Goal: Check status: Check status

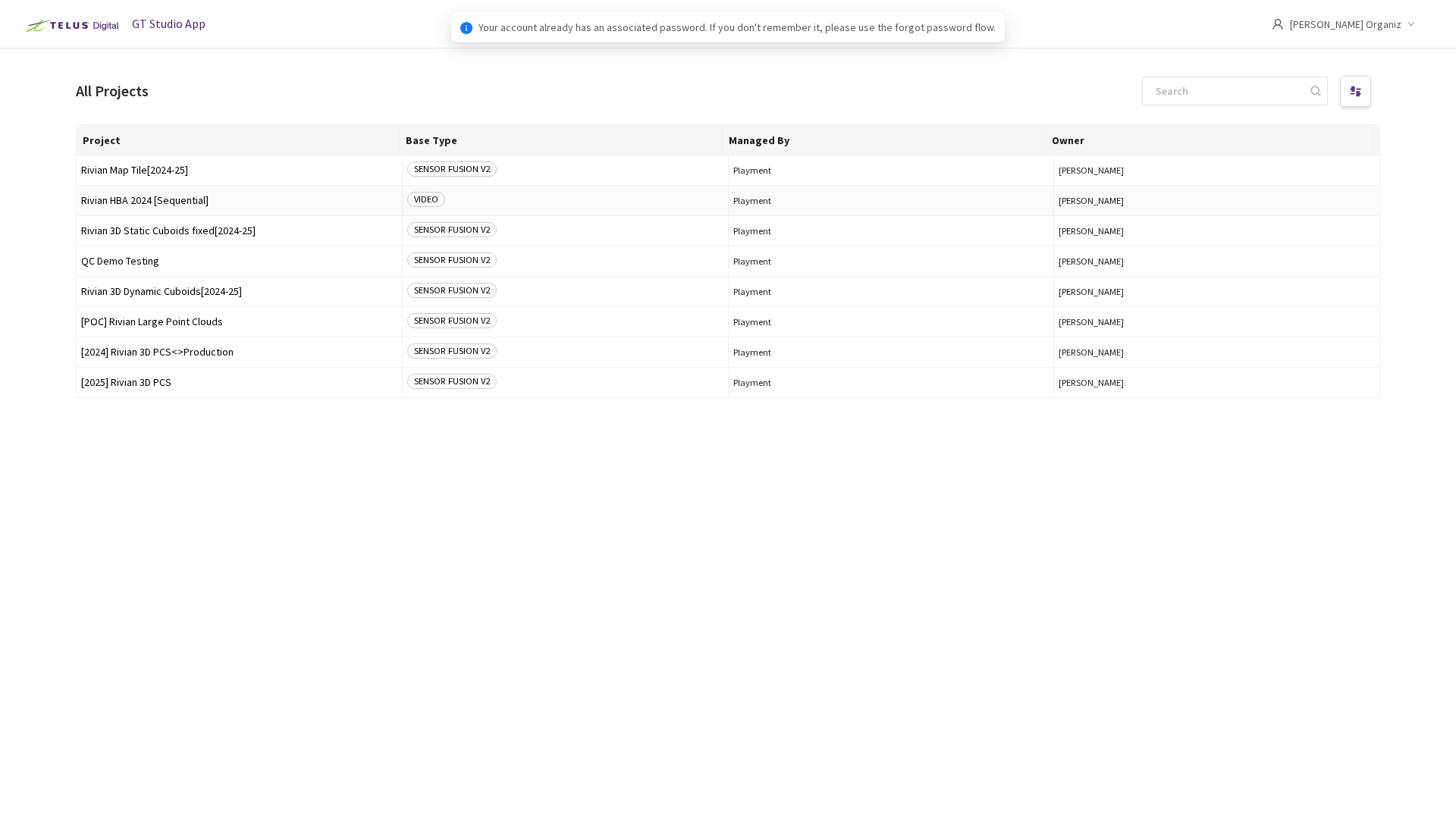
click at [729, 186] on td "Playment" at bounding box center [891, 201] width 326 height 30
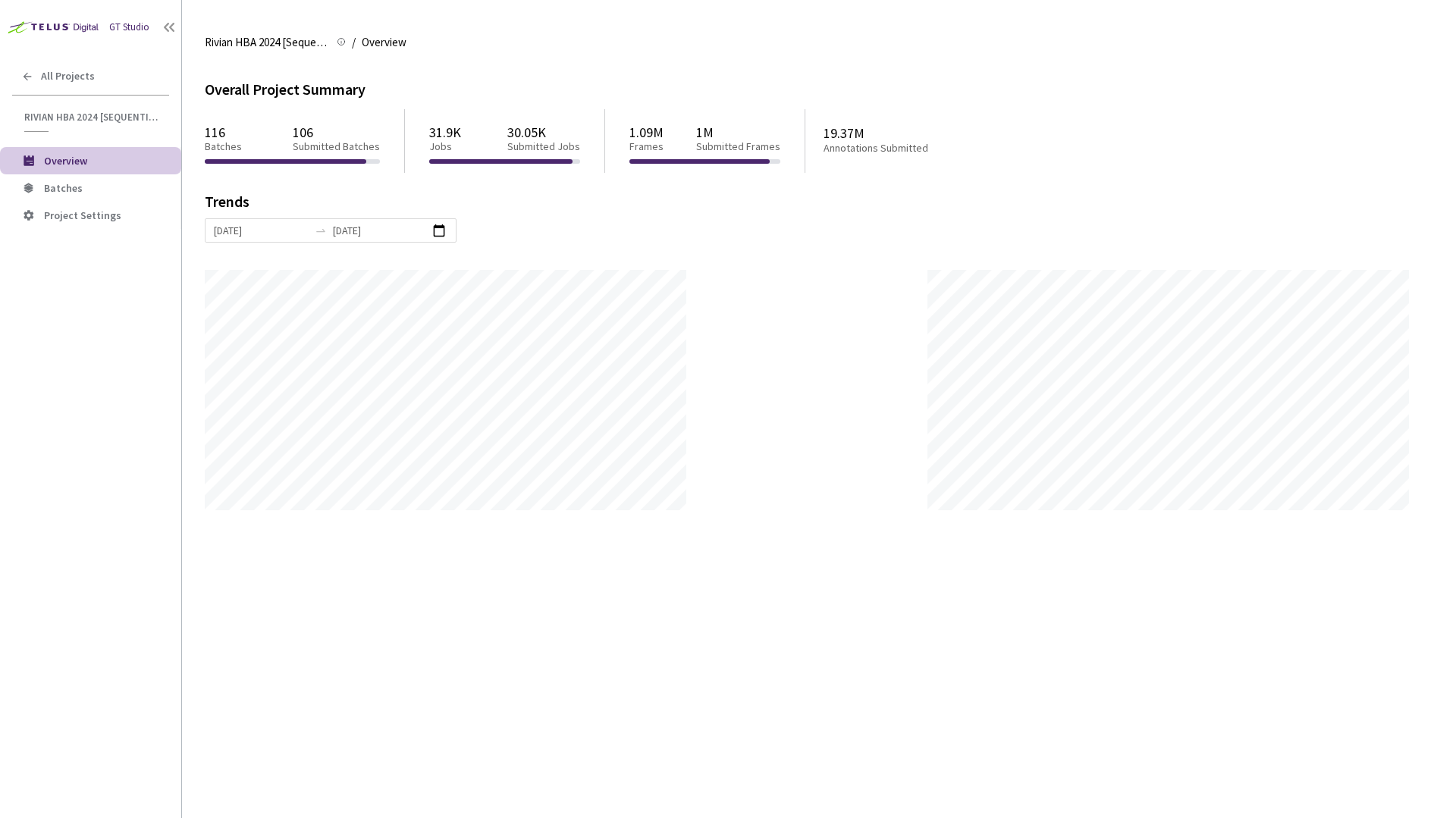
scroll to position [818, 1456]
click at [49, 191] on span "Batches" at bounding box center [63, 188] width 39 height 13
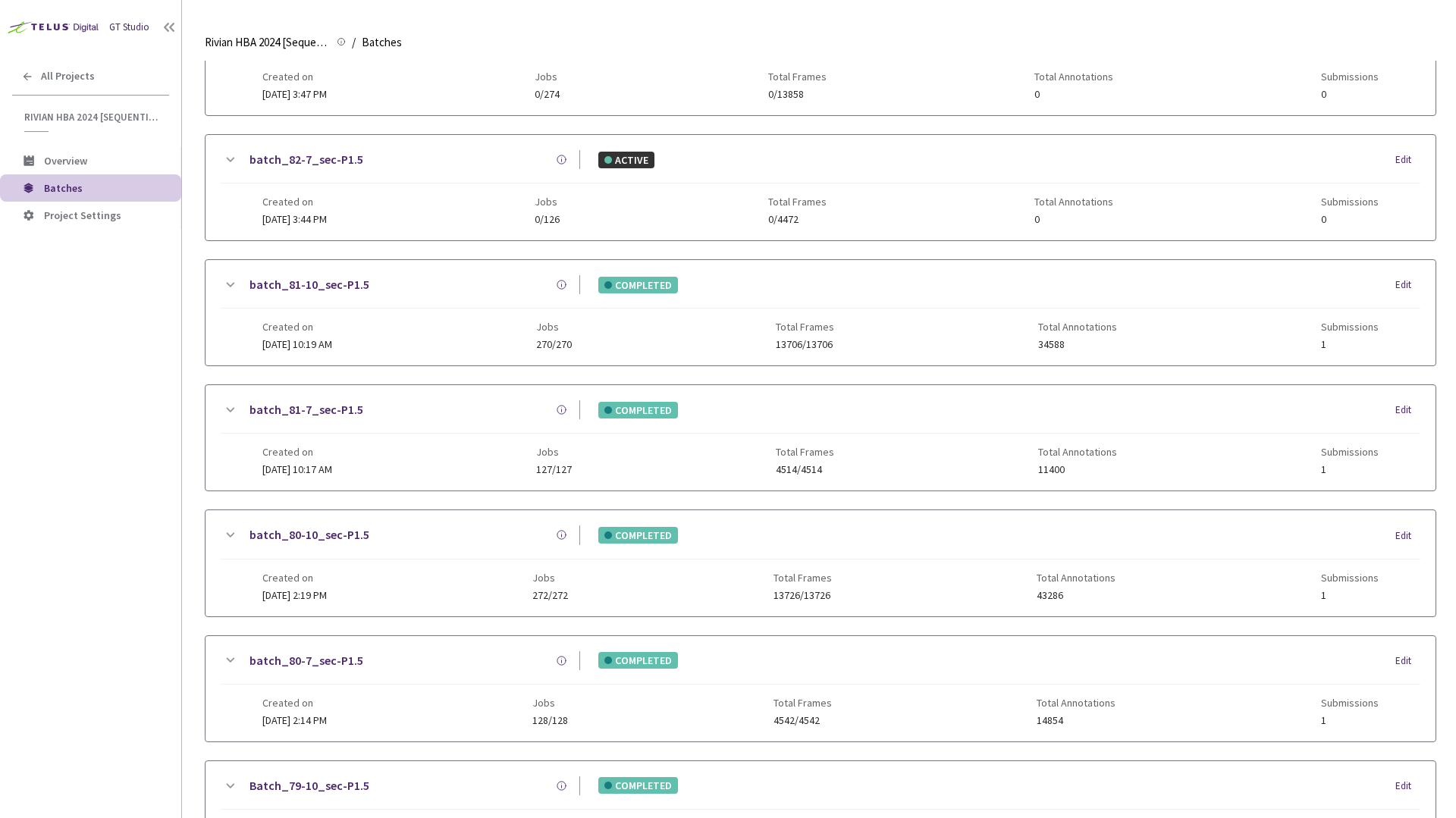
scroll to position [369, 0]
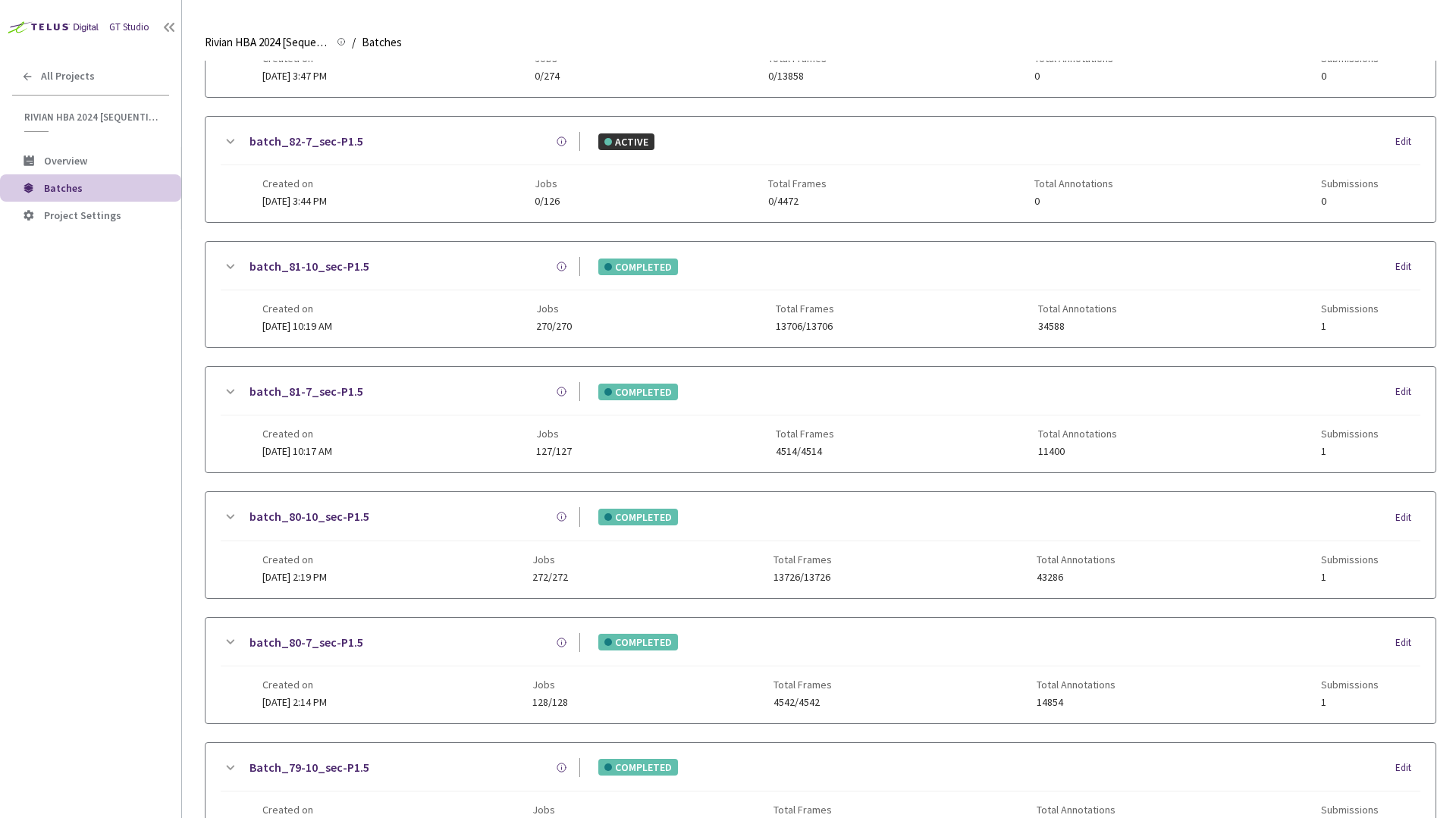
click at [330, 233] on div "batch_83-10_sec-P1.5 ACTIVE Edit Created on 05 Sep, 2025 at 12:59 PM Jobs 0/406…" at bounding box center [821, 483] width 1232 height 1485
click at [484, 516] on div "batch_80-10_sec-P1.5" at bounding box center [410, 516] width 341 height 19
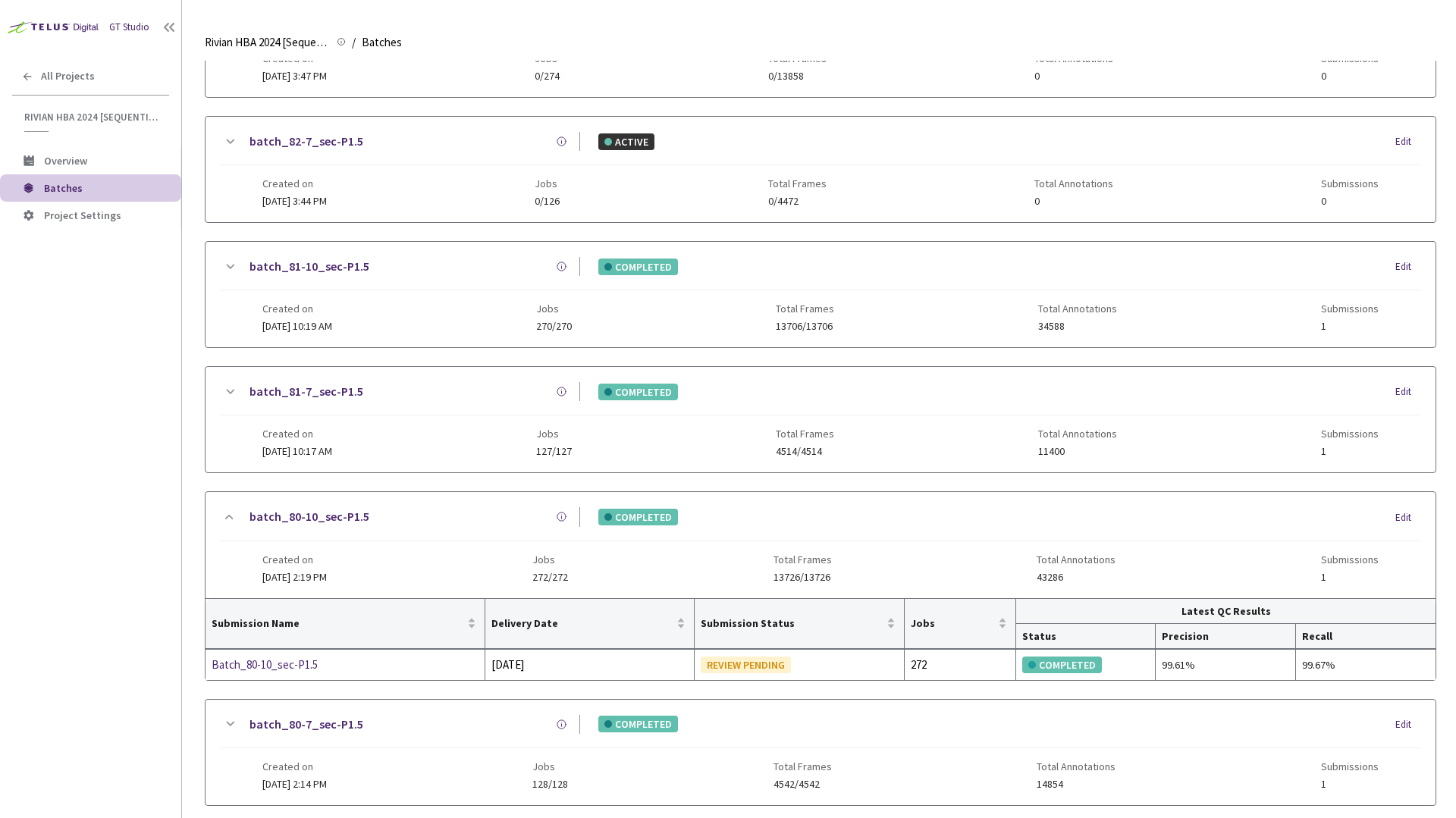
click at [484, 516] on div "batch_80-10_sec-P1.5" at bounding box center [410, 516] width 341 height 19
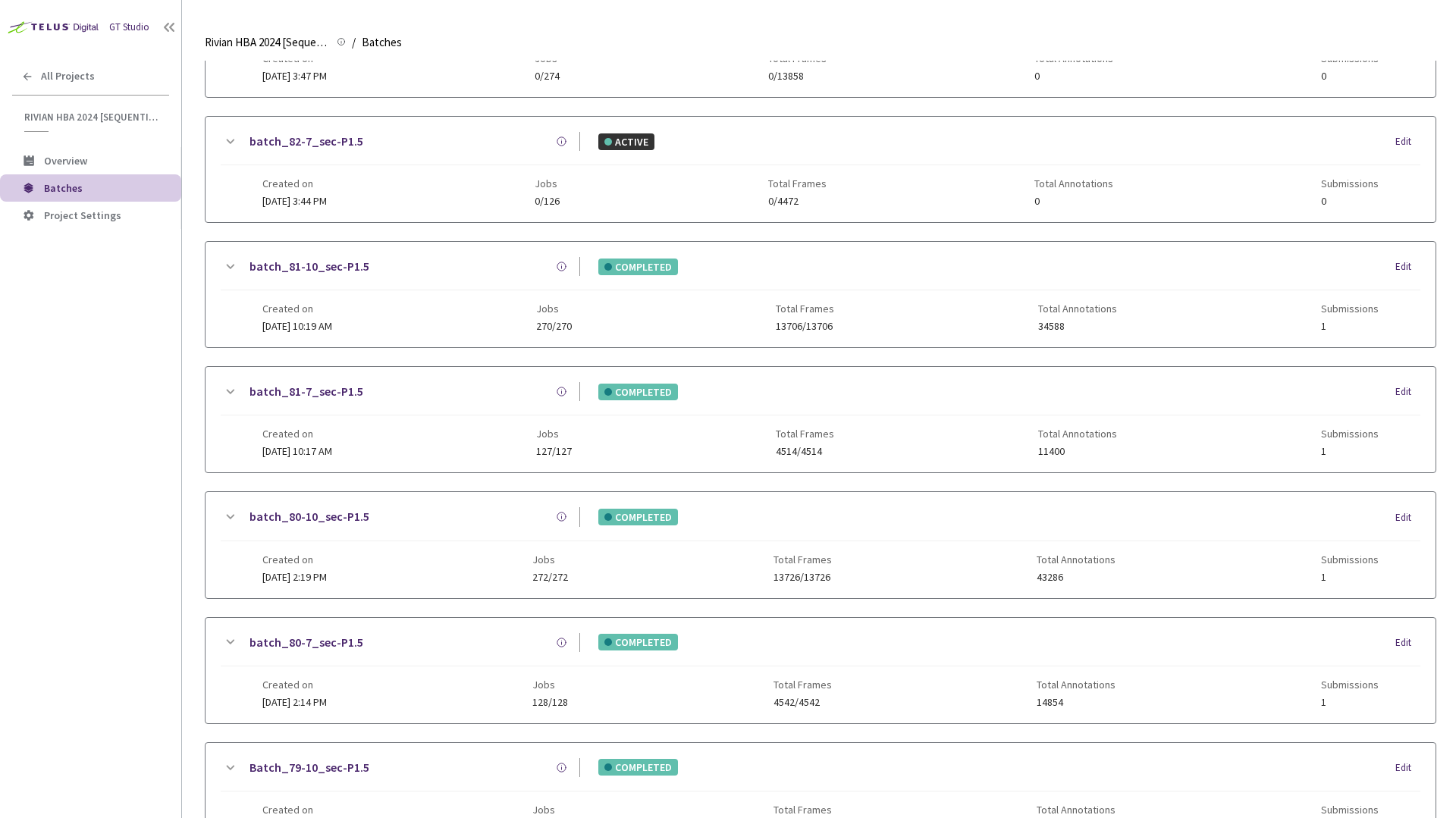
click at [490, 386] on div "batch_81-7_sec-P1.5" at bounding box center [410, 392] width 341 height 19
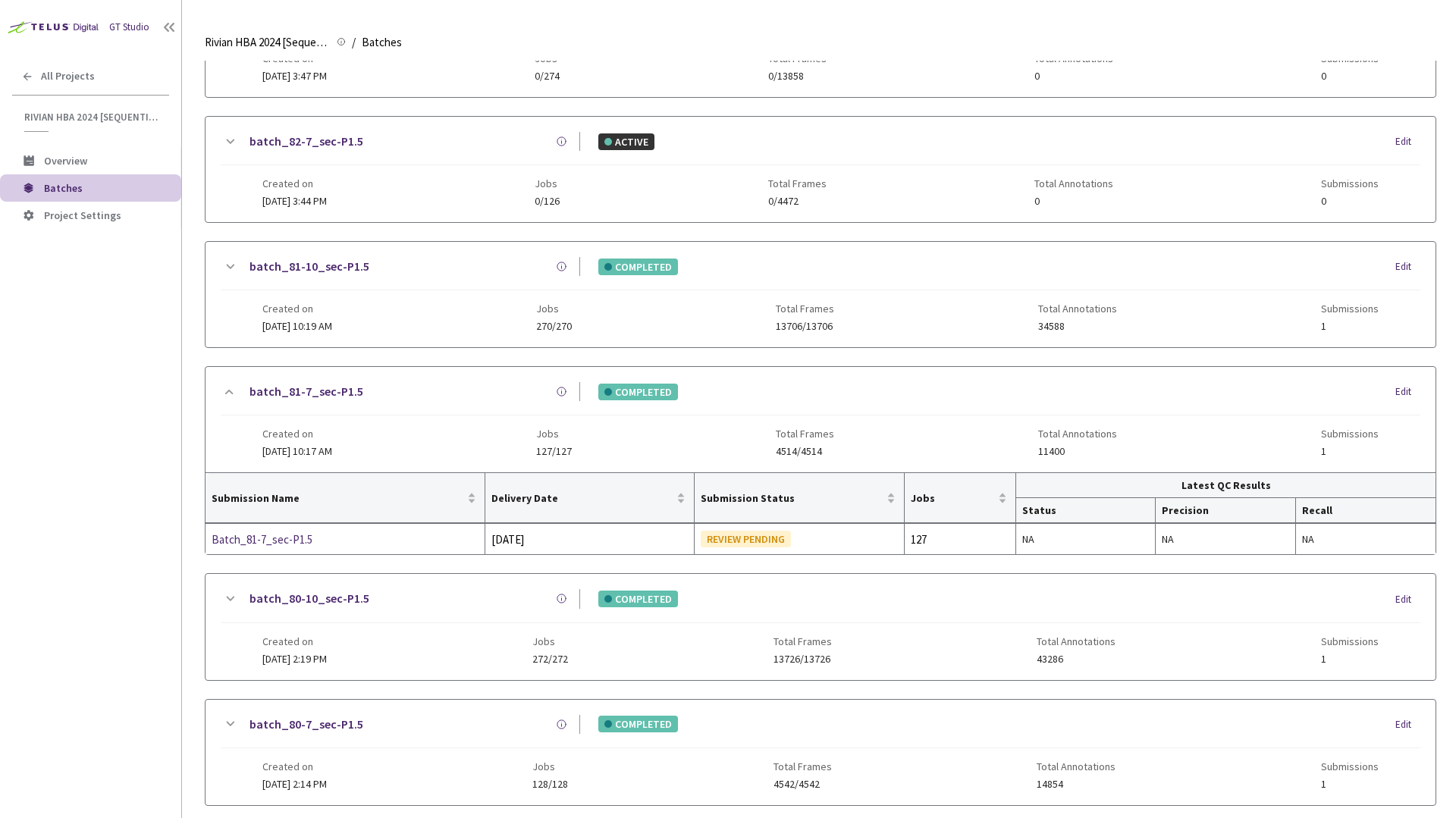
click at [490, 386] on div "batch_81-7_sec-P1.5" at bounding box center [410, 392] width 341 height 19
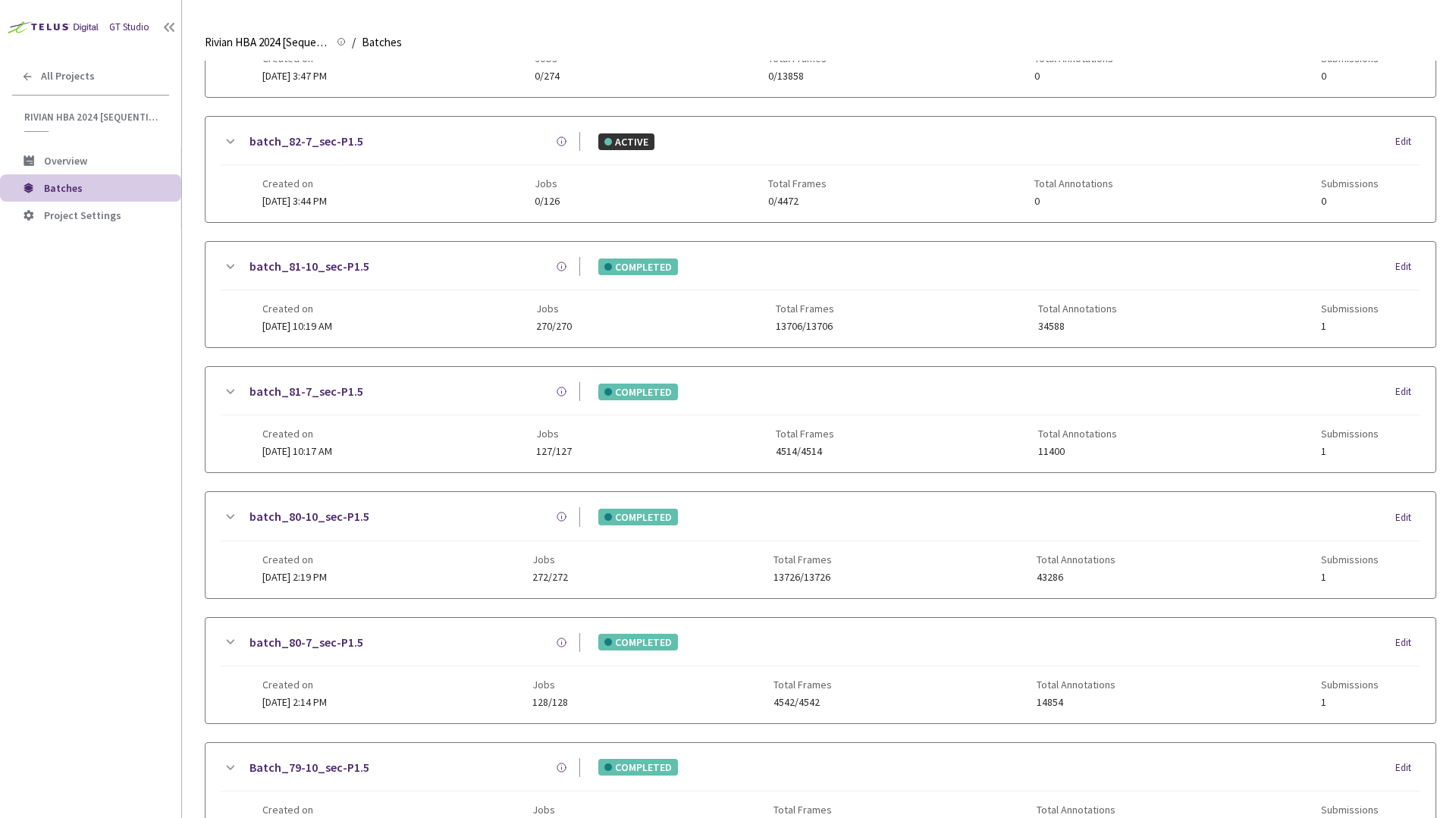
click at [506, 505] on div "batch_80-10_sec-P1.5 COMPLETED Edit Created on 14 Aug, 2025 at 2:19 PM Jobs 272…" at bounding box center [821, 544] width 1230 height 105
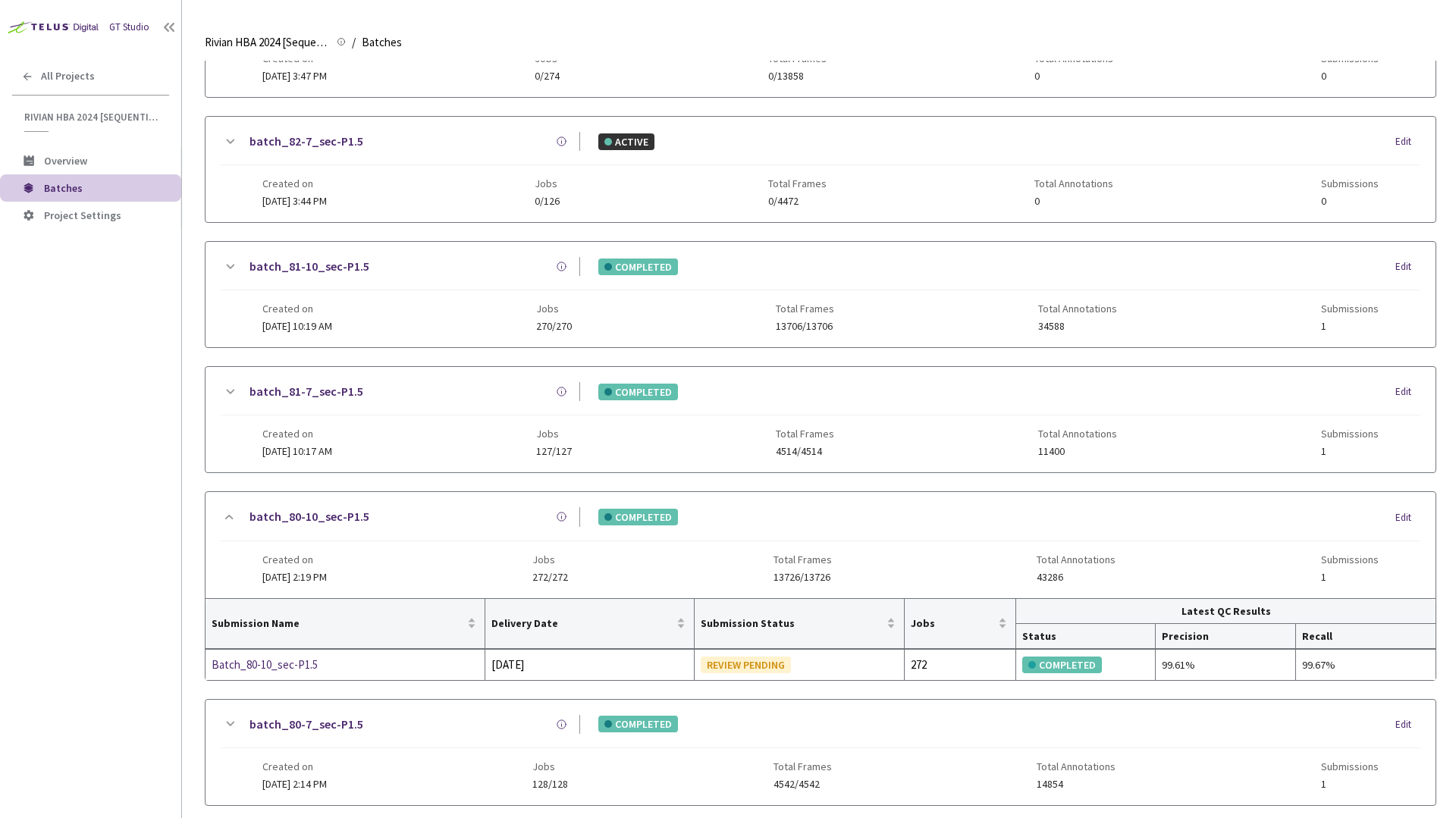
click at [507, 516] on div "batch_80-10_sec-P1.5" at bounding box center [410, 516] width 341 height 19
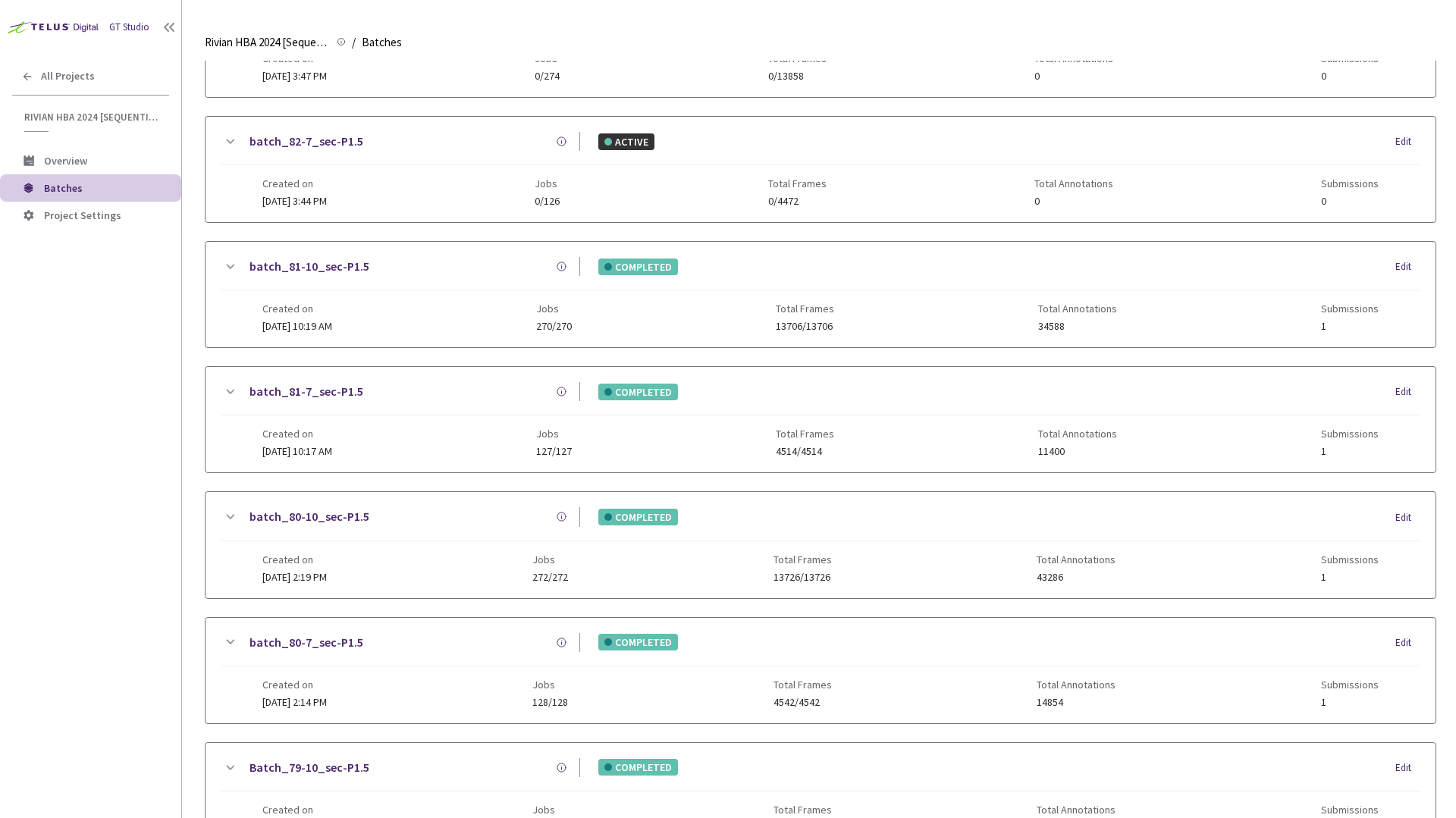
click at [1041, 104] on div "batch_83-10_sec-P1.5 ACTIVE Edit Created on 05 Sep, 2025 at 12:59 PM Jobs 0/406…" at bounding box center [821, 483] width 1232 height 1485
click at [333, 610] on div "batch_83-10_sec-P1.5 ACTIVE Edit Created on 05 Sep, 2025 at 12:59 PM Jobs 0/406…" at bounding box center [821, 483] width 1232 height 1485
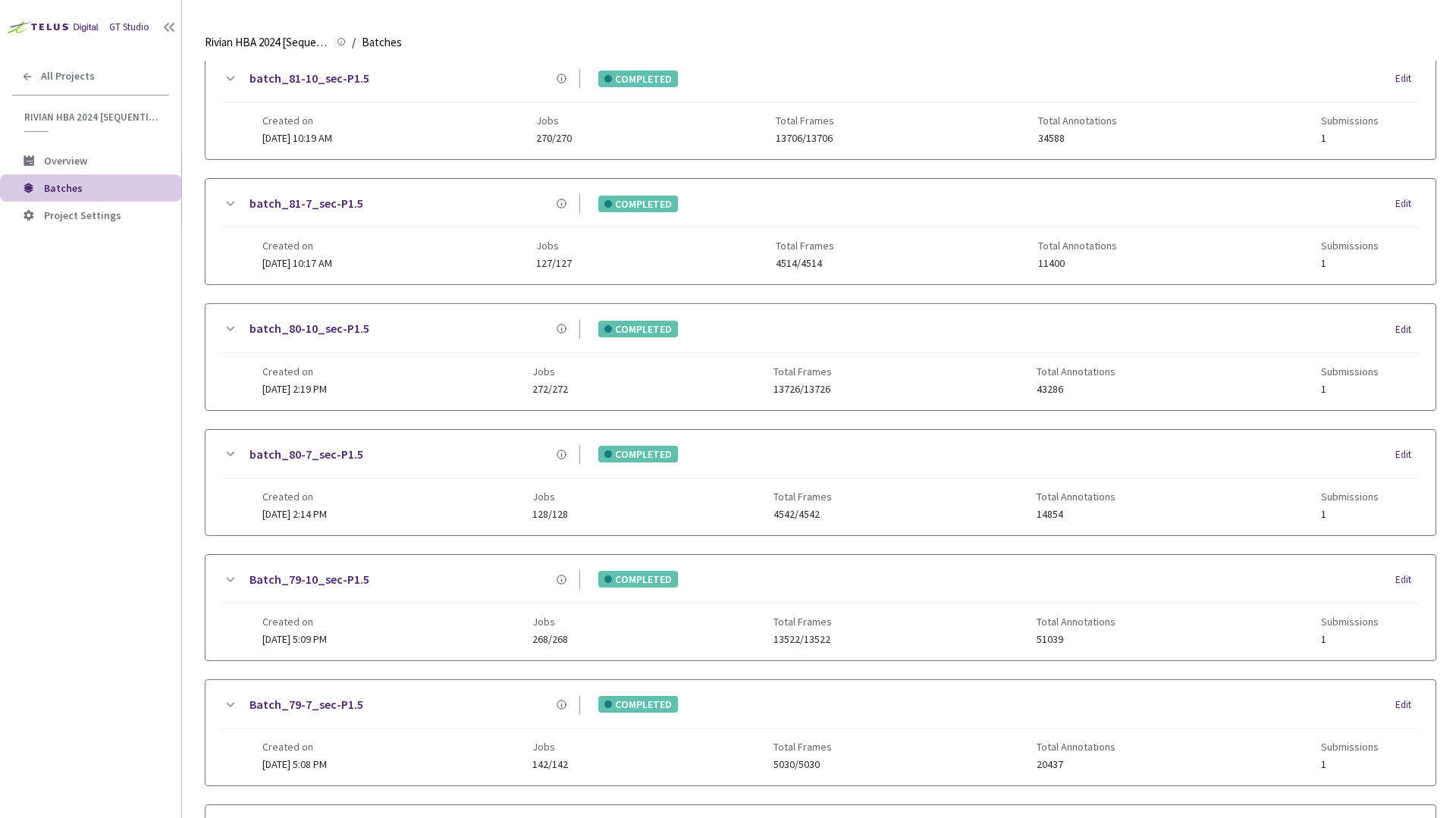
scroll to position [559, 0]
click at [437, 452] on div "batch_80-7_sec-P1.5" at bounding box center [410, 453] width 341 height 19
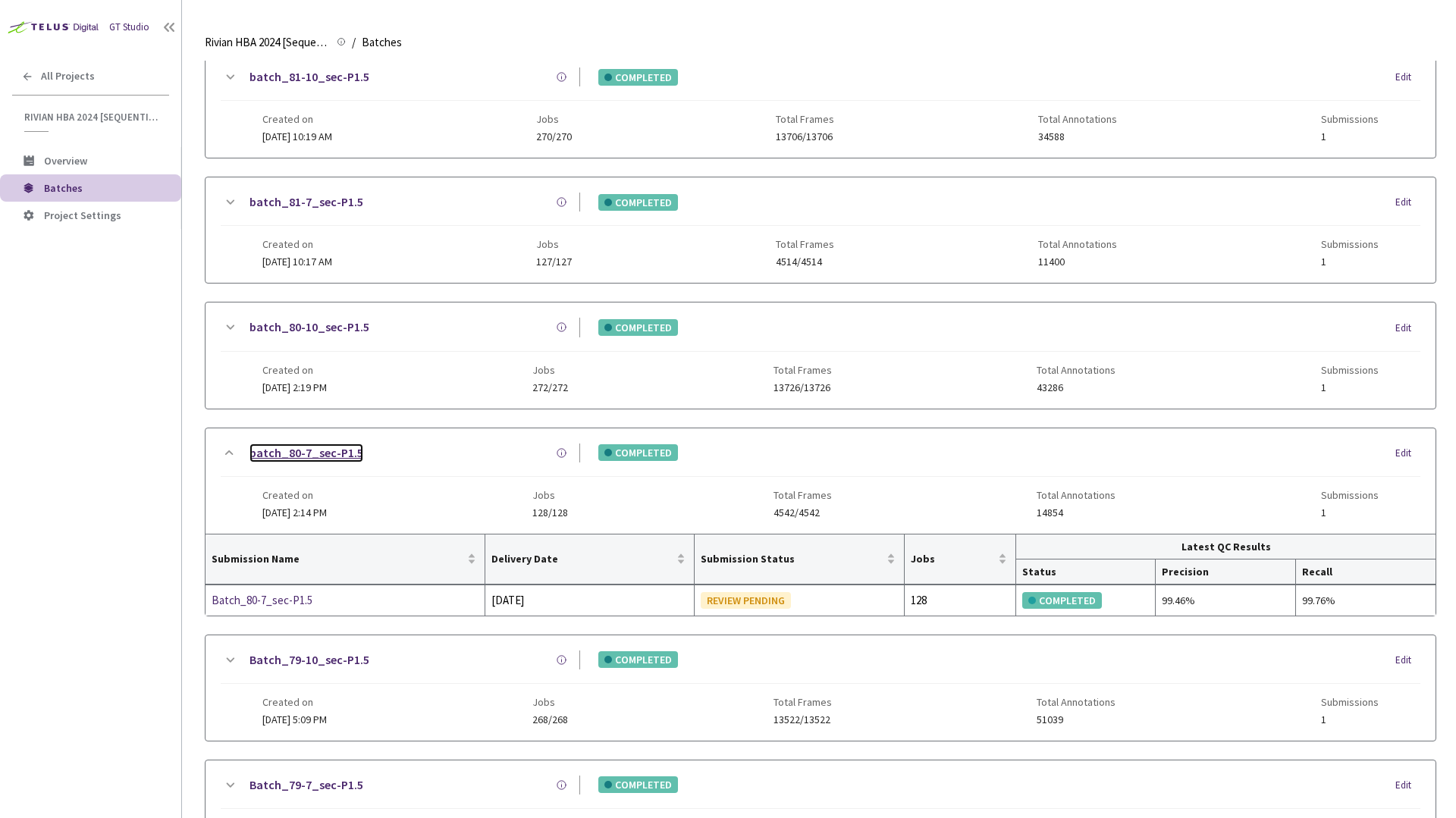
click at [326, 445] on link "batch_80-7_sec-P1.5" at bounding box center [306, 453] width 114 height 19
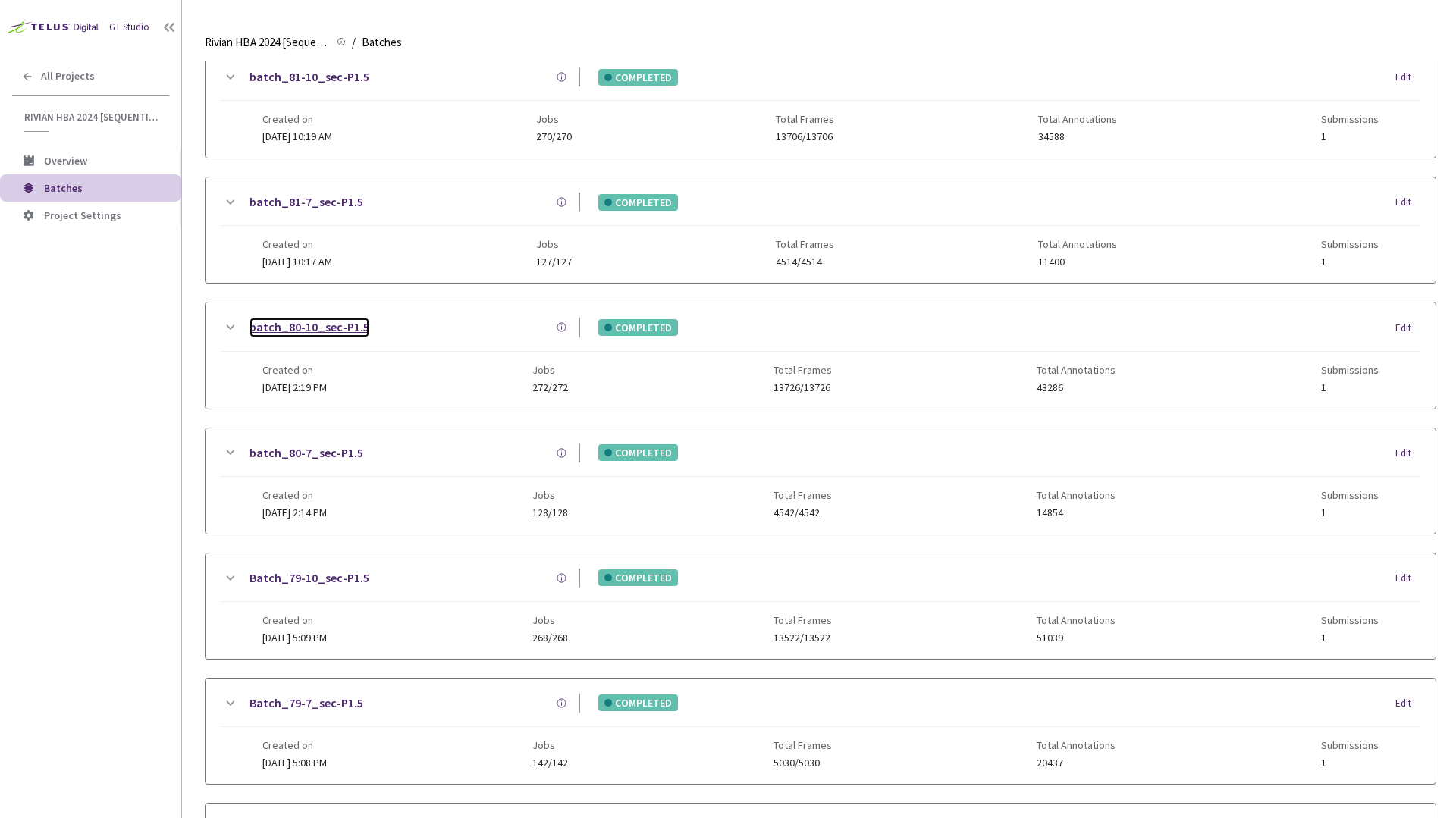
click at [342, 336] on link "batch_80-10_sec-P1.5" at bounding box center [309, 327] width 120 height 19
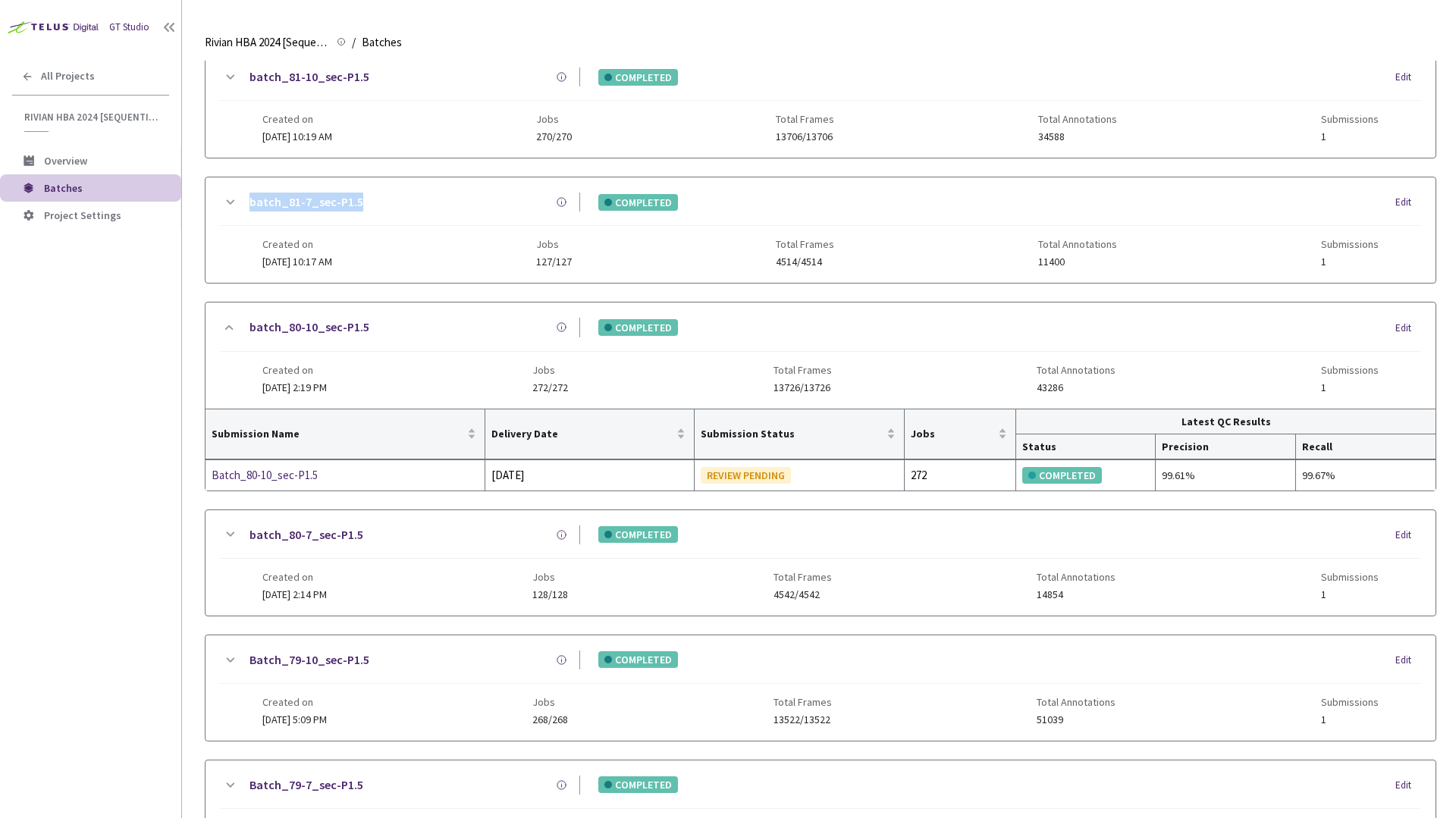
click at [490, 293] on div "batch_83-10_sec-P1.5 ACTIVE Edit Created on 05 Sep, 2025 at 12:59 PM Jobs 0/406…" at bounding box center [821, 334] width 1232 height 1567
click at [506, 213] on div "batch_81-7_sec-P1.5 COMPLETED Edit" at bounding box center [821, 210] width 1200 height 34
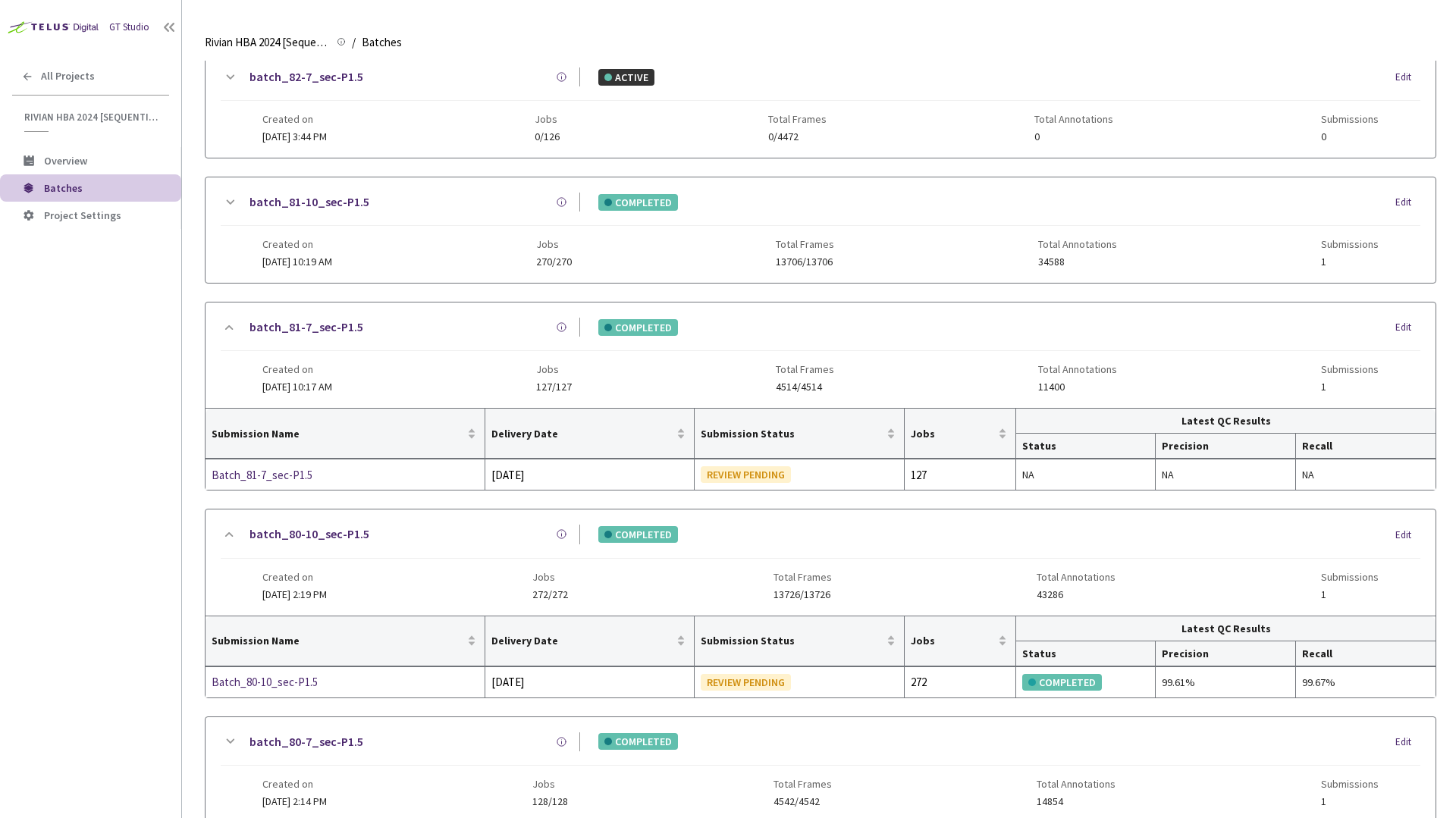
scroll to position [427, 0]
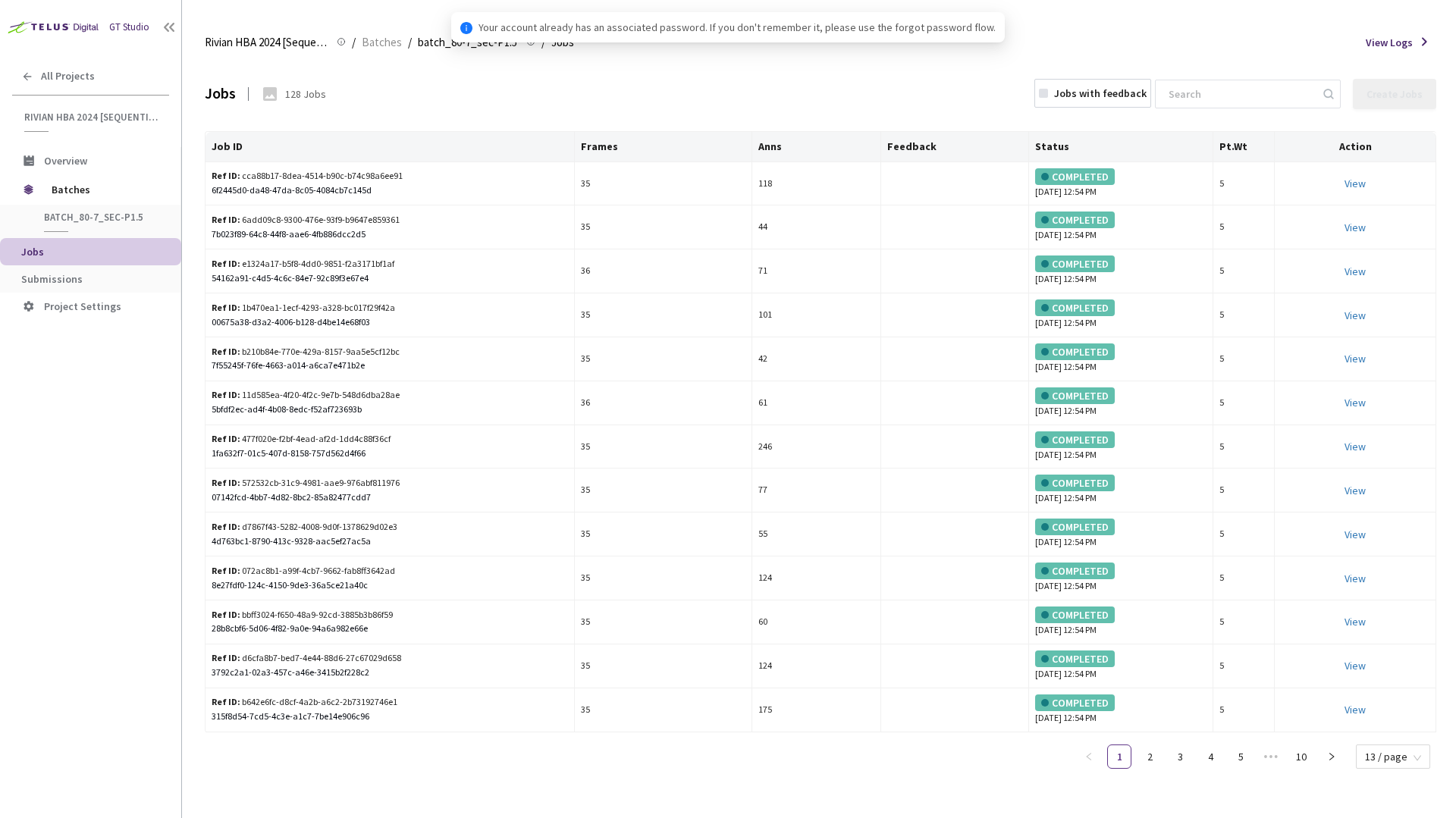
click at [65, 289] on li "Submissions" at bounding box center [90, 279] width 181 height 27
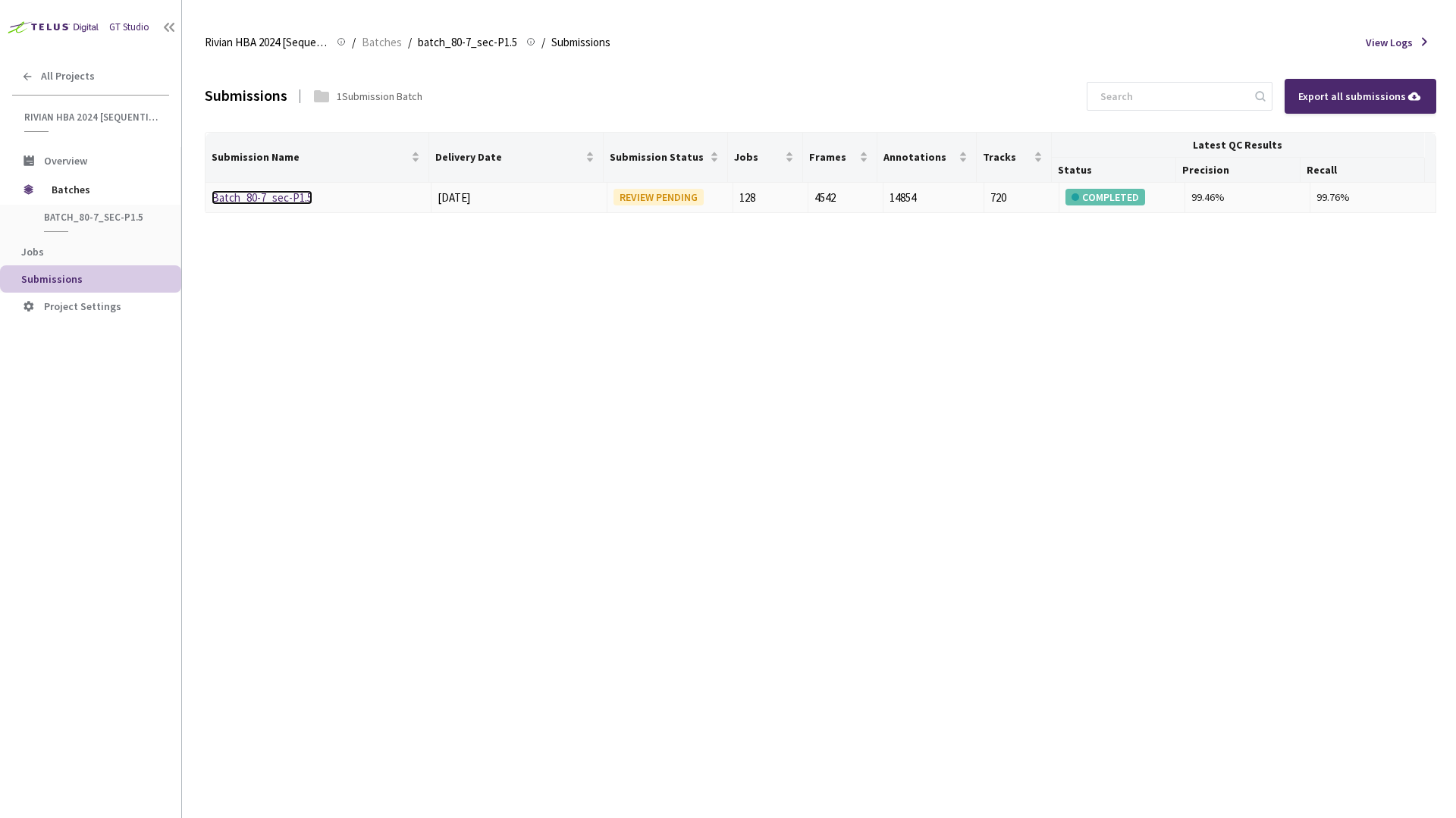
click at [297, 194] on link "Batch_80-7_sec-P1.5" at bounding box center [262, 197] width 101 height 14
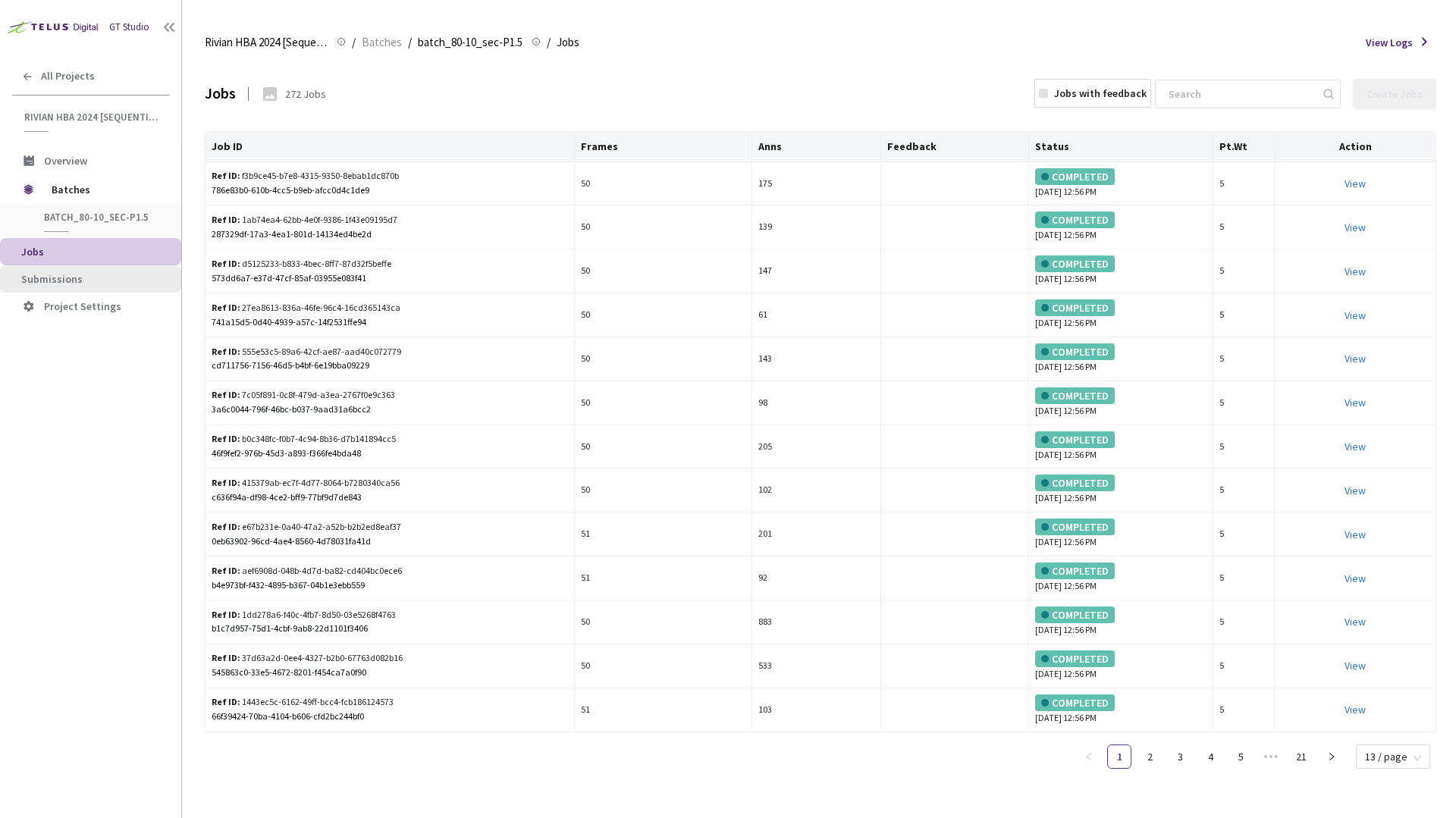
click at [94, 267] on li "Submissions" at bounding box center [90, 279] width 181 height 27
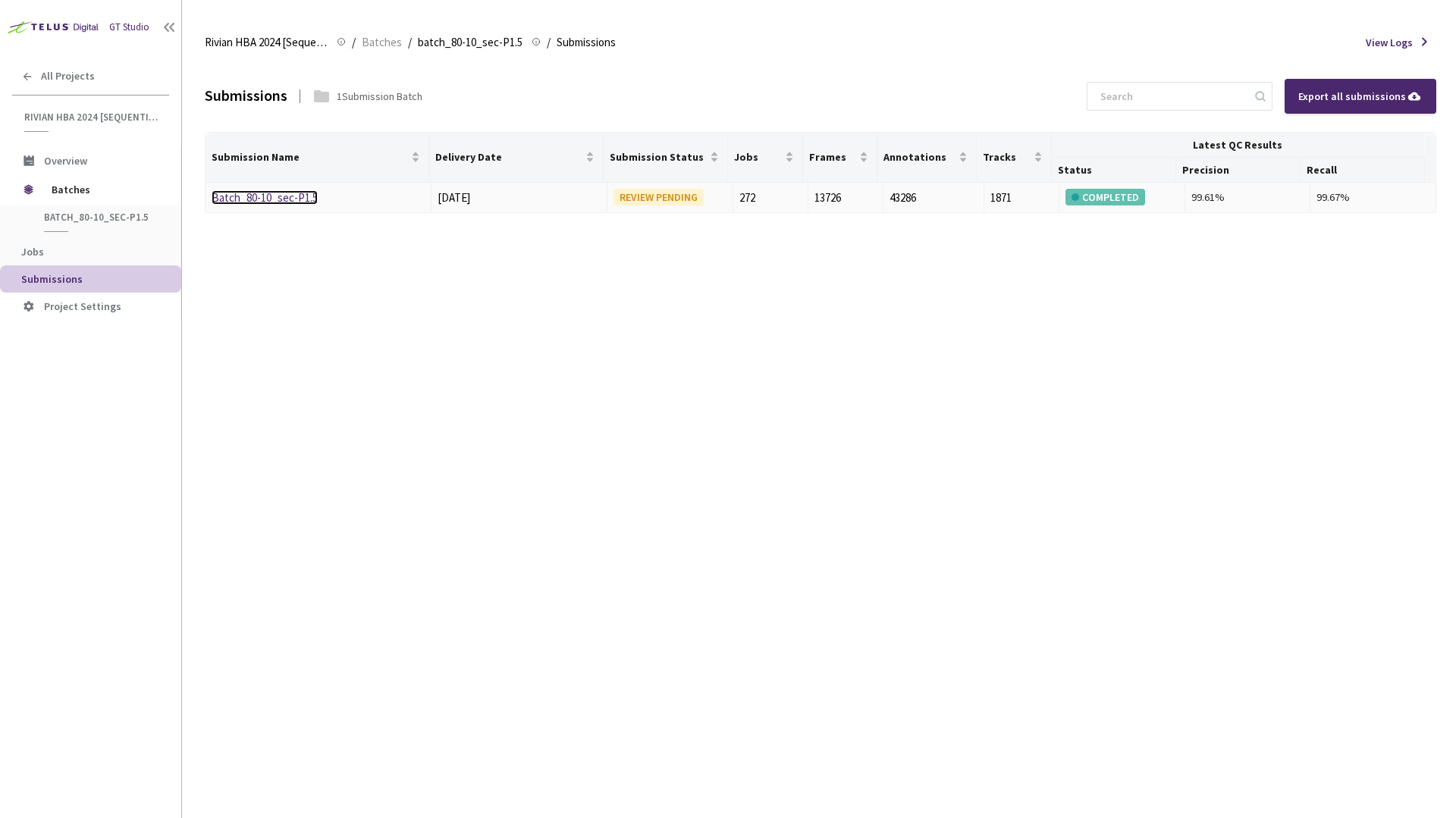
click at [297, 193] on link "Batch_80-10_sec-P1.5" at bounding box center [265, 197] width 106 height 14
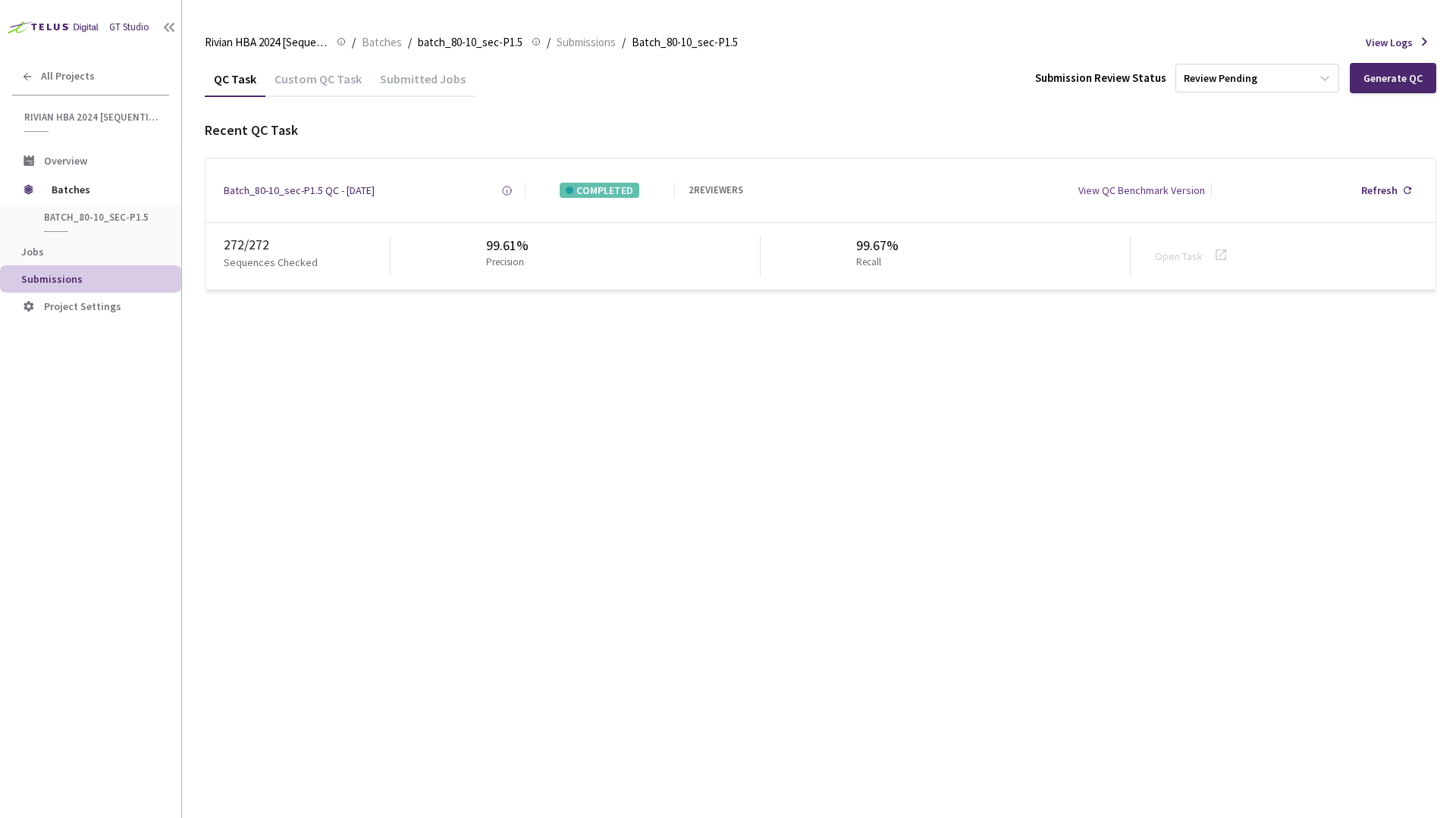
click at [849, 460] on div "QC Task Custom QC Task Submitted Jobs Submission Review Status Review Pending G…" at bounding box center [821, 439] width 1232 height 757
click at [319, 184] on div "Batch_80-10_sec-P1.5 QC - [DATE]" at bounding box center [299, 190] width 151 height 15
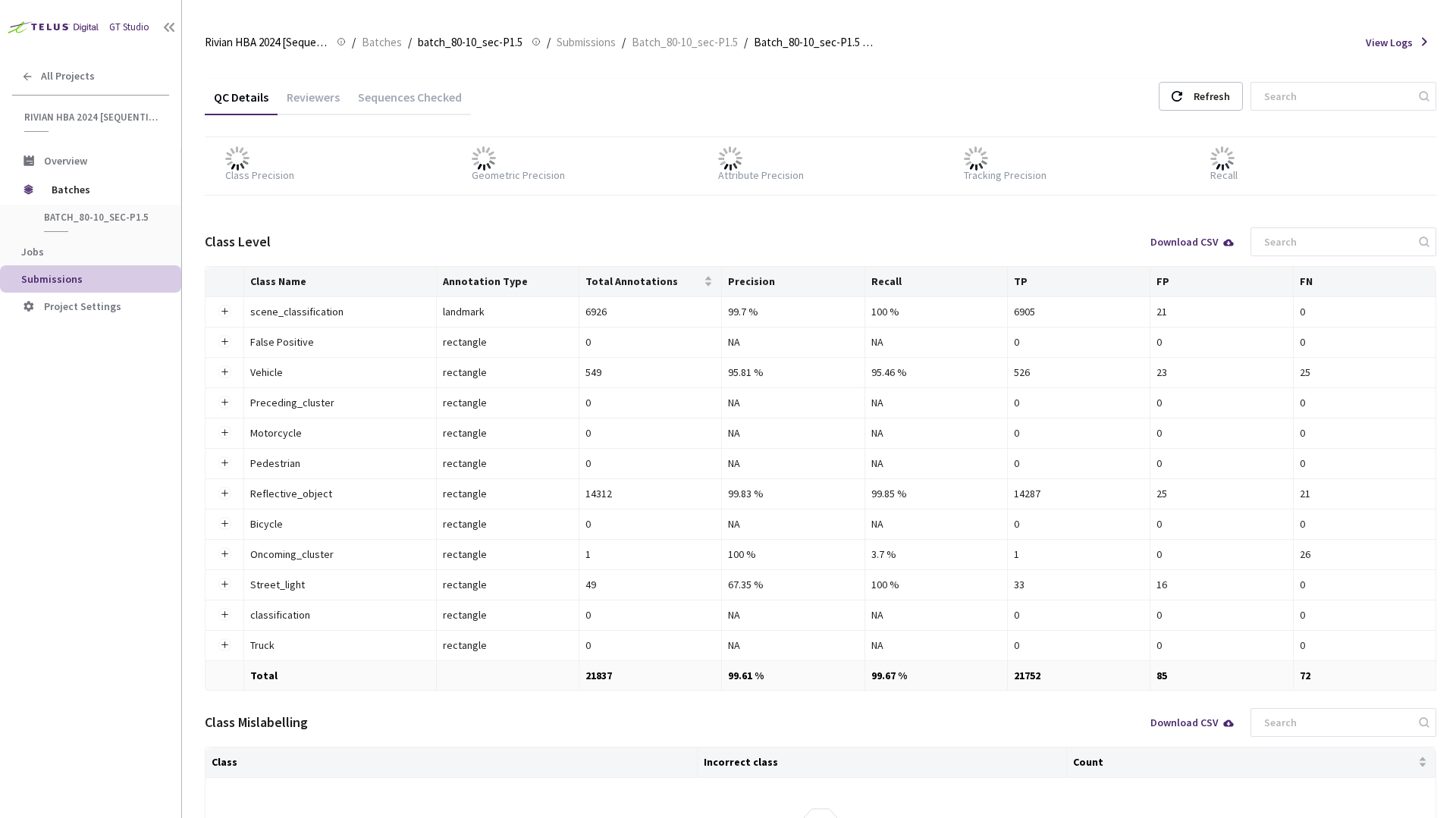
click at [1063, 111] on div "QC Details Reviewers Sequences Checked Refresh" at bounding box center [821, 99] width 1232 height 40
click at [1063, 112] on div "QC Details Reviewers Sequences Checked Refresh" at bounding box center [821, 99] width 1232 height 40
click at [224, 618] on button "Expand row" at bounding box center [224, 615] width 12 height 12
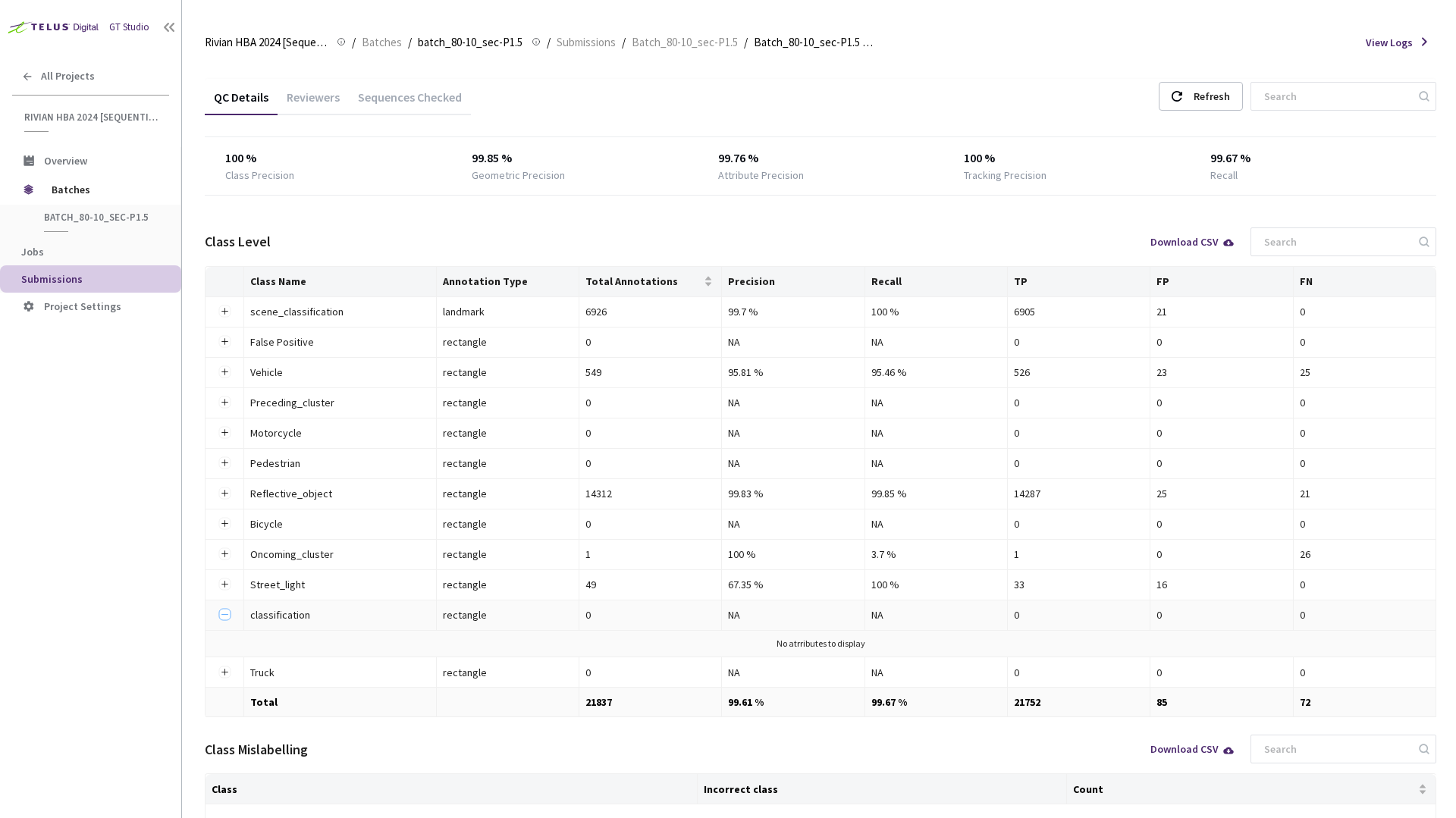
click at [224, 618] on button "Collapse row" at bounding box center [224, 615] width 12 height 12
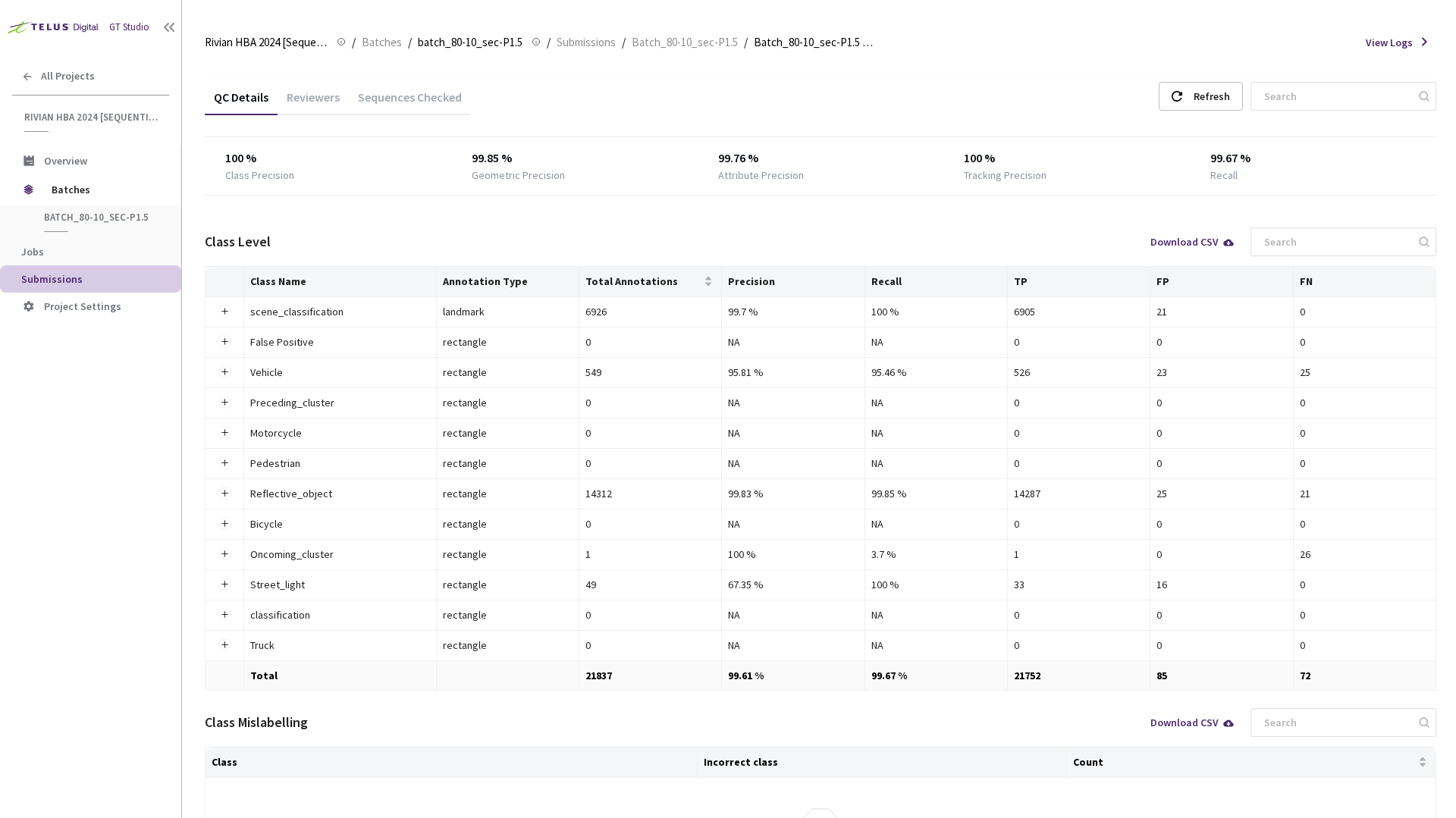
click at [1239, 124] on div "QC Details Reviewers Sequences Checked Refresh 100 % Class Precision 99.85 % Ge…" at bounding box center [821, 486] width 1232 height 814
click at [606, 50] on span "Submissions" at bounding box center [586, 43] width 59 height 19
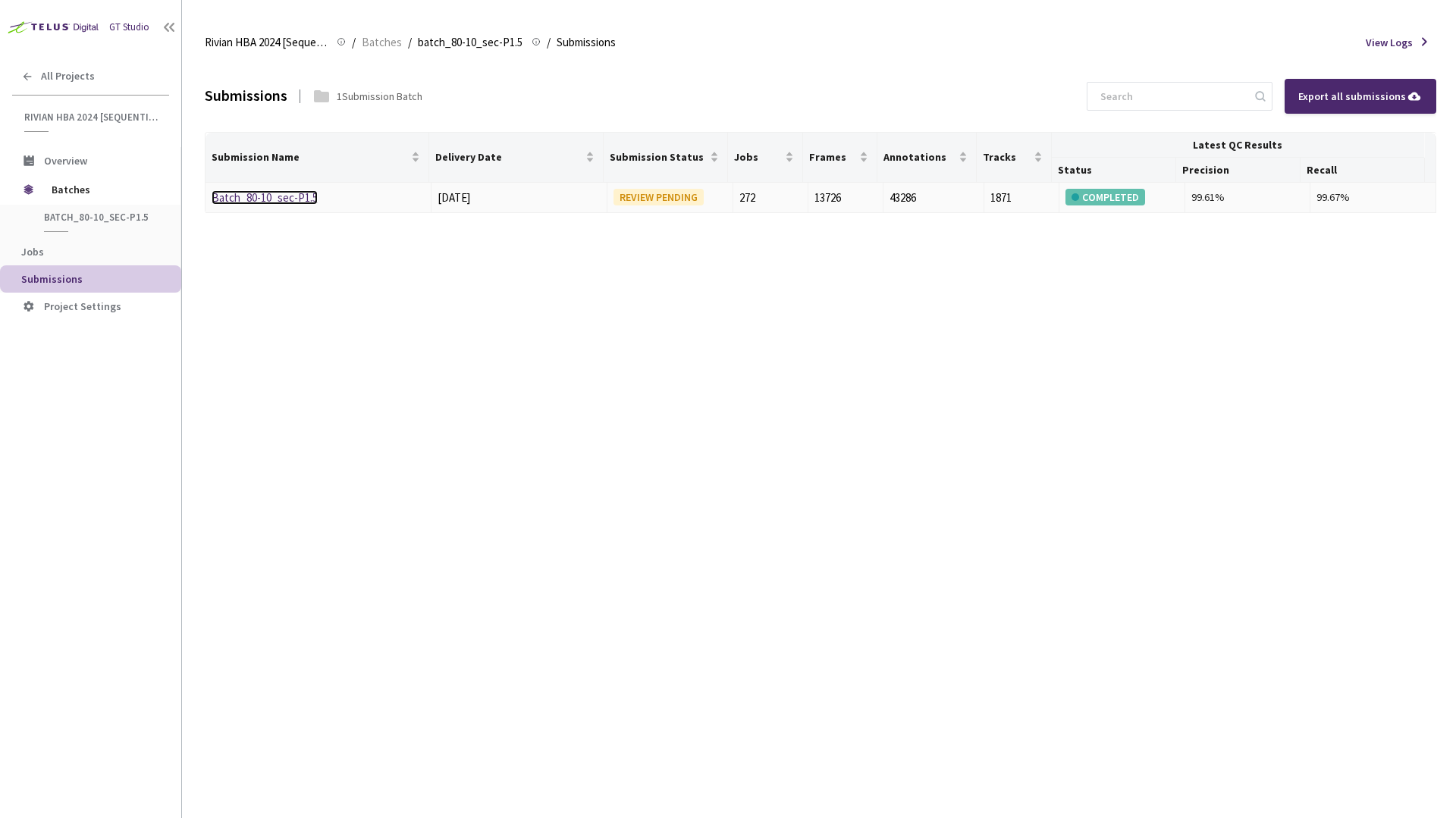
click at [307, 202] on link "Batch_80-10_sec-P1.5" at bounding box center [265, 197] width 106 height 14
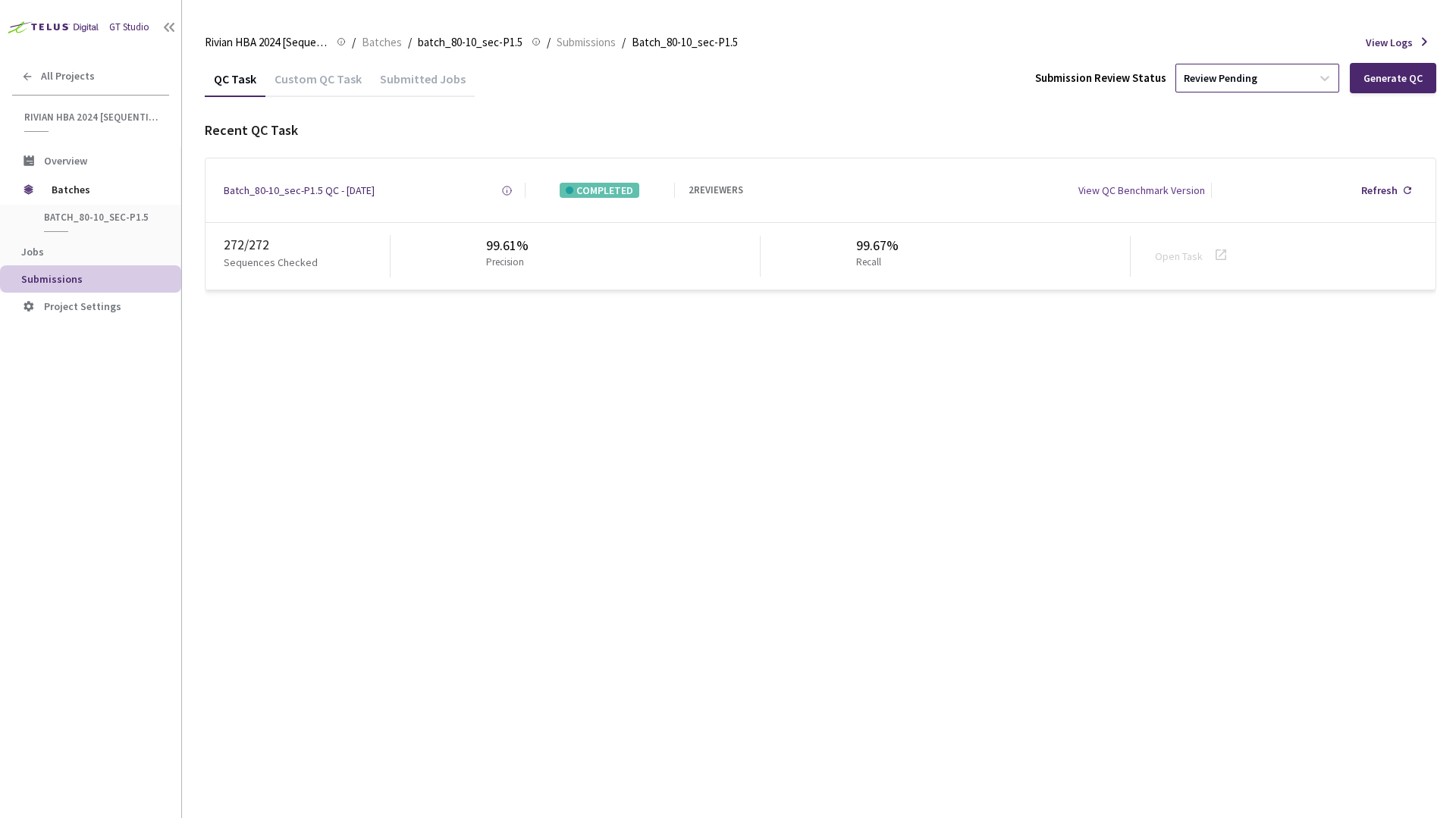
click at [1267, 90] on div "Review Pending" at bounding box center [1257, 78] width 163 height 29
click at [1221, 177] on p "Approve submission batch for export." at bounding box center [1260, 180] width 163 height 10
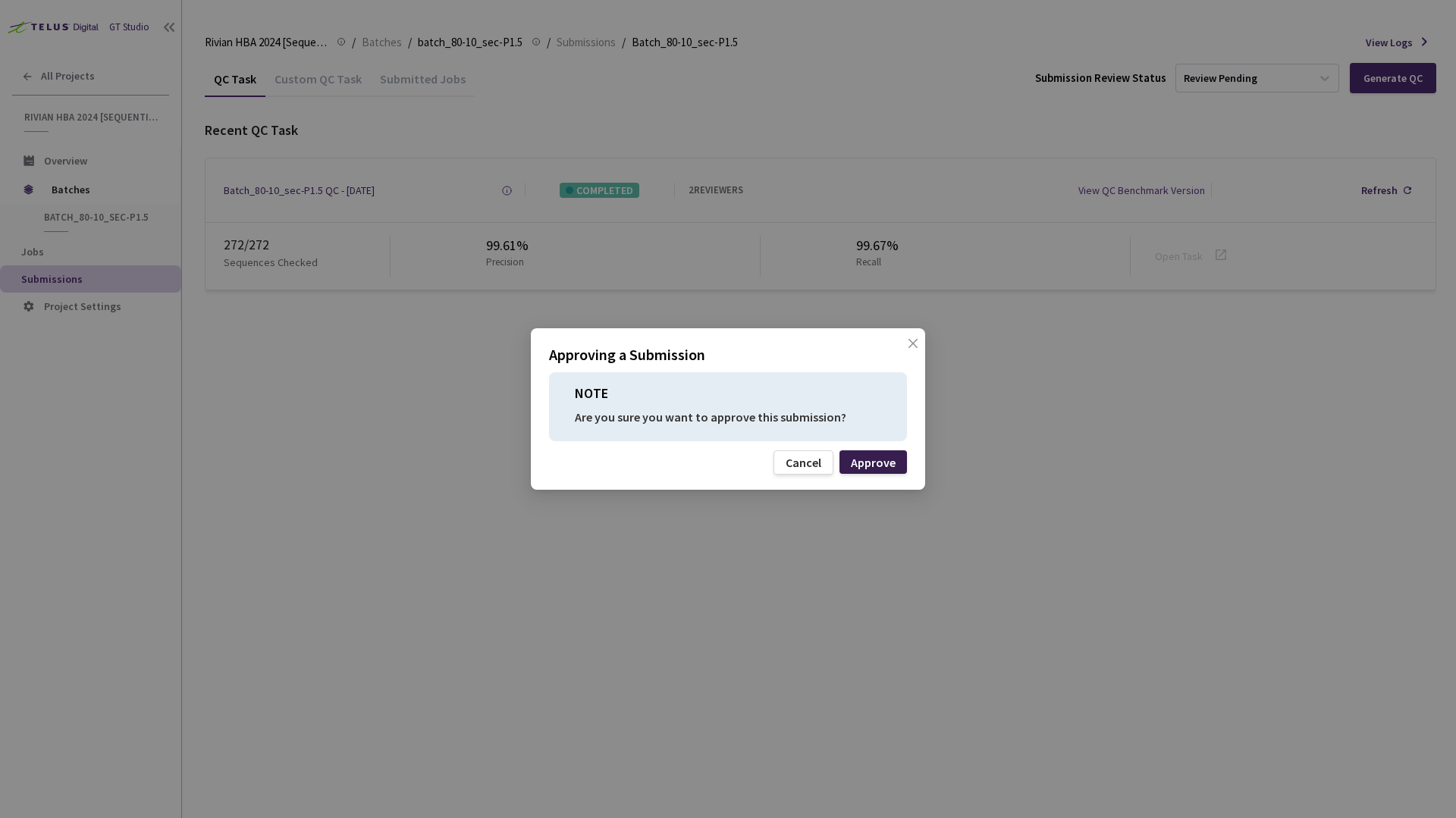
click at [896, 455] on div "Approve" at bounding box center [874, 462] width 67 height 24
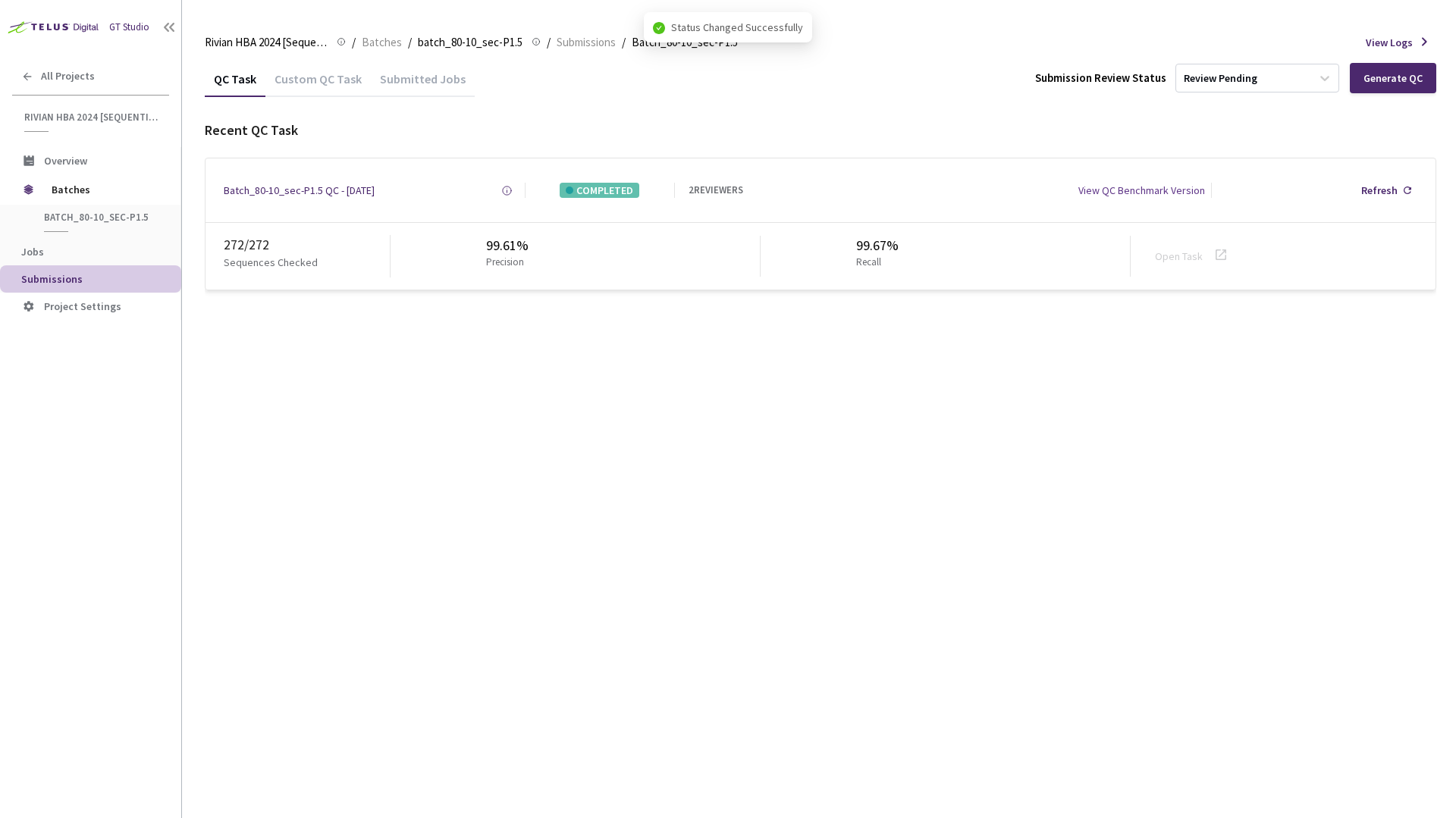
click at [1029, 86] on div "QC Task Custom QC Task Submitted Jobs Submission Review Status Review Pending G…" at bounding box center [821, 78] width 1232 height 35
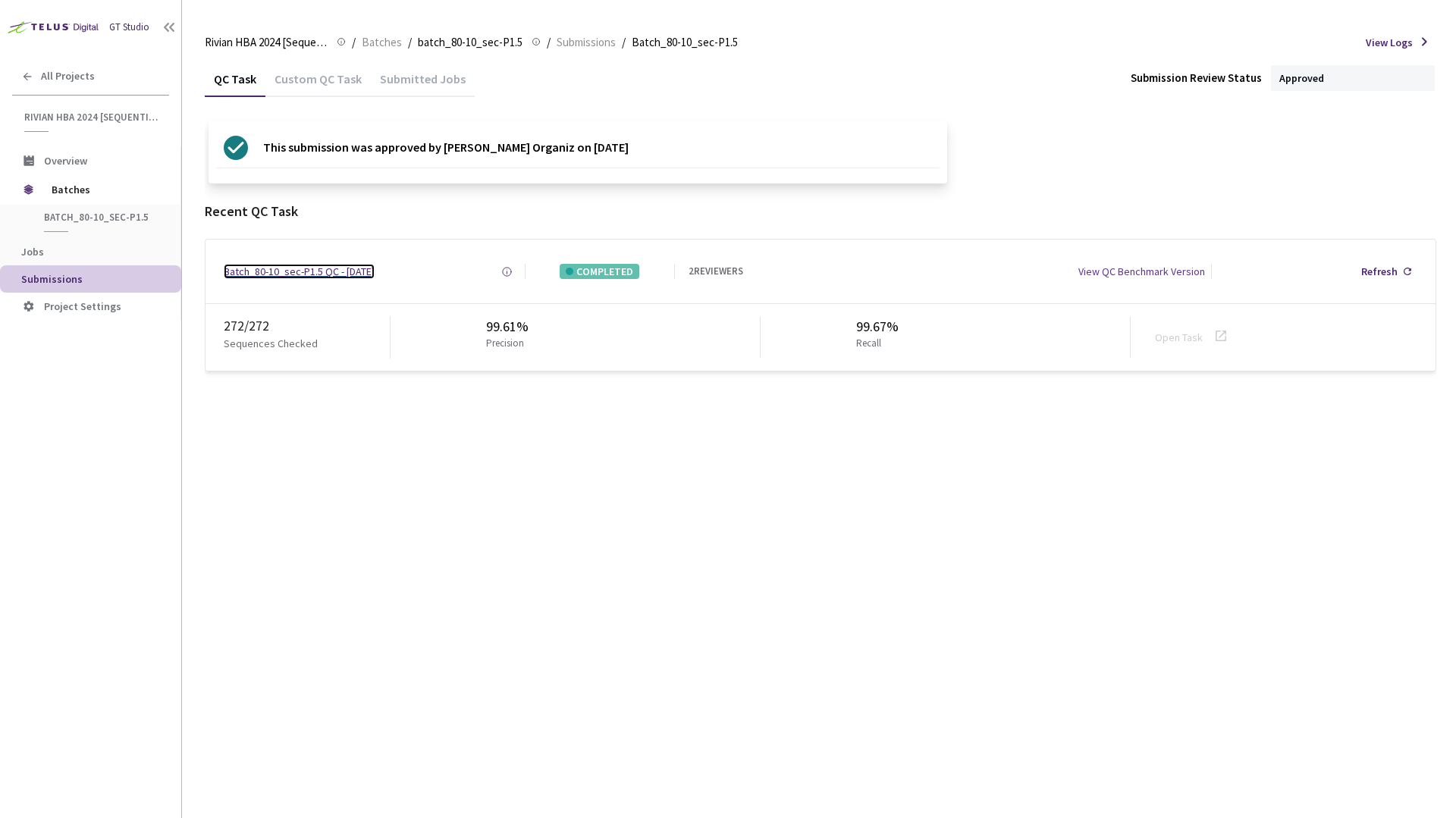
click at [293, 276] on div "Batch_80-10_sec-P1.5 QC - [DATE]" at bounding box center [299, 271] width 151 height 15
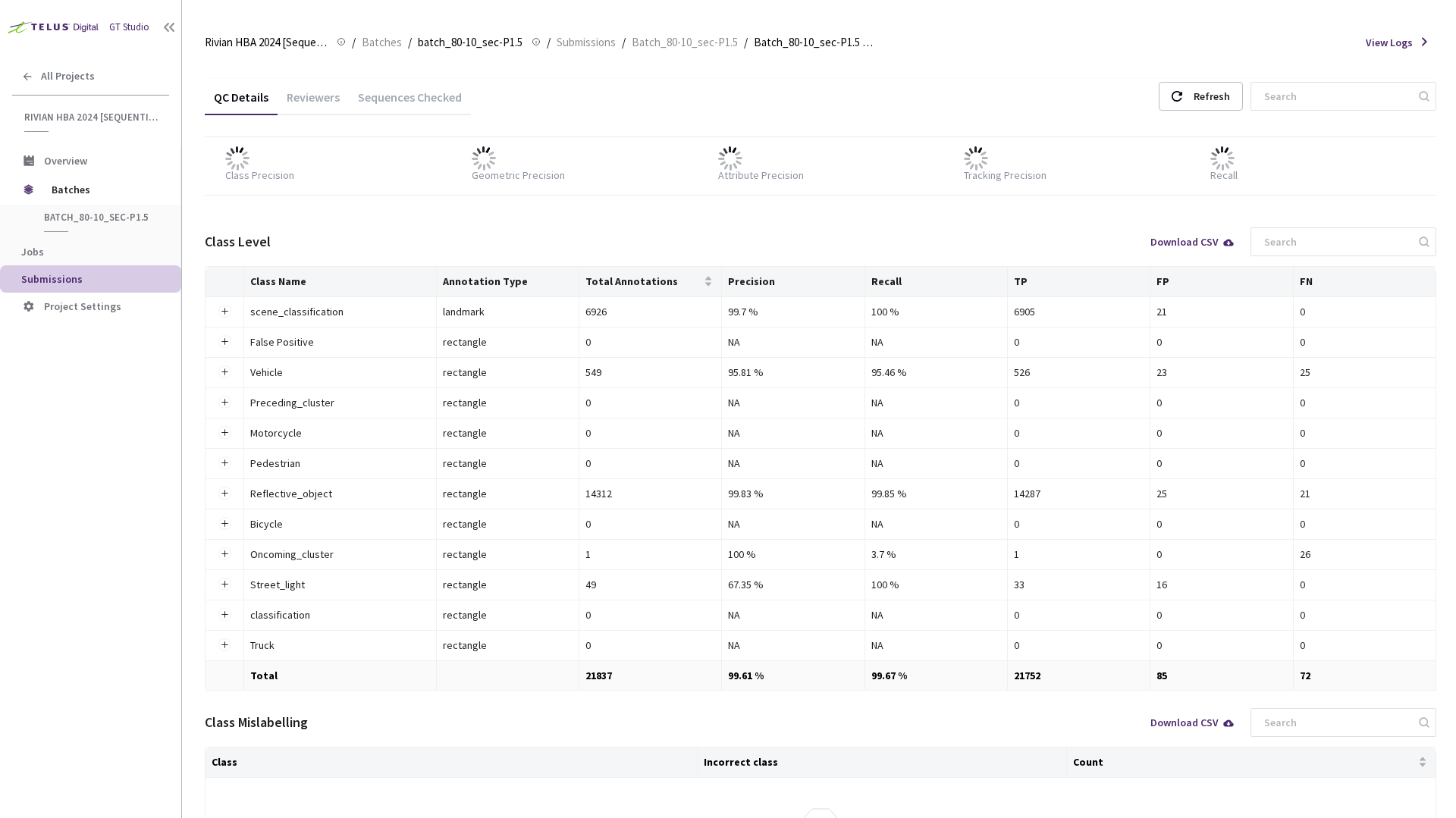
click at [315, 92] on div "Reviewers" at bounding box center [313, 102] width 72 height 26
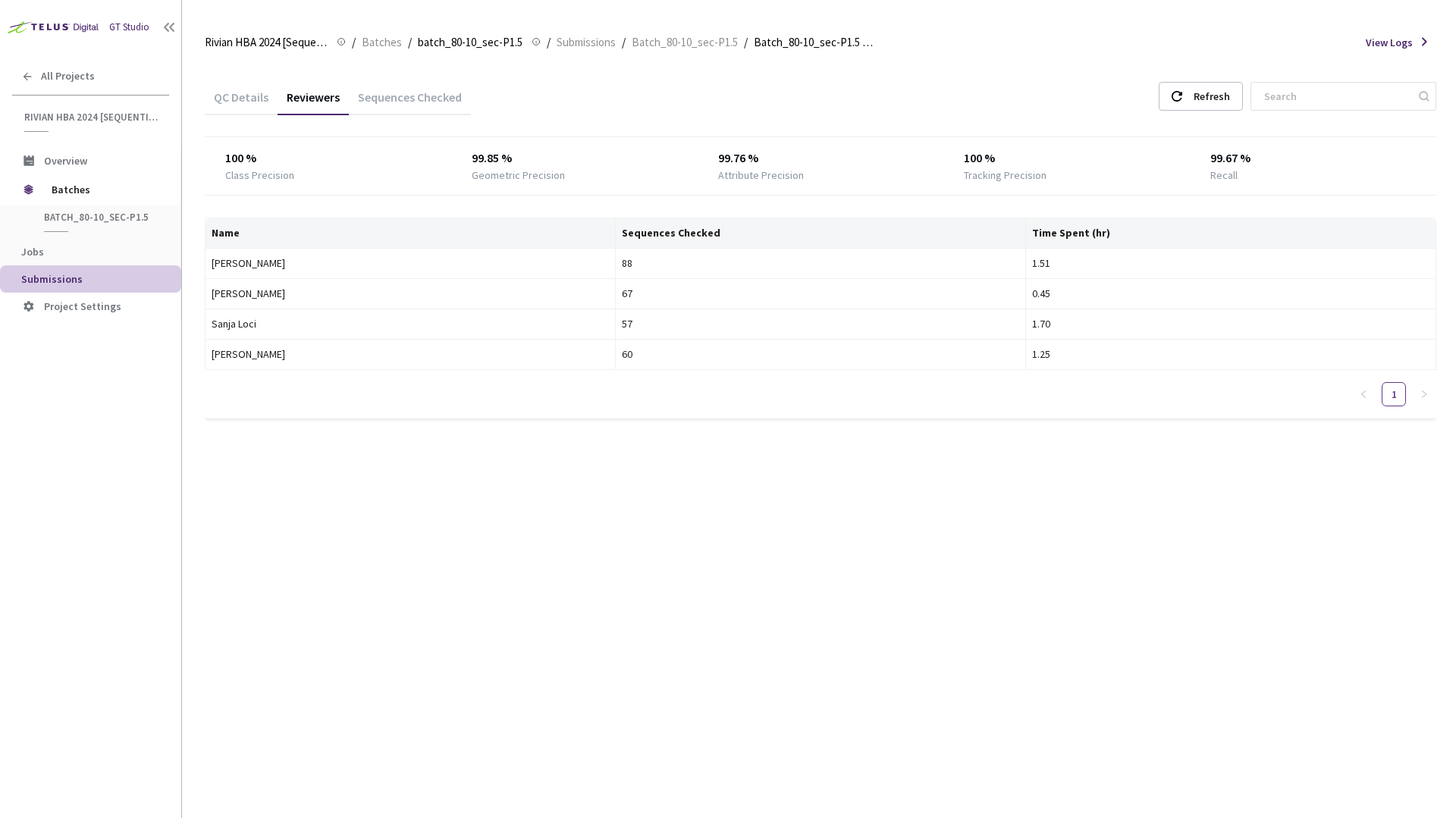
click at [526, 633] on div "QC Details Reviewers Sequences Checked Refresh 100 % Class Precision 99.85 % Ge…" at bounding box center [821, 439] width 1232 height 757
click at [589, 505] on div "QC Details Reviewers Sequences Checked Refresh 100 % Class Precision 99.85 % Ge…" at bounding box center [821, 439] width 1232 height 757
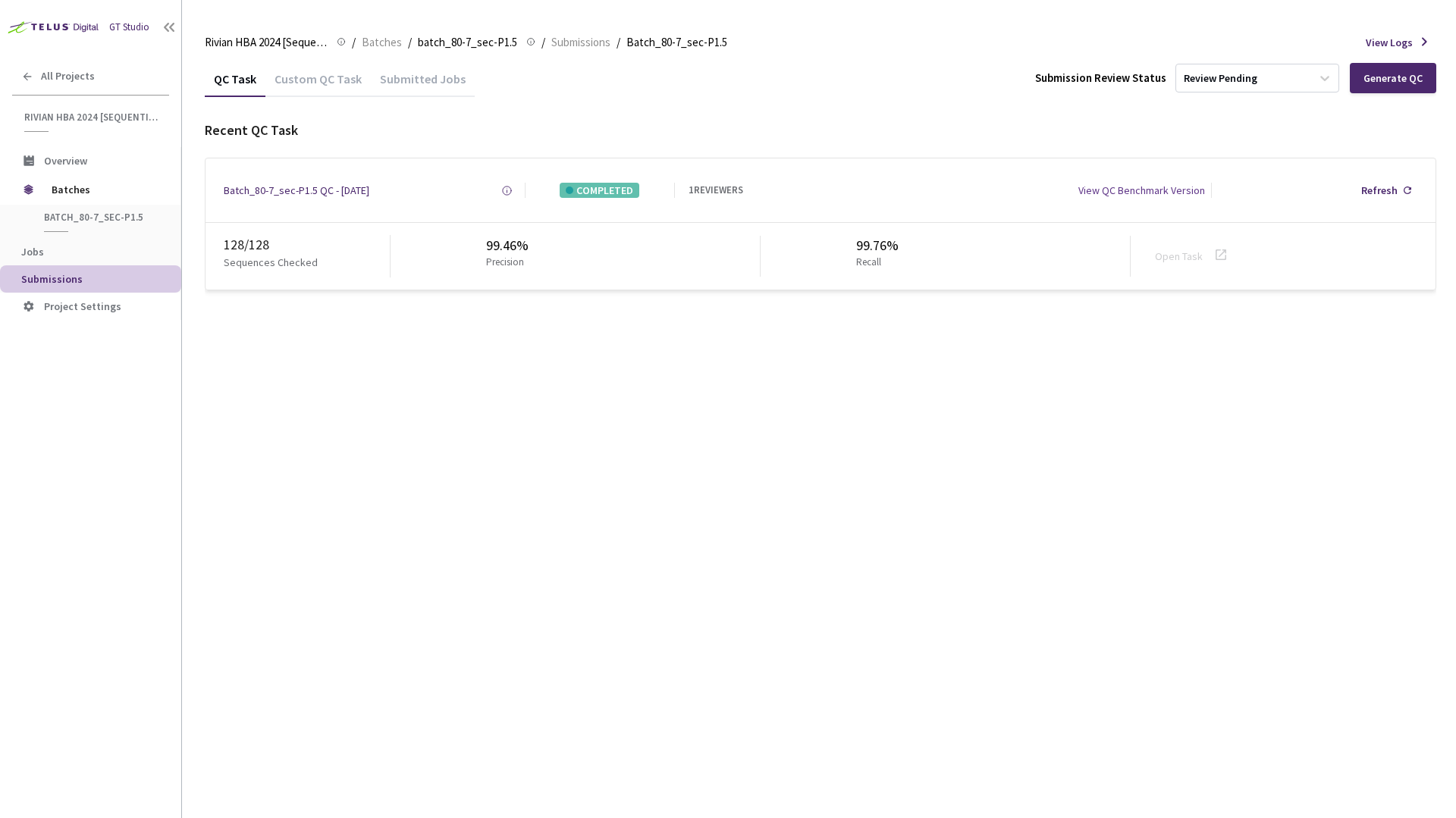
click at [361, 179] on div "Batch_80-7_sec-P1.5 QC - [DATE] Created at [DATE] 3:49 PM CDT Created by [PERSO…" at bounding box center [821, 190] width 1230 height 64
click at [359, 185] on div "Batch_80-7_sec-P1.5 QC - [DATE]" at bounding box center [297, 190] width 146 height 15
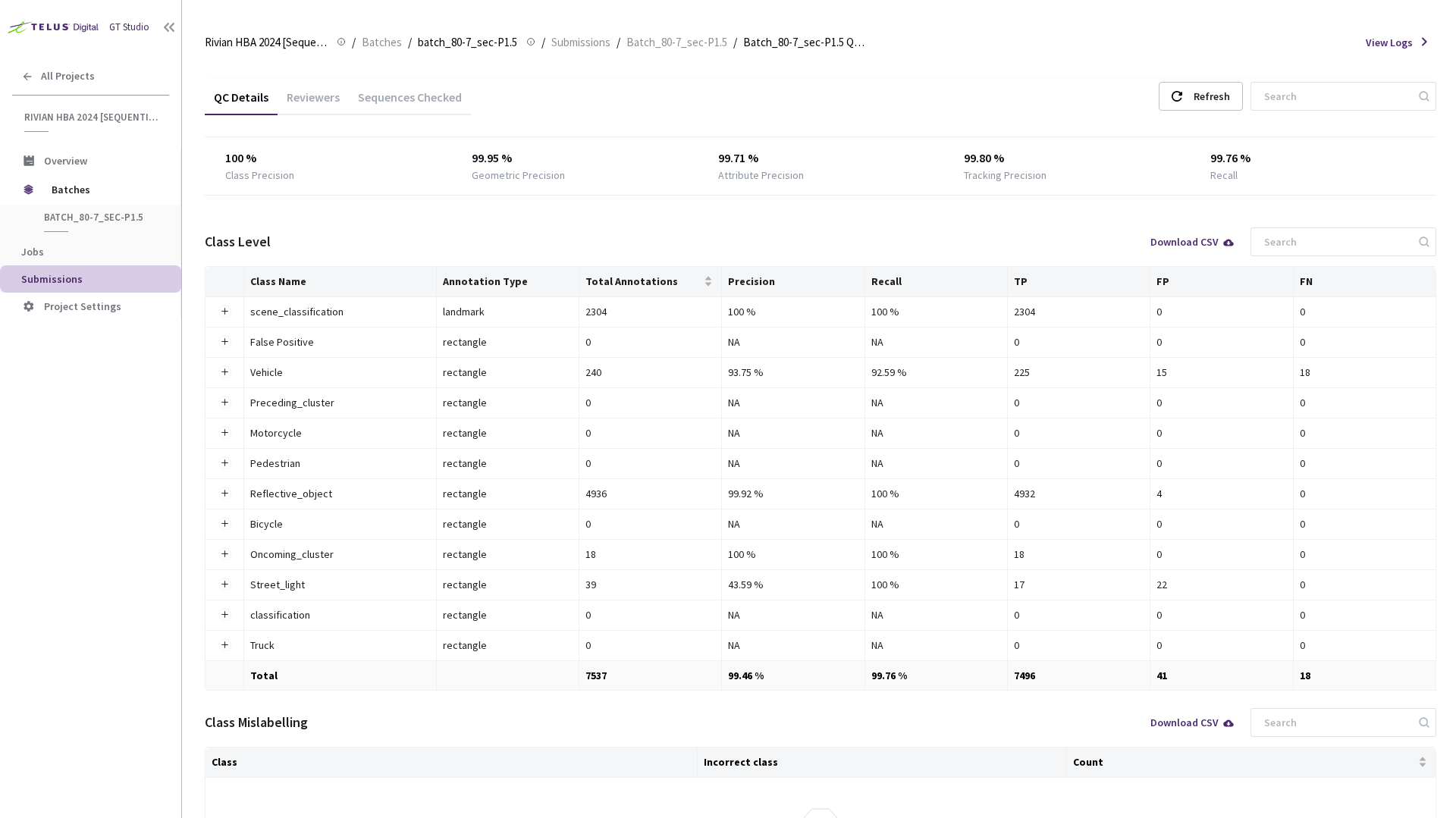
click at [452, 243] on div "Class Level Download CSV" at bounding box center [821, 242] width 1232 height 49
click at [1326, 380] on div "18" at bounding box center [1365, 372] width 130 height 17
click at [225, 373] on button "Expand row" at bounding box center [224, 372] width 12 height 12
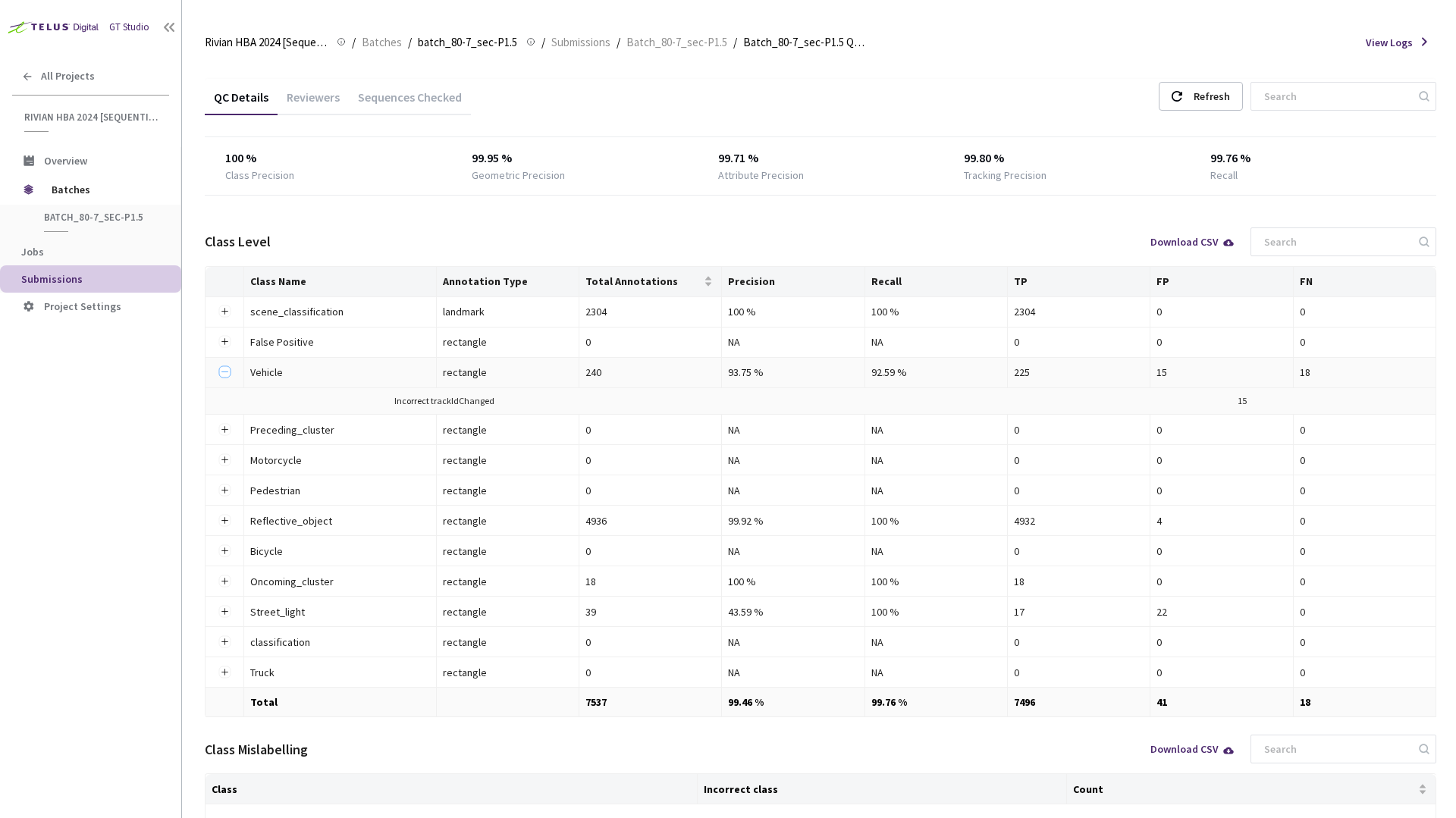
click at [225, 373] on button "Collapse row" at bounding box center [224, 372] width 12 height 12
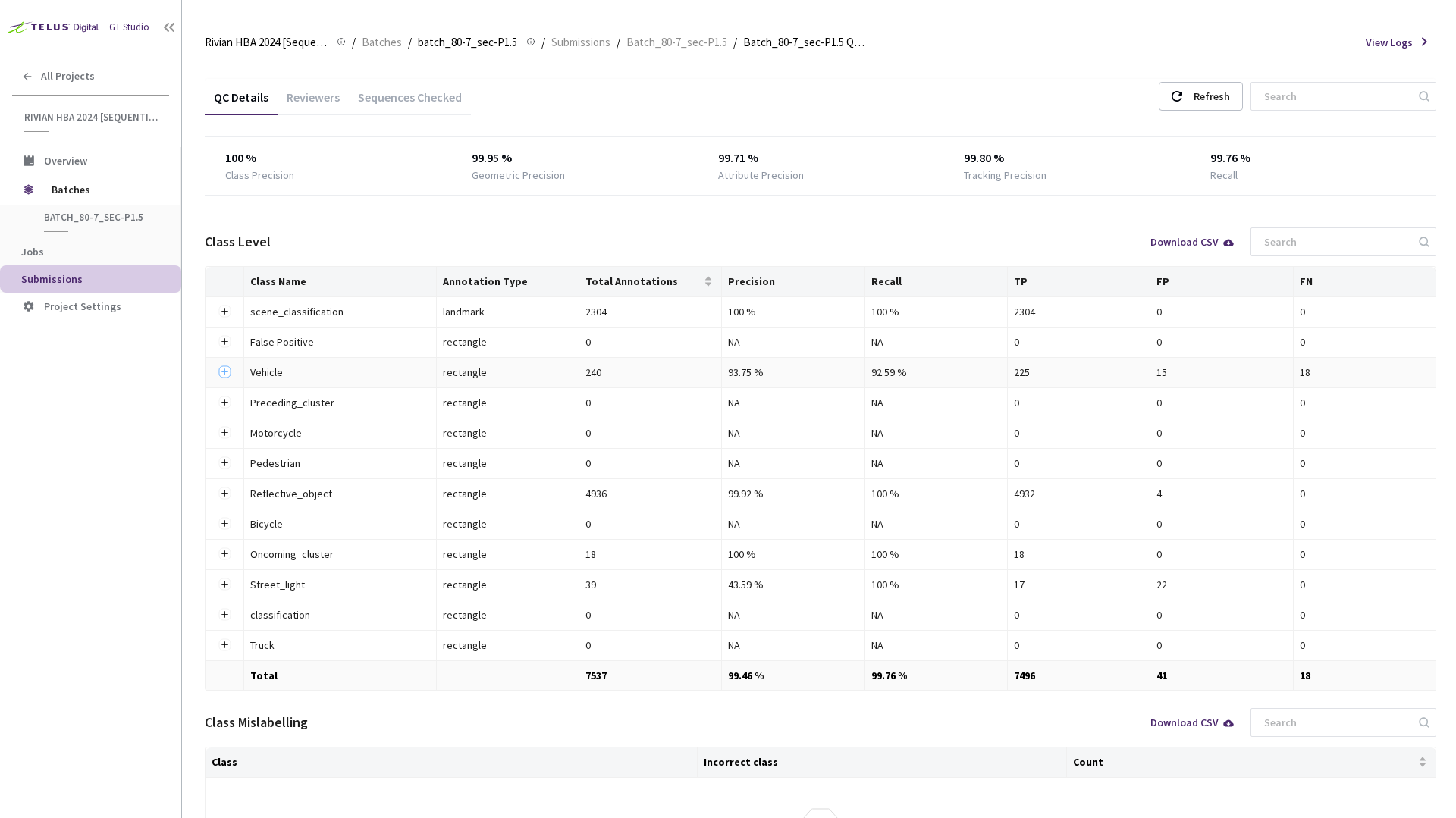
click at [225, 373] on button "Expand row" at bounding box center [224, 372] width 12 height 12
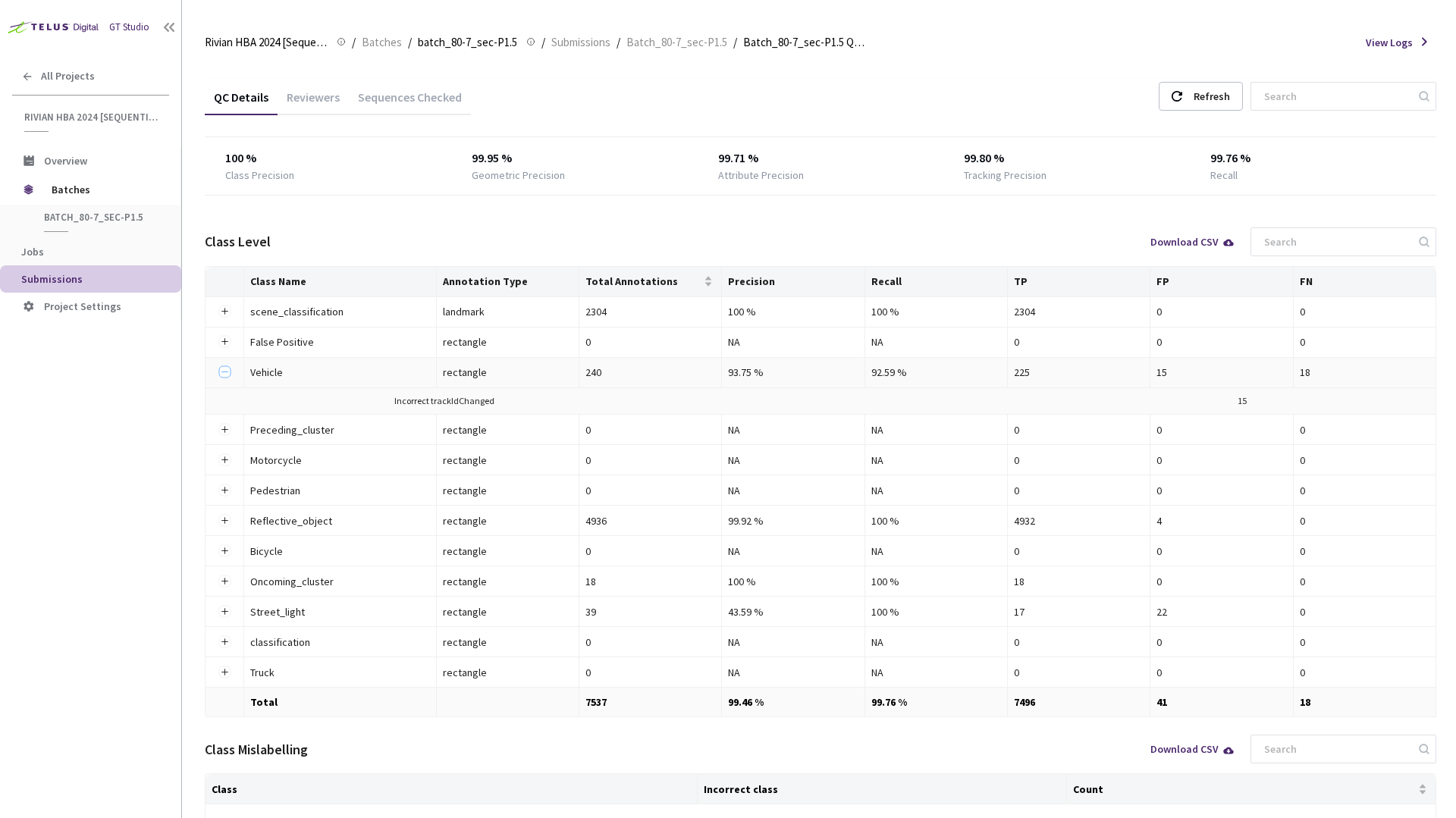
click at [226, 376] on button "Collapse row" at bounding box center [224, 372] width 12 height 12
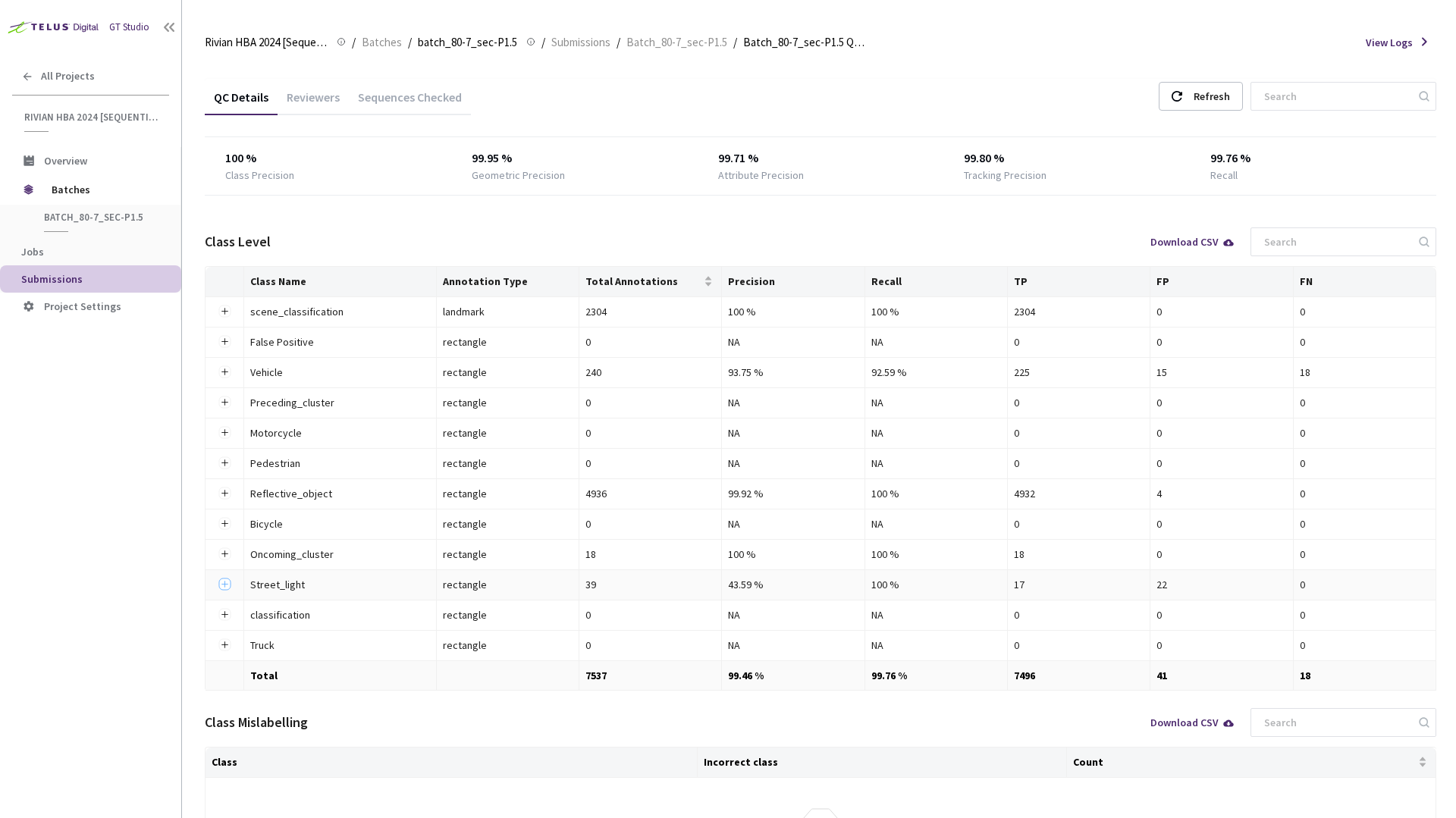
click at [224, 581] on button "Expand row" at bounding box center [224, 585] width 12 height 12
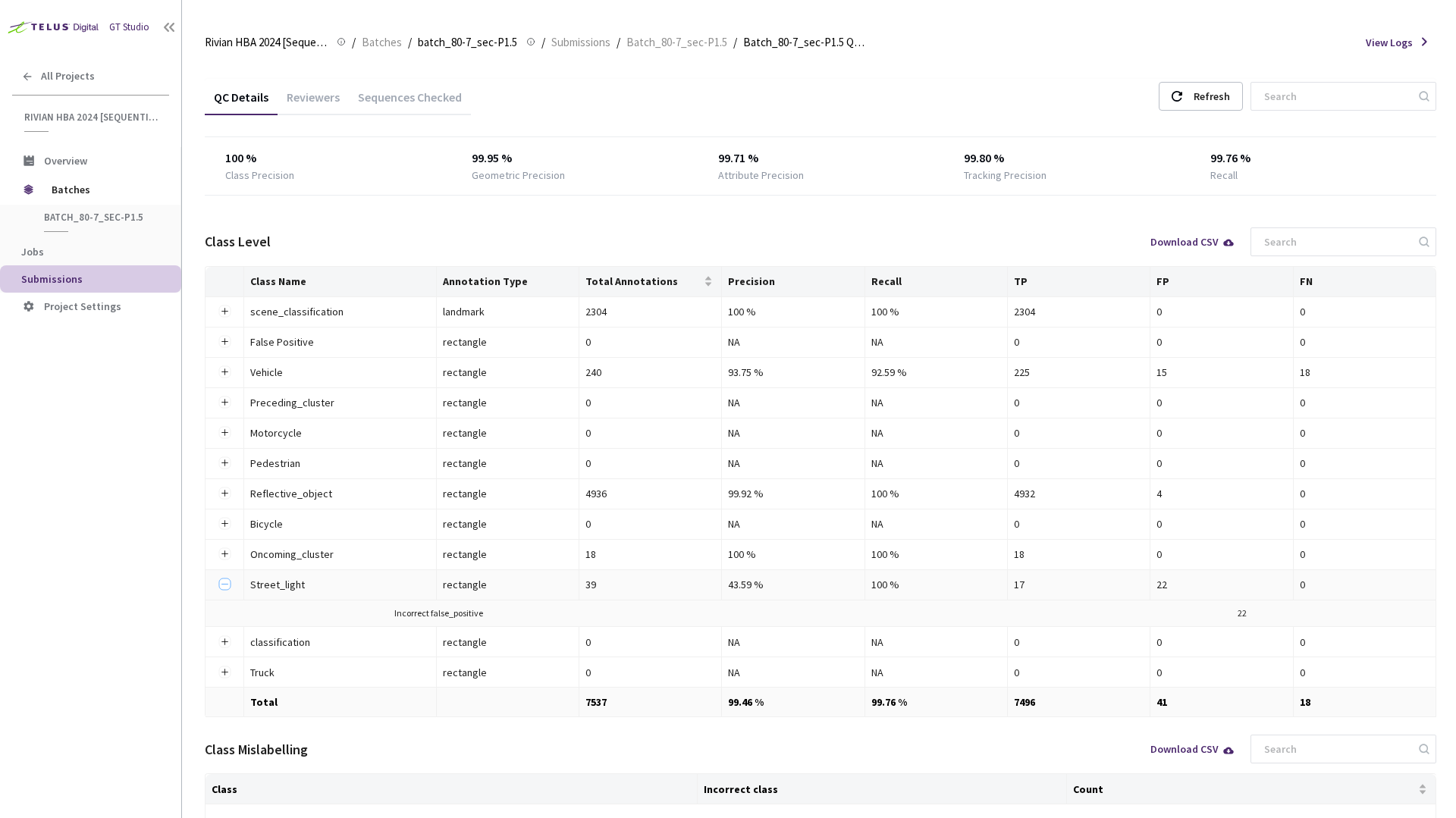
click at [224, 581] on button "Collapse row" at bounding box center [224, 585] width 12 height 12
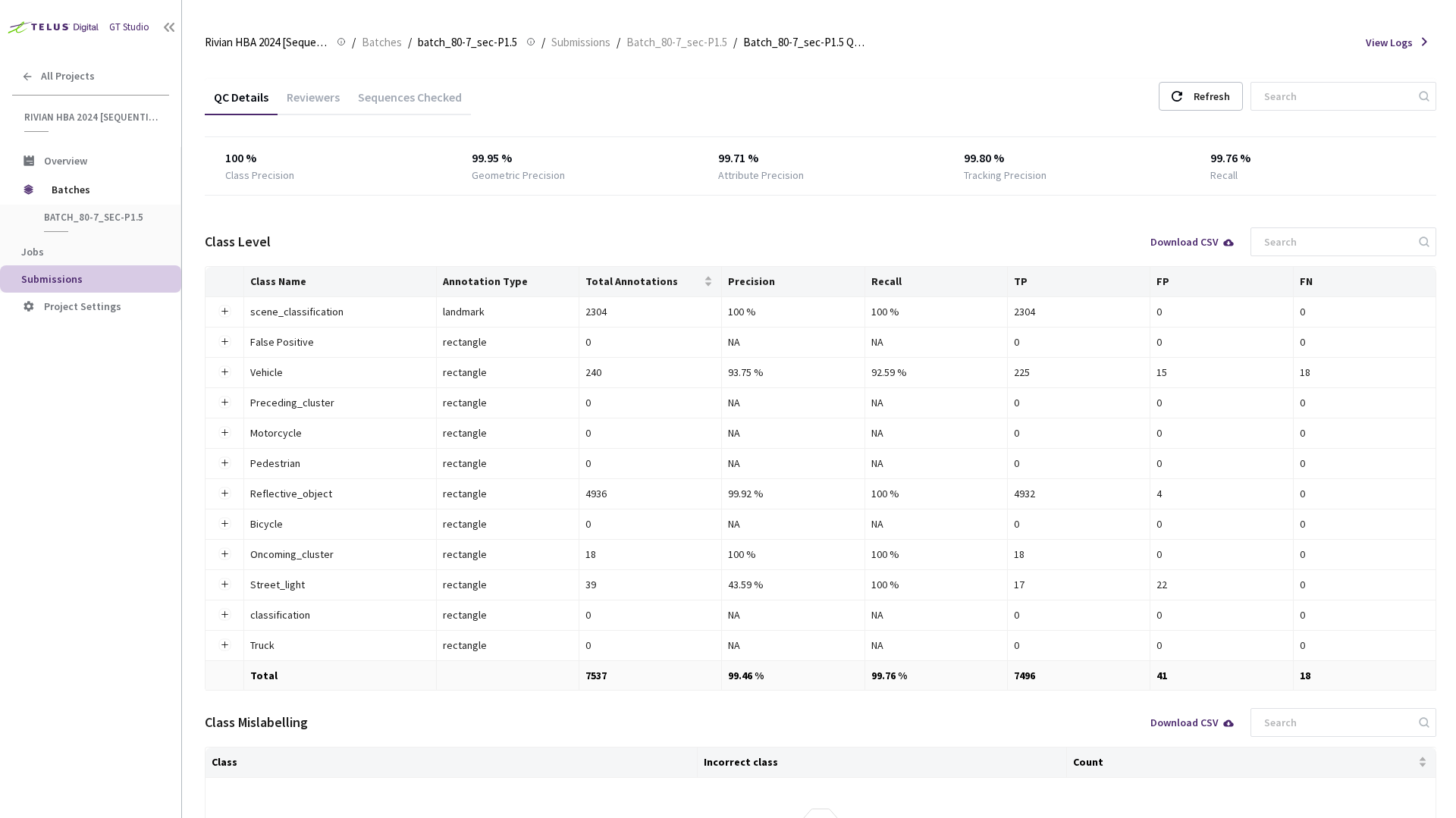
click at [644, 213] on div "QC Details Reviewers Sequences Checked Refresh 100 % Class Precision 99.95 % Ge…" at bounding box center [821, 486] width 1232 height 814
click at [1083, 376] on div "225" at bounding box center [1079, 372] width 130 height 17
click at [1106, 112] on div "QC Details Reviewers Sequences Checked Refresh" at bounding box center [821, 99] width 1232 height 40
click at [113, 222] on span "batch_80-7_sec-P1.5" at bounding box center [99, 217] width 112 height 13
click at [114, 217] on span "batch_80-7_sec-P1.5" at bounding box center [99, 217] width 112 height 13
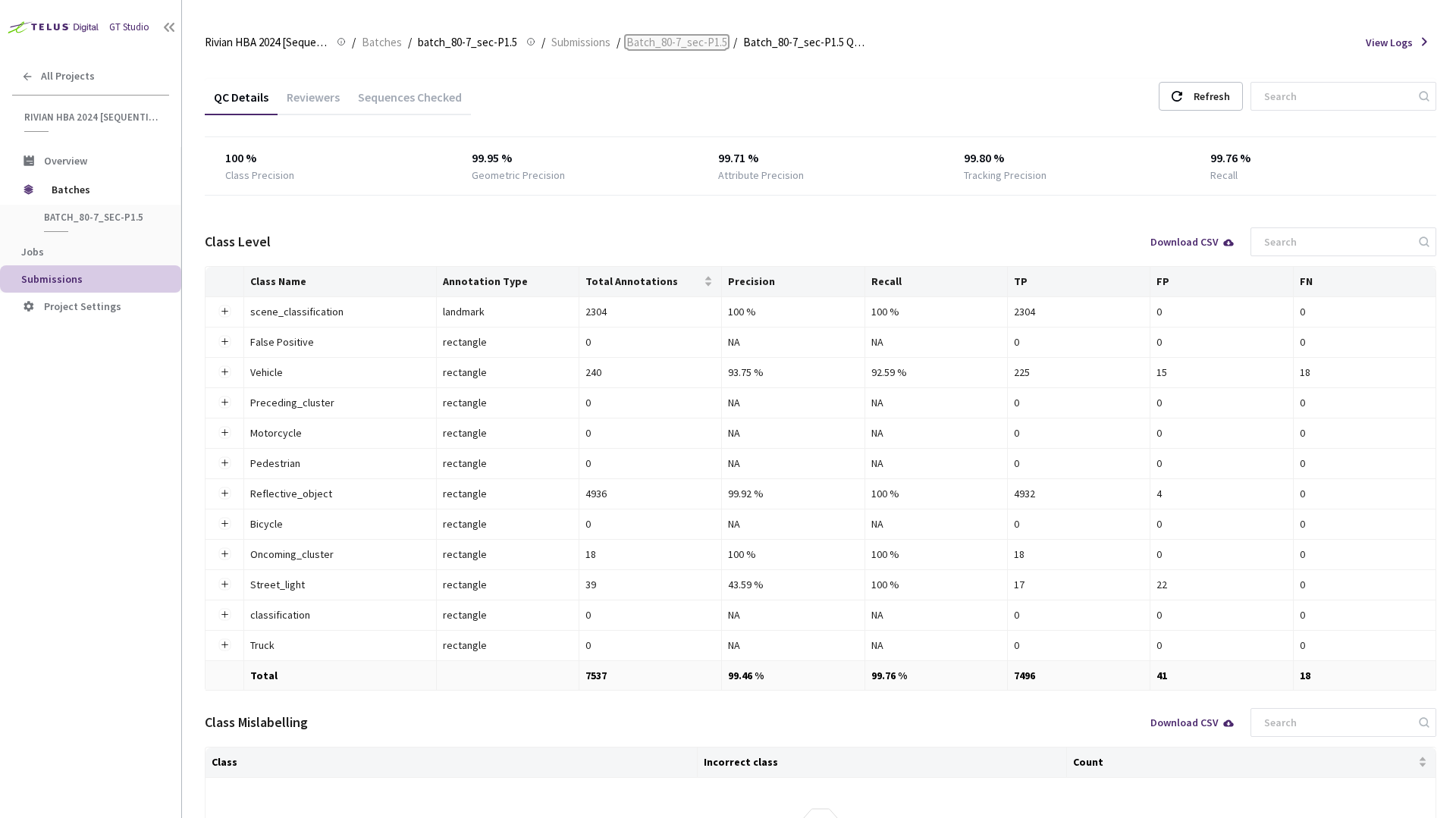
click at [677, 43] on span "Batch_80-7_sec-P1.5" at bounding box center [677, 43] width 101 height 19
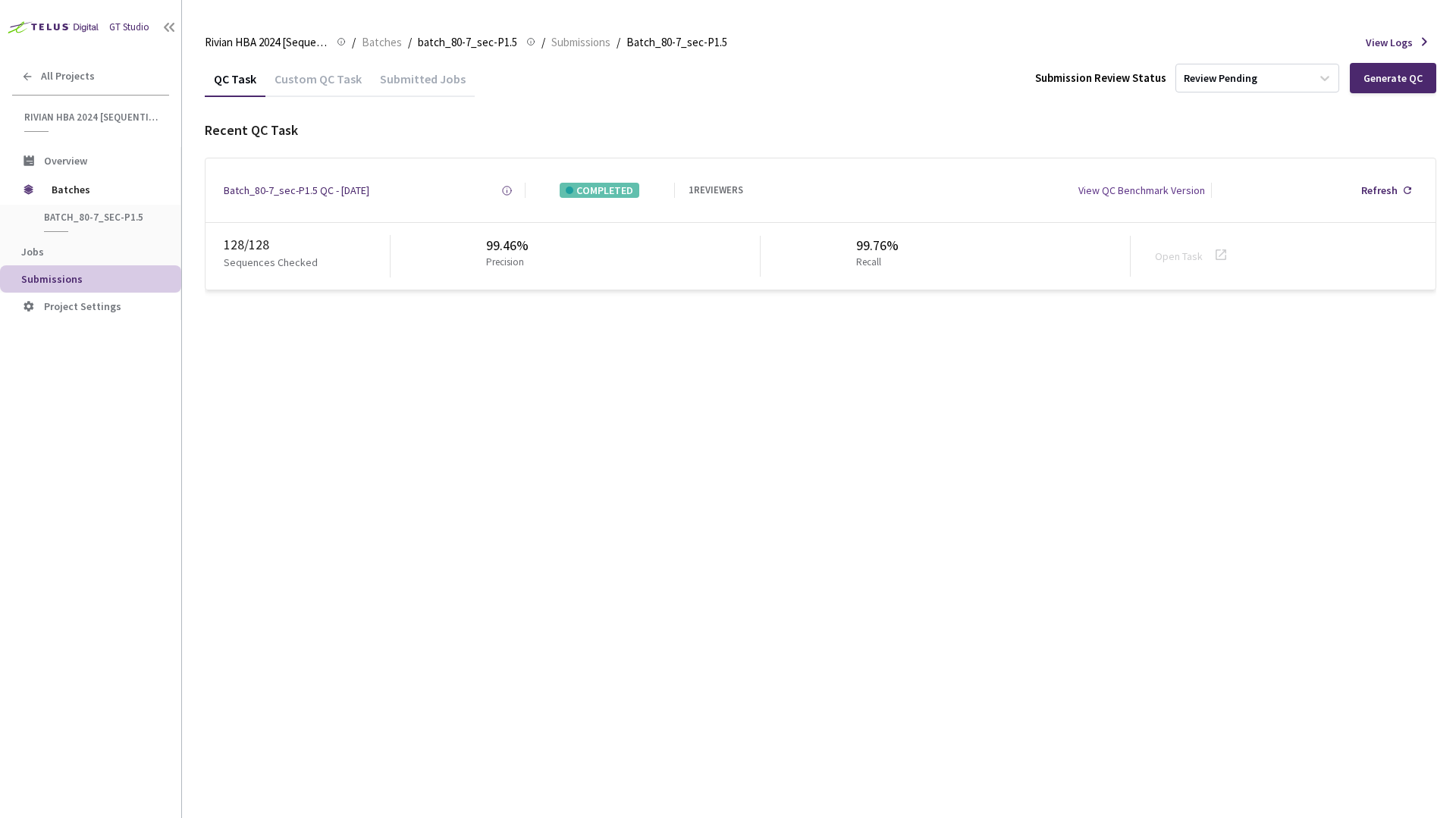
click at [950, 69] on div "QC Task Custom QC Task Submitted Jobs Submission Review Status Review Pending G…" at bounding box center [821, 78] width 1232 height 35
click at [1198, 78] on div "Review Pending" at bounding box center [1220, 78] width 73 height 14
click at [1216, 179] on p "Approve submission batch for export." at bounding box center [1260, 180] width 163 height 10
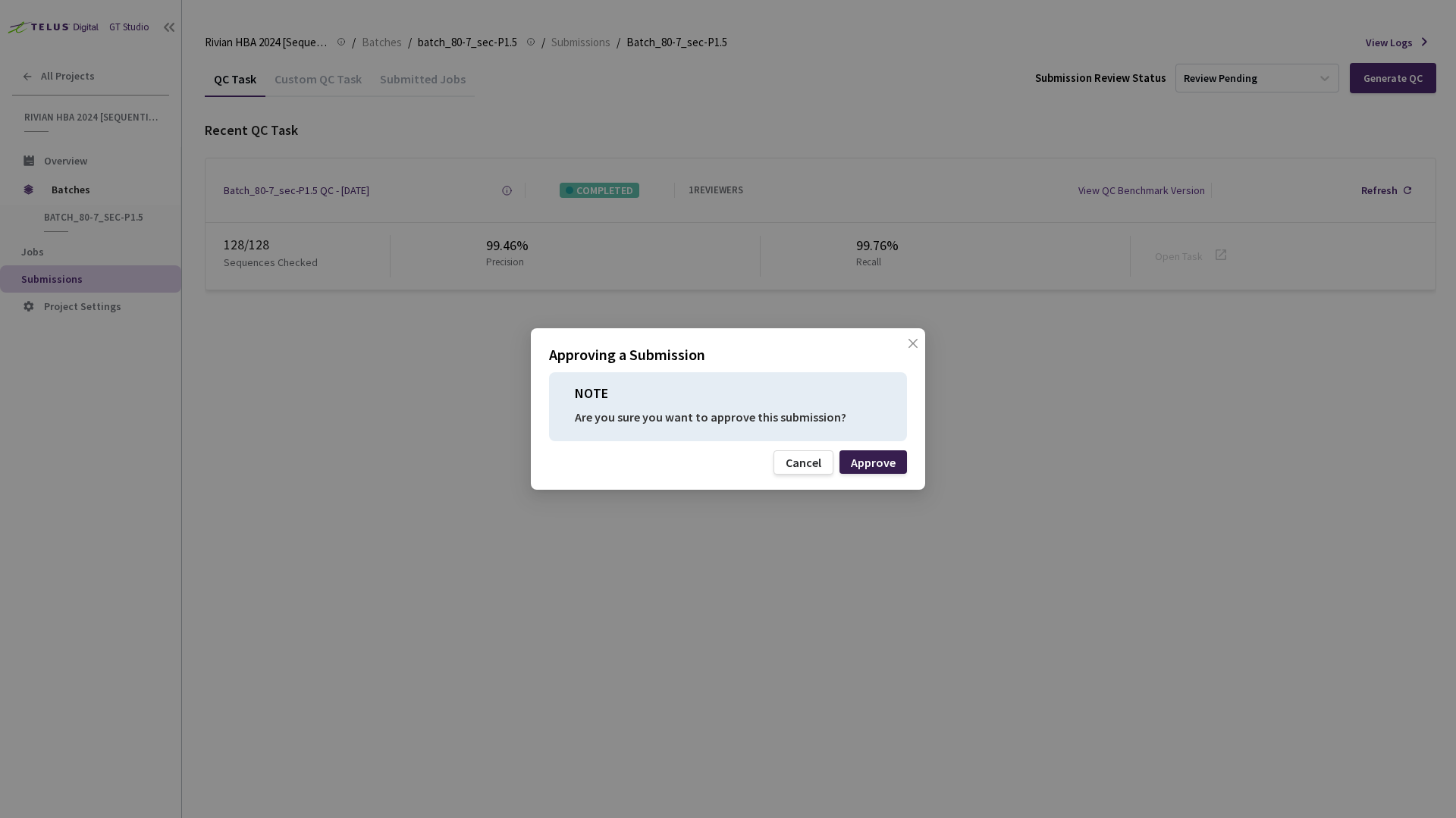
click at [868, 462] on div "Approve" at bounding box center [873, 462] width 45 height 12
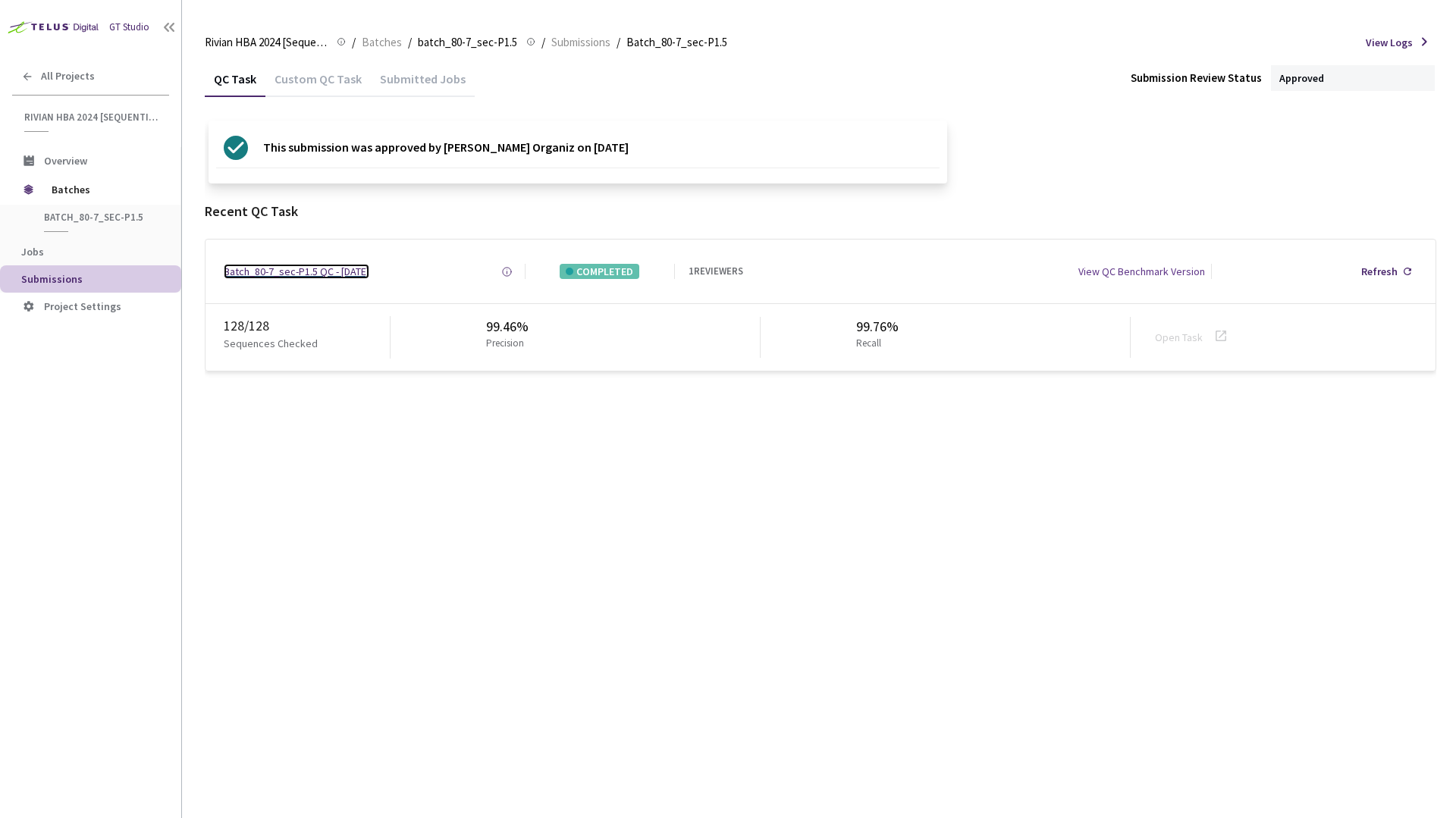
click at [318, 270] on div "Batch_80-7_sec-P1.5 QC - 31 Aug, 2025" at bounding box center [297, 271] width 146 height 15
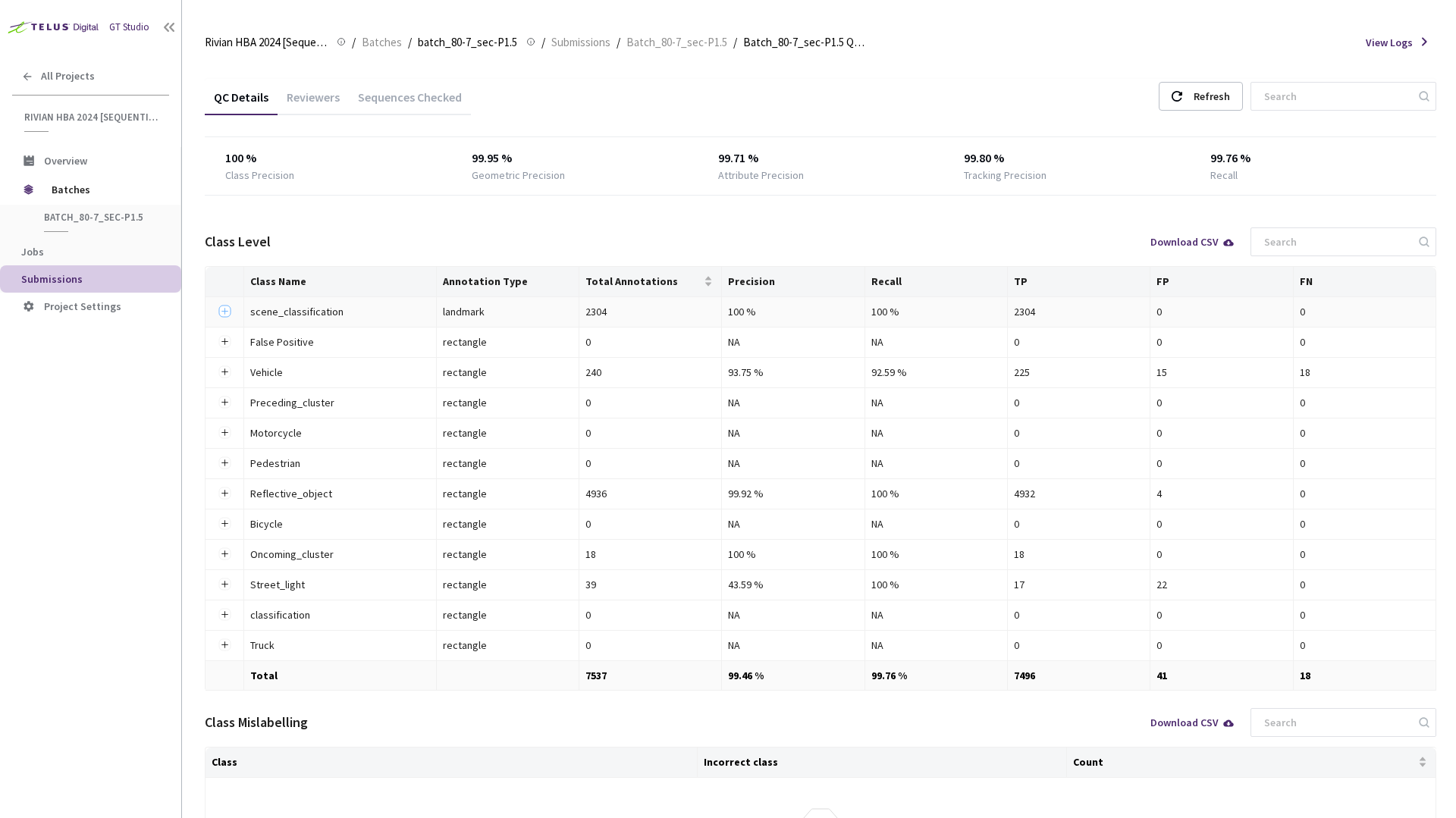
click at [224, 313] on button "Expand row" at bounding box center [224, 312] width 12 height 12
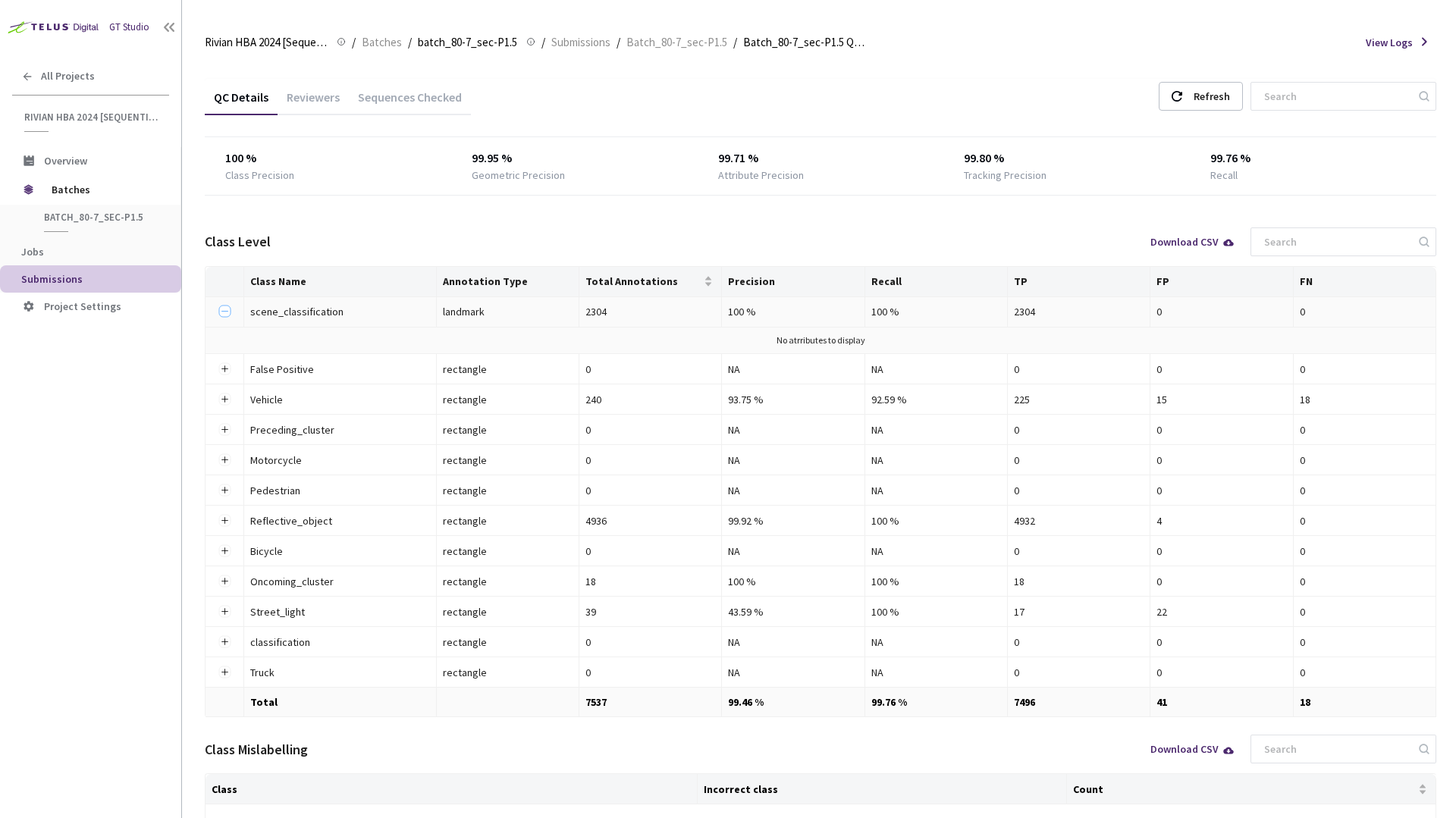
click at [224, 313] on button "Collapse row" at bounding box center [224, 312] width 12 height 12
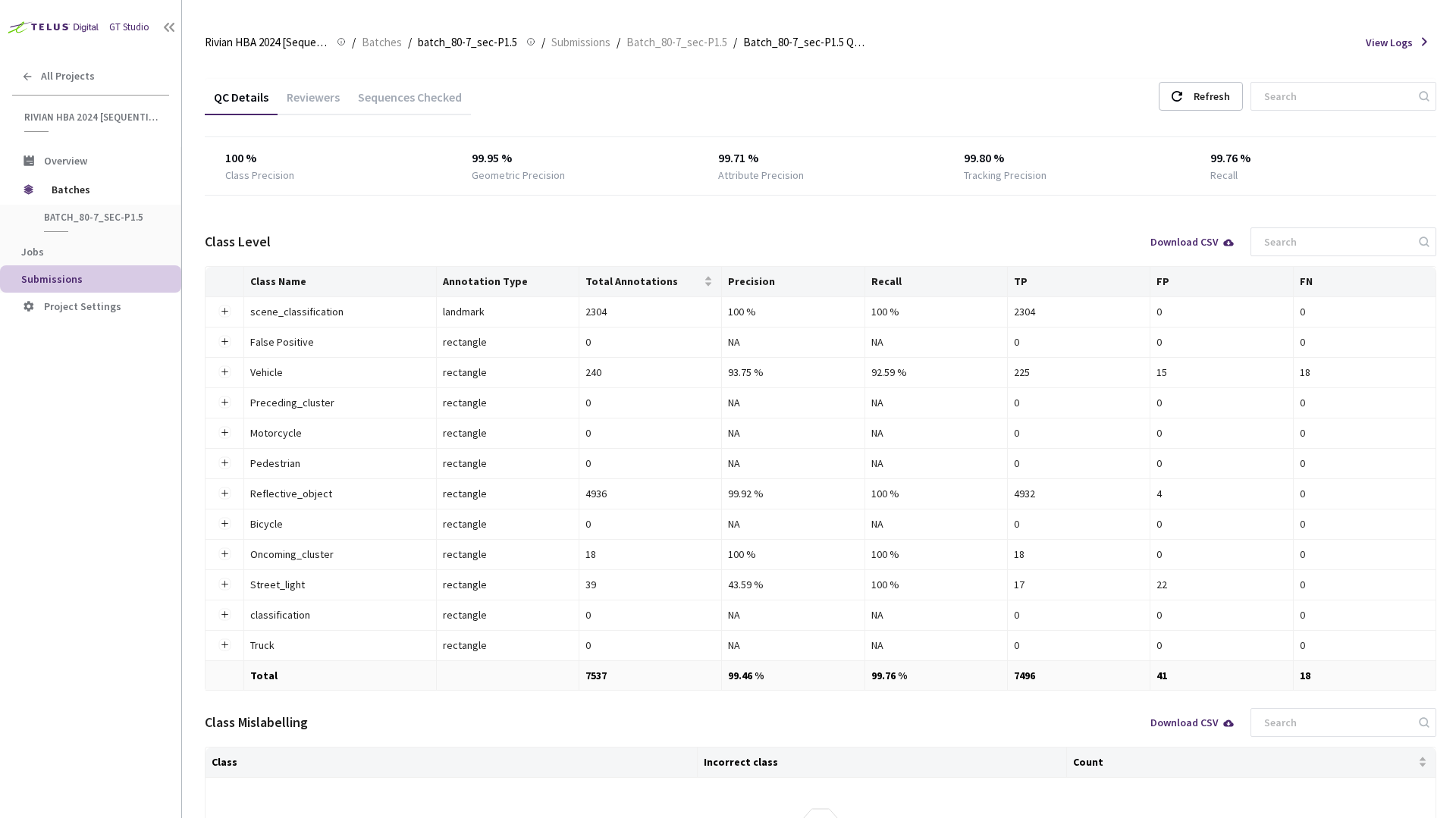
click at [326, 110] on div "Reviewers" at bounding box center [313, 102] width 72 height 26
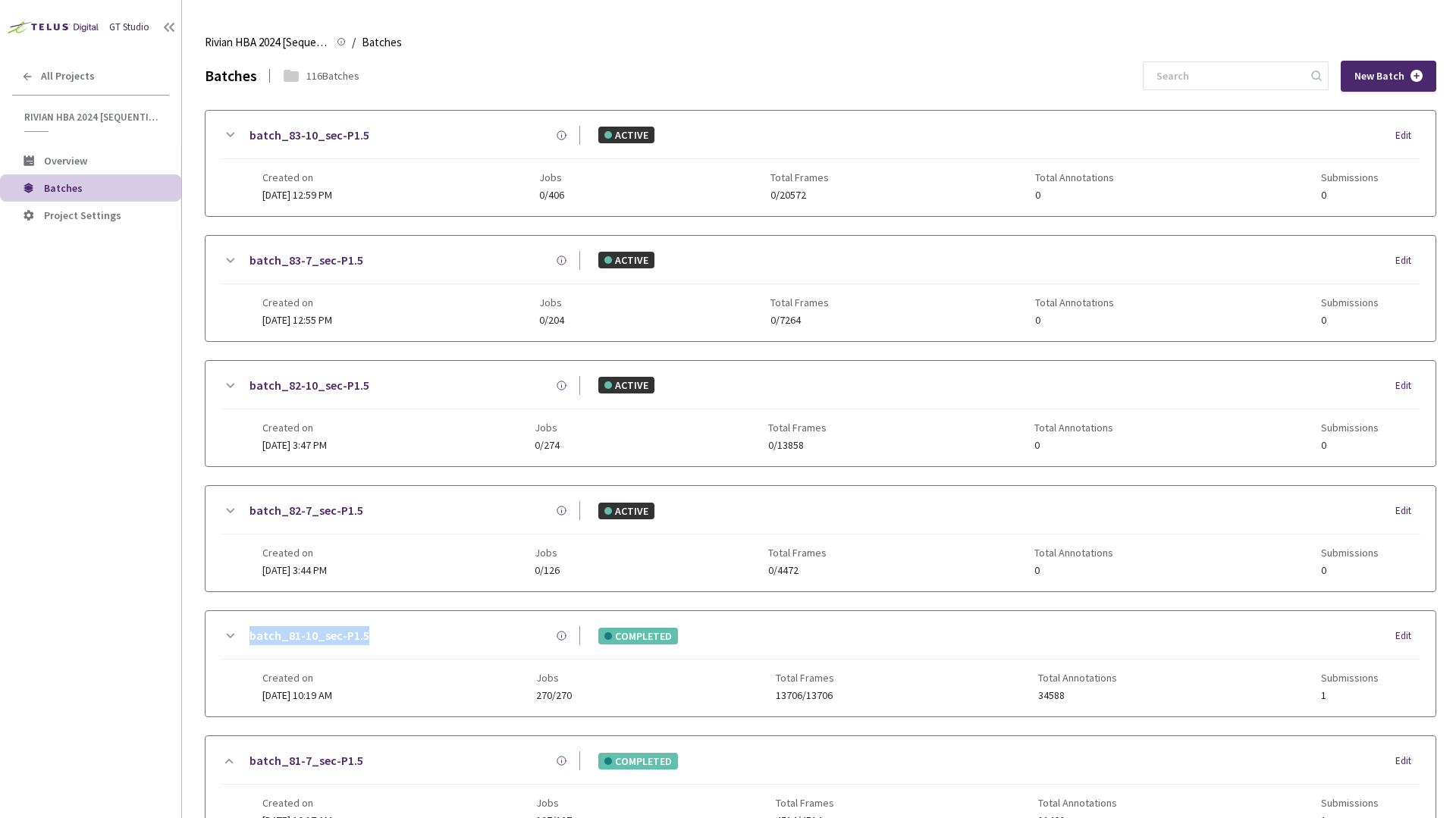
scroll to position [427, 0]
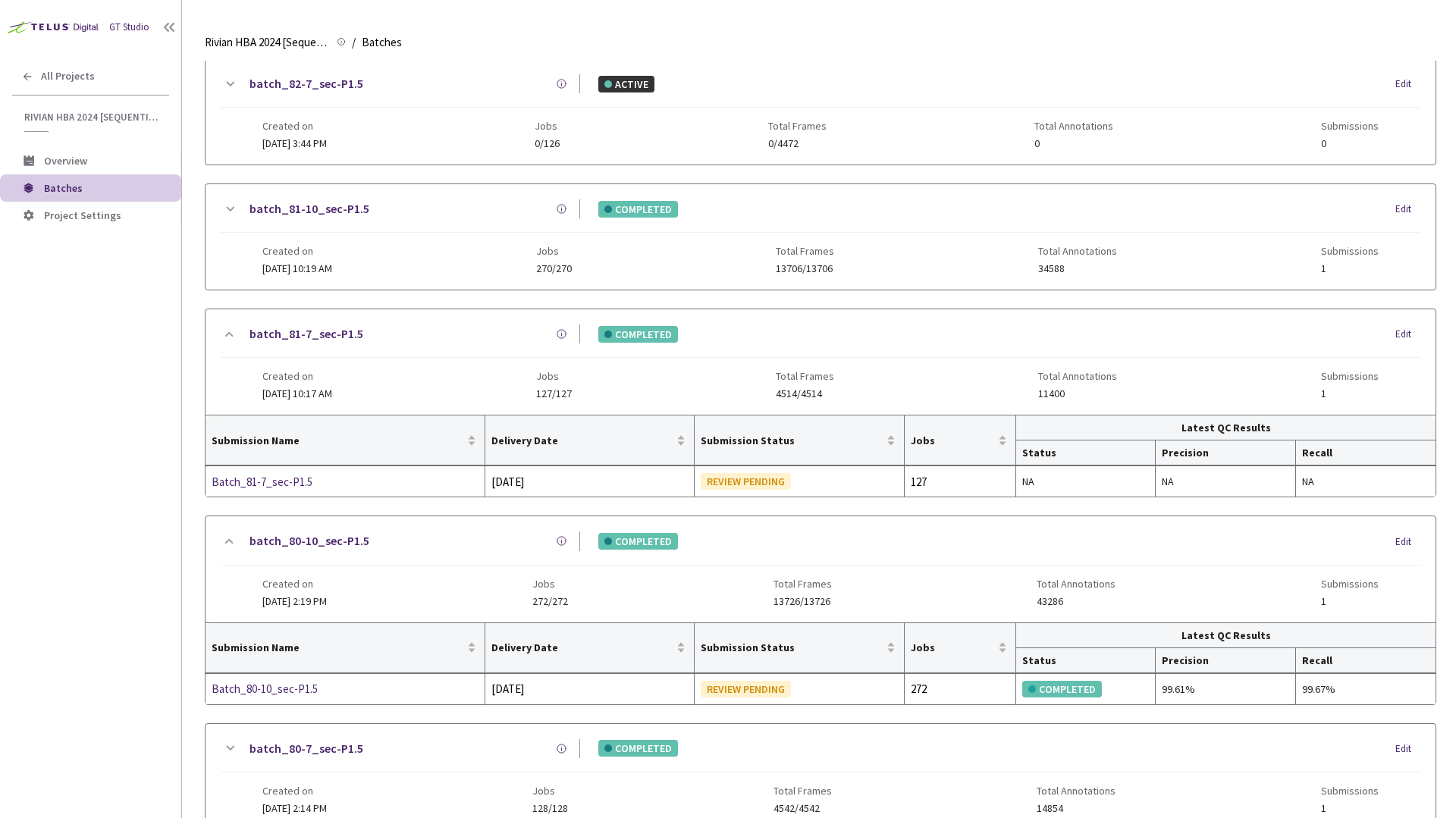
click at [160, 456] on div "GT Studio All Projects Rivian HBA 2024 [Sequential] Rivian HBA 2024 [Sequential…" at bounding box center [90, 384] width 181 height 769
click at [228, 337] on icon at bounding box center [230, 334] width 19 height 19
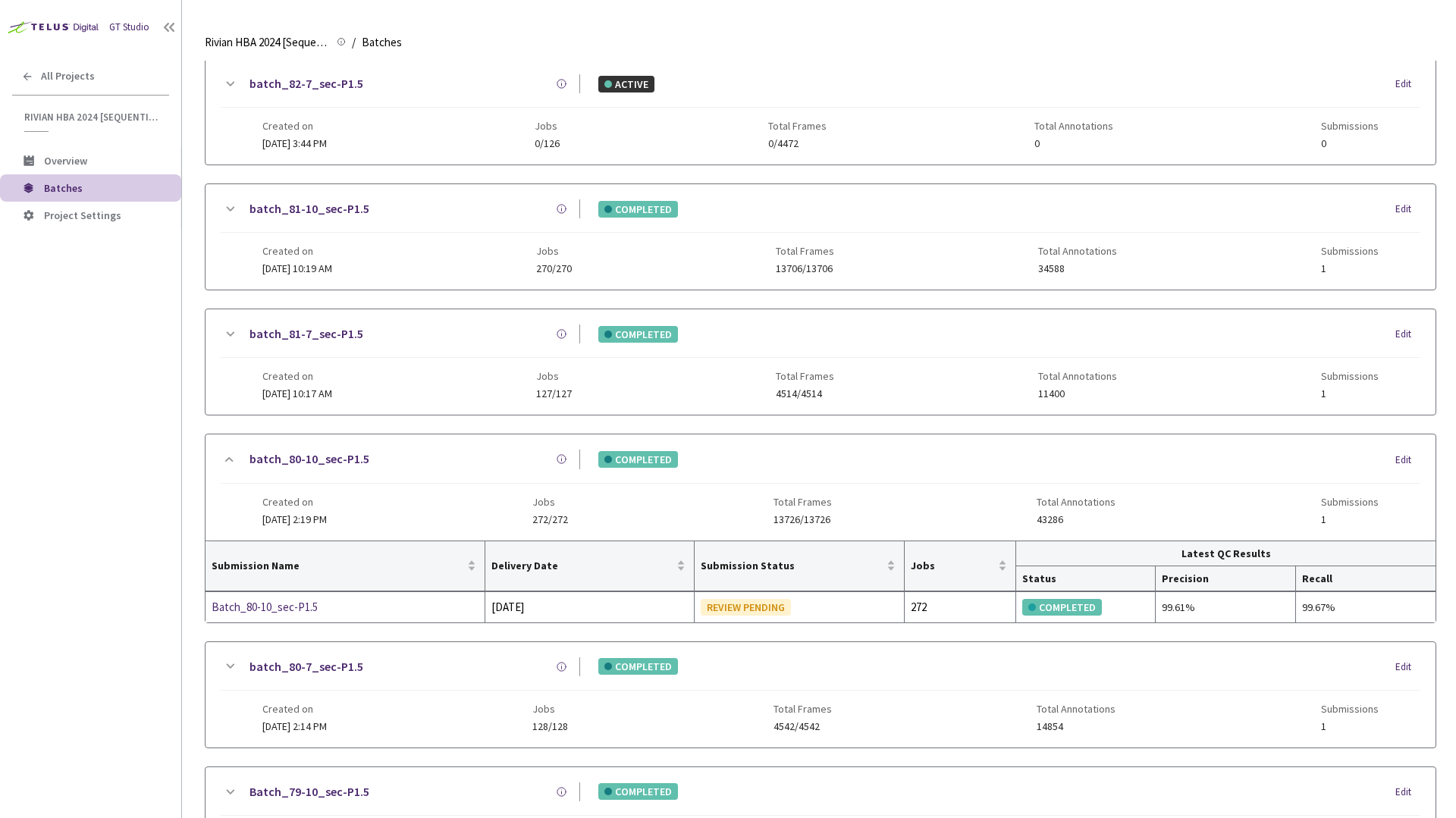
click at [225, 655] on div "batch_80-7_sec-P1.5 COMPLETED Edit Created on [DATE] 2:14 PM Jobs 128/128 Total…" at bounding box center [821, 694] width 1230 height 105
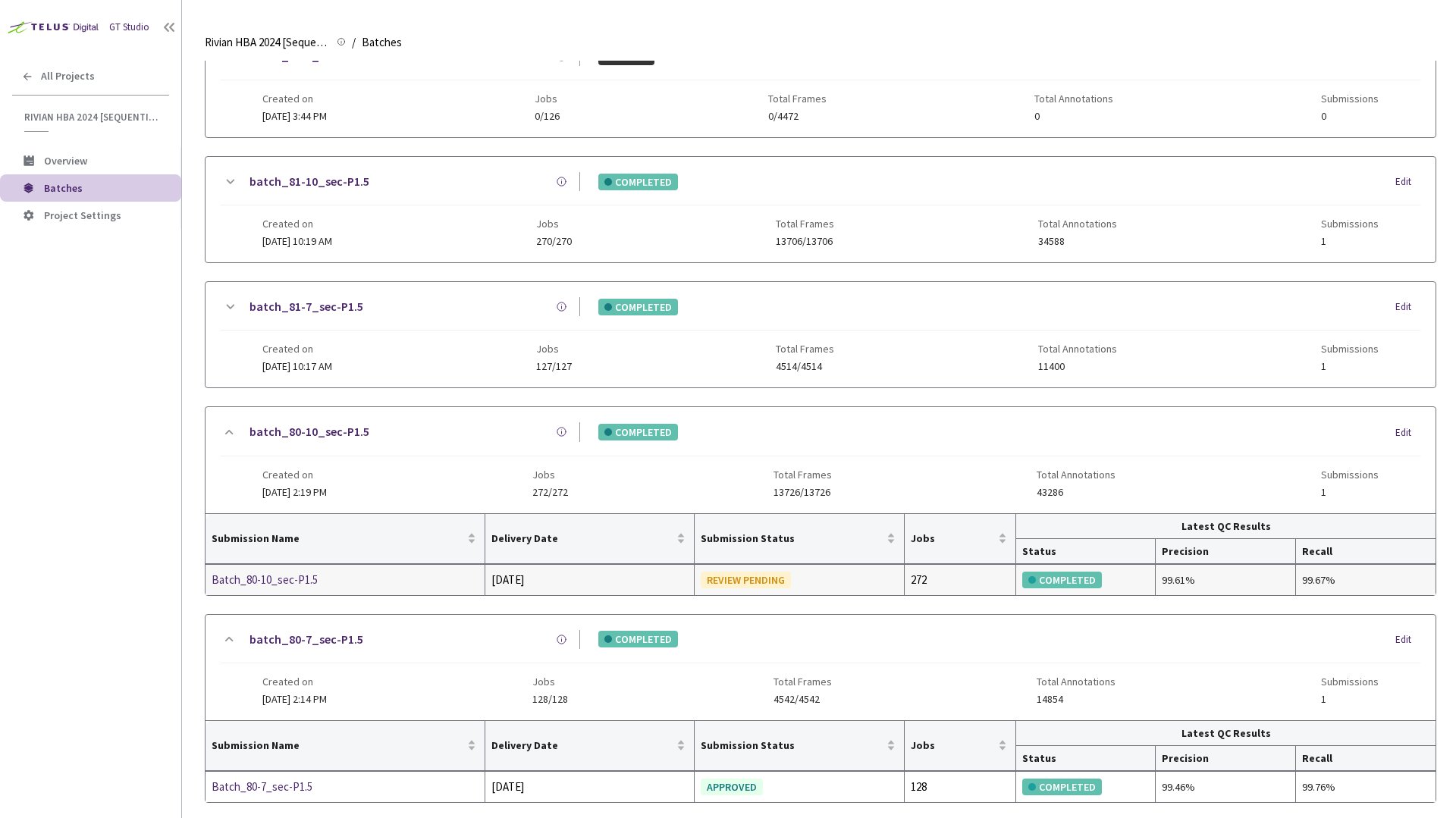
scroll to position [453, 0]
click at [324, 430] on link "batch_80-10_sec-P1.5" at bounding box center [309, 432] width 120 height 19
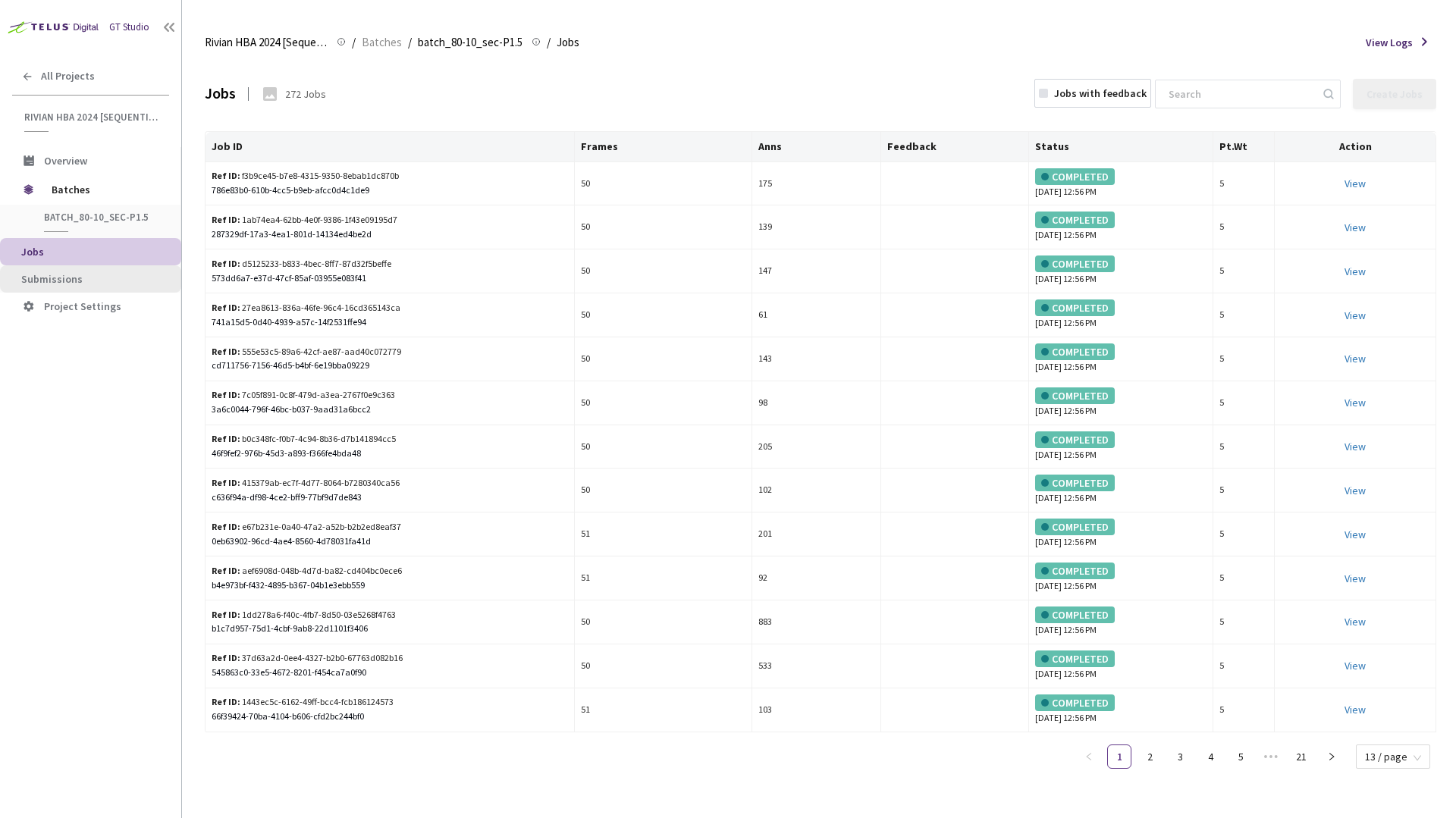
click at [74, 277] on span "Submissions" at bounding box center [51, 279] width 62 height 13
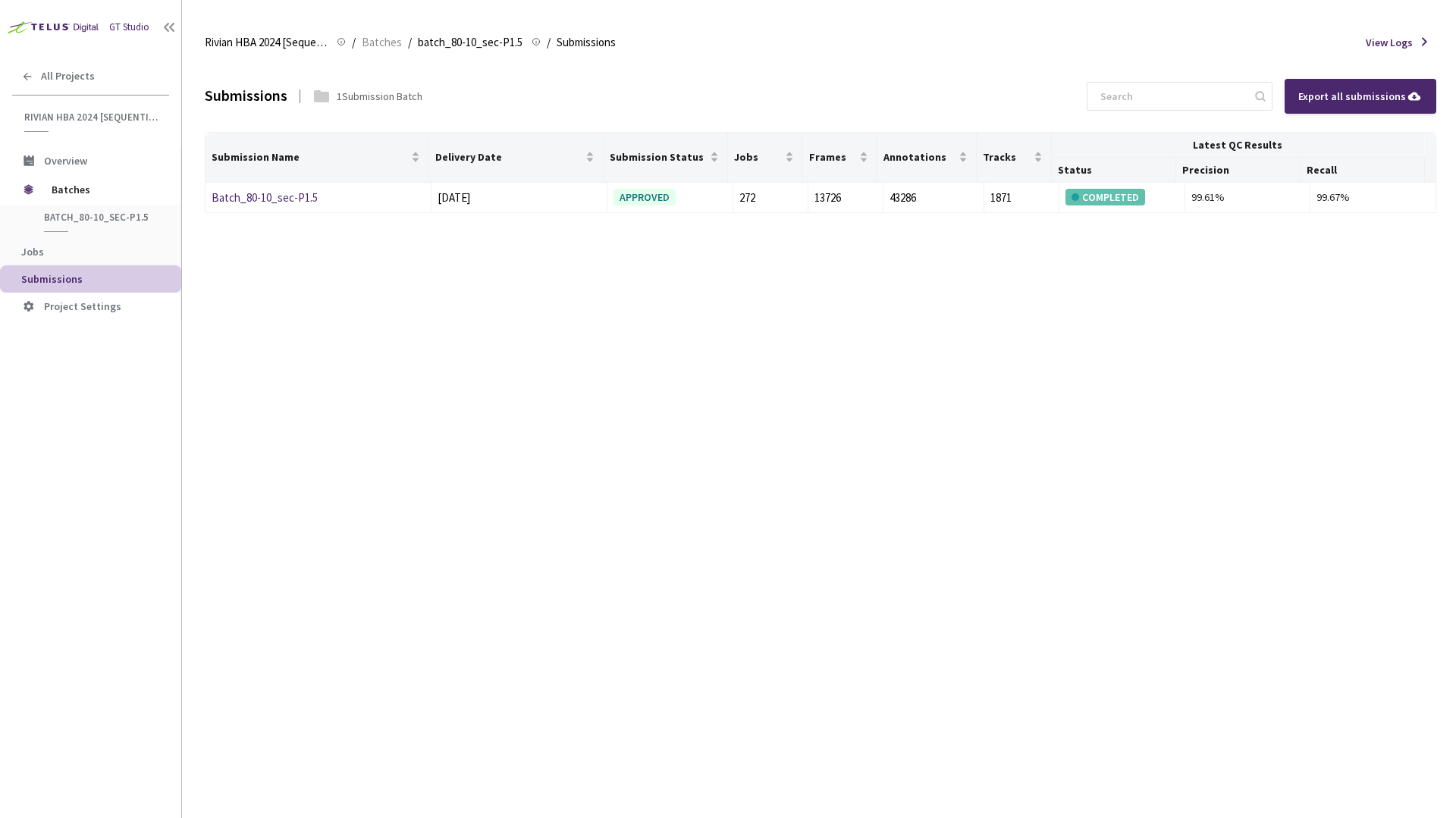
click at [743, 88] on div "Submissions 1 Submission Batch Export all submissions" at bounding box center [821, 96] width 1232 height 72
click at [312, 201] on link "Batch_80-10_sec-P1.5" at bounding box center [265, 197] width 106 height 14
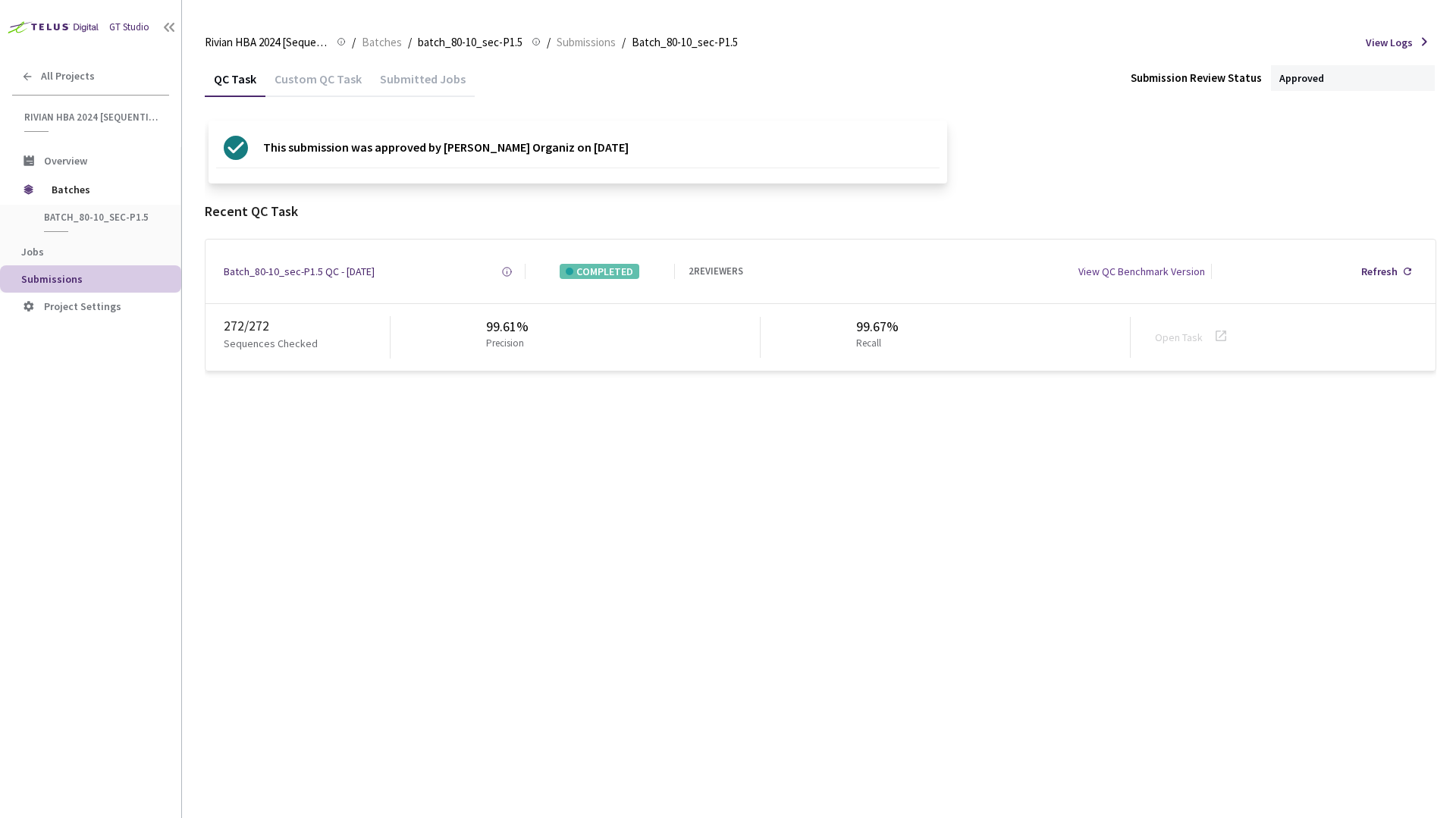
click at [1009, 166] on div "This submission was approved by [PERSON_NAME] Organiz on [DATE]" at bounding box center [821, 152] width 1232 height 63
click at [74, 152] on li "Overview" at bounding box center [90, 161] width 181 height 27
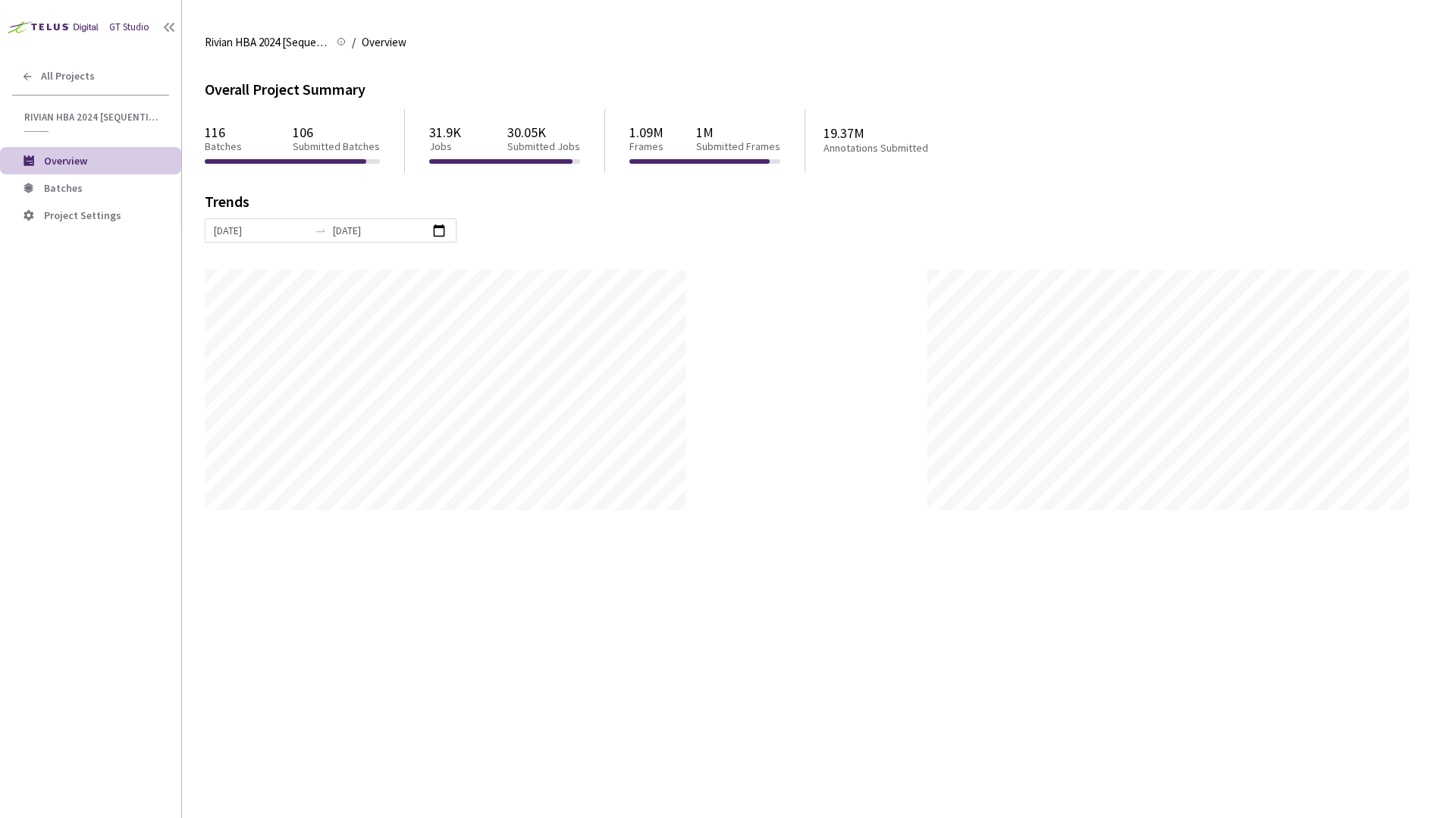
scroll to position [818, 1456]
click at [55, 185] on span "Batches" at bounding box center [63, 188] width 39 height 13
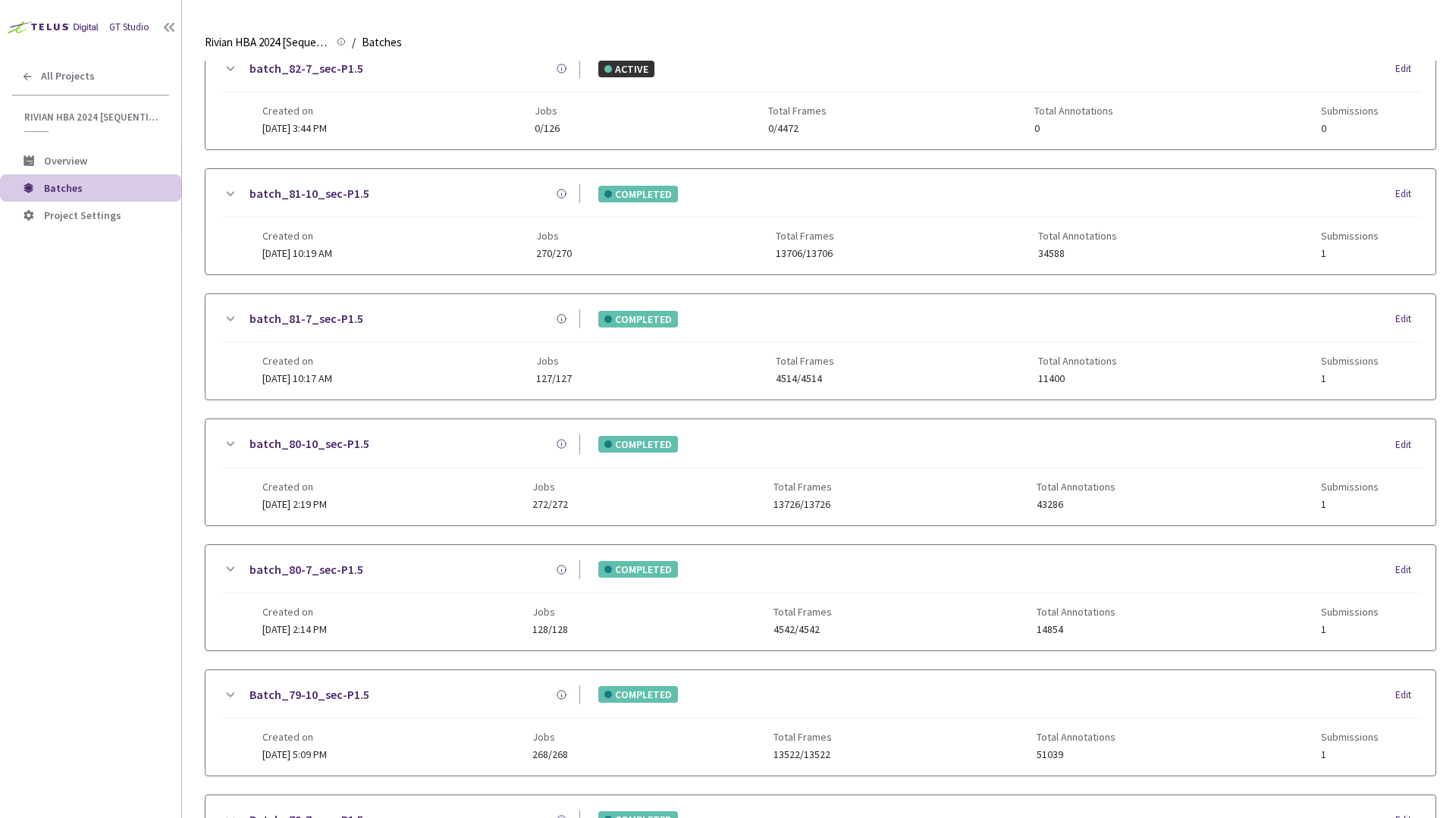
scroll to position [446, 0]
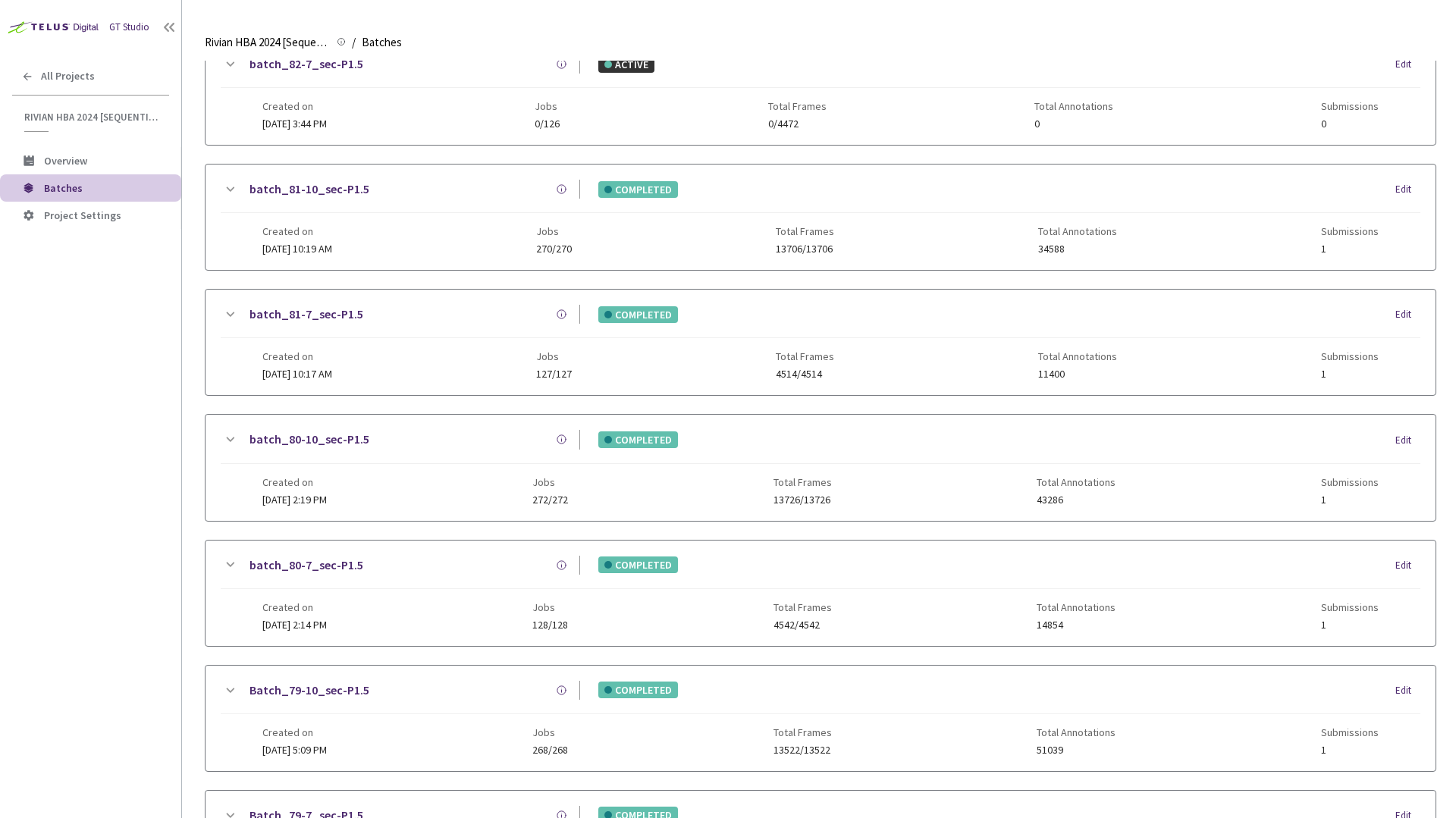
click at [475, 433] on div "batch_80-10_sec-P1.5" at bounding box center [410, 439] width 341 height 19
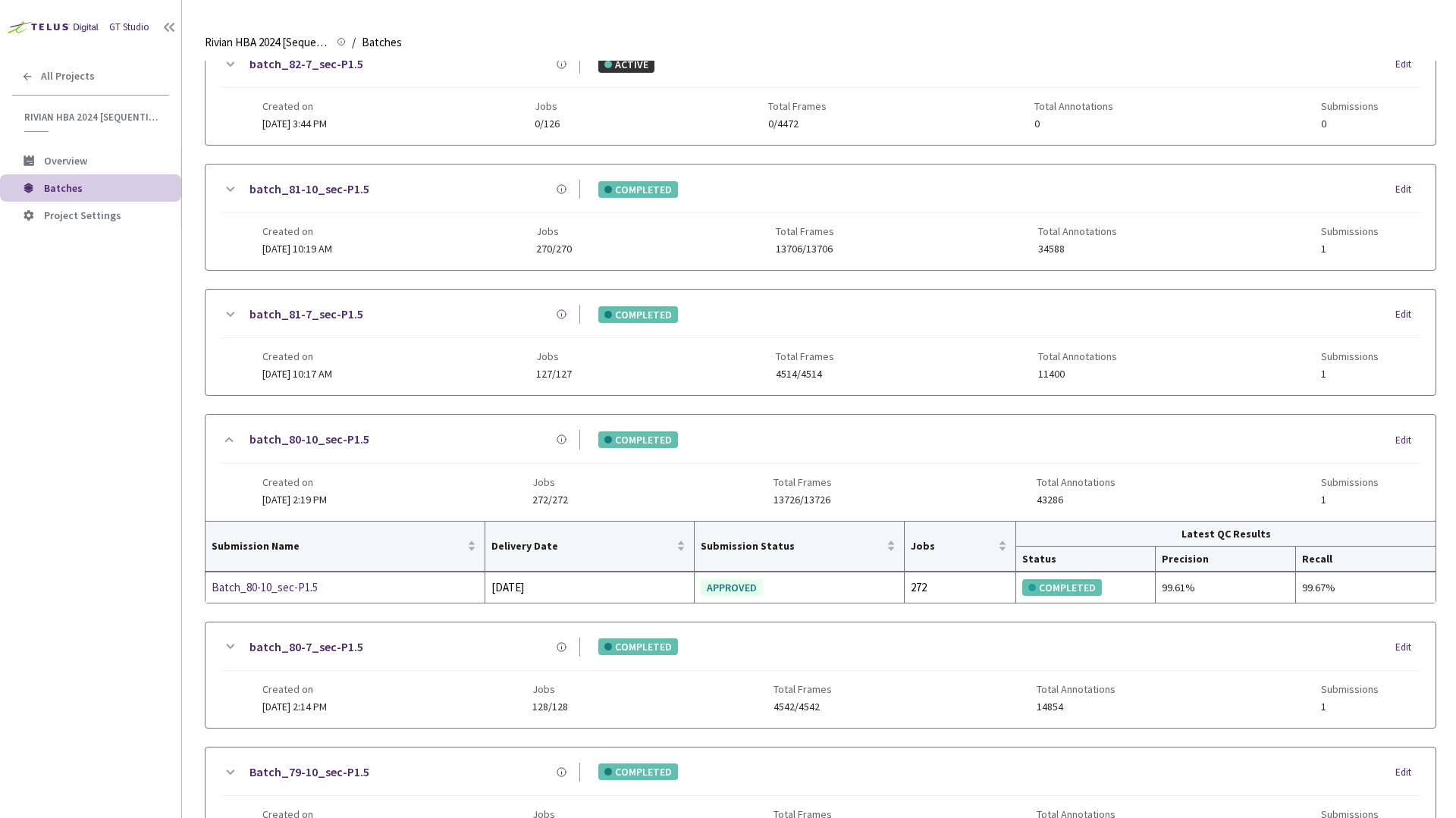
click at [475, 433] on div "batch_80-10_sec-P1.5" at bounding box center [410, 439] width 341 height 19
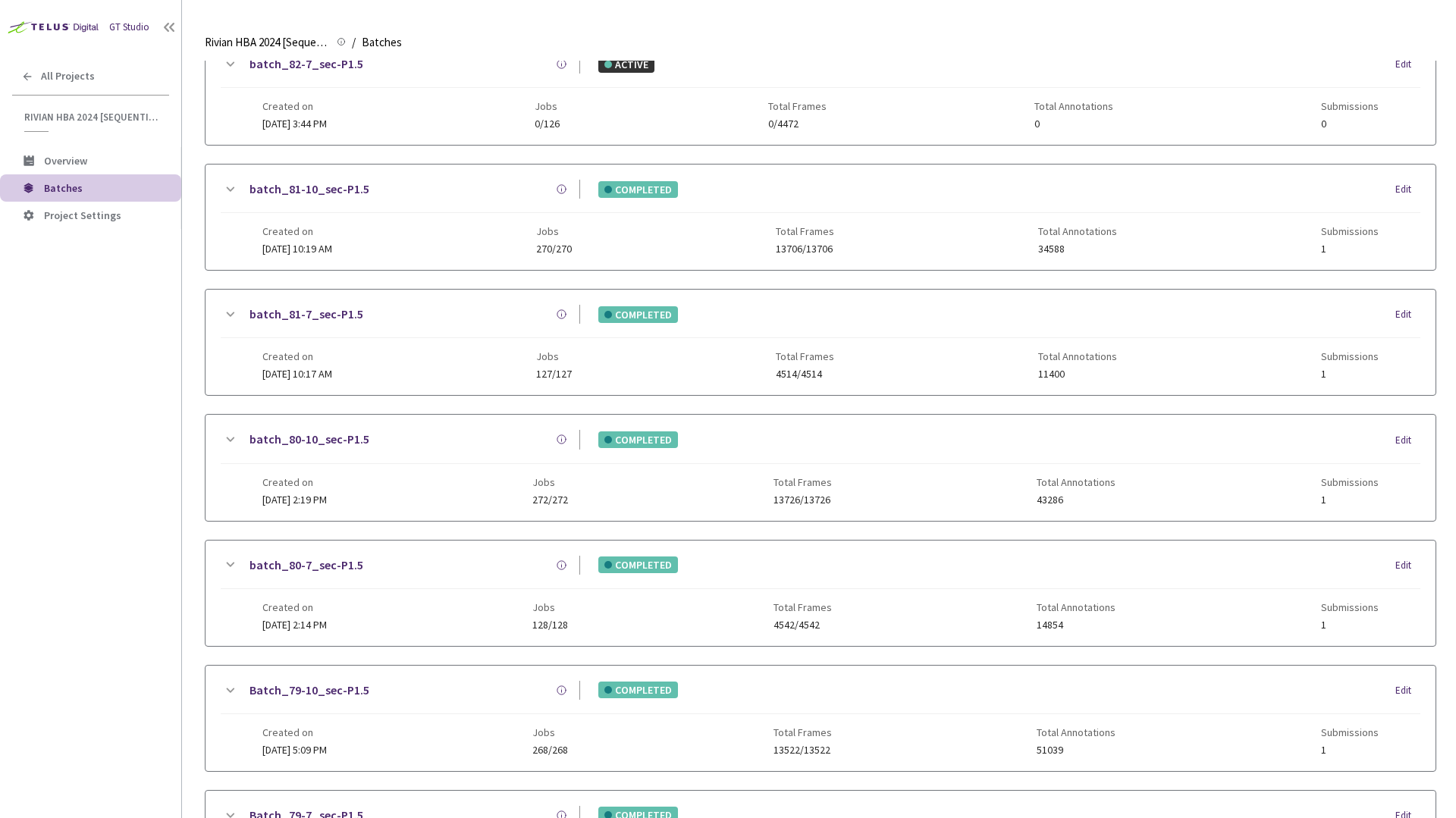
click at [474, 542] on div "batch_80-7_sec-P1.5 COMPLETED Edit Created on [DATE] 2:14 PM Jobs 128/128 Total…" at bounding box center [821, 593] width 1230 height 105
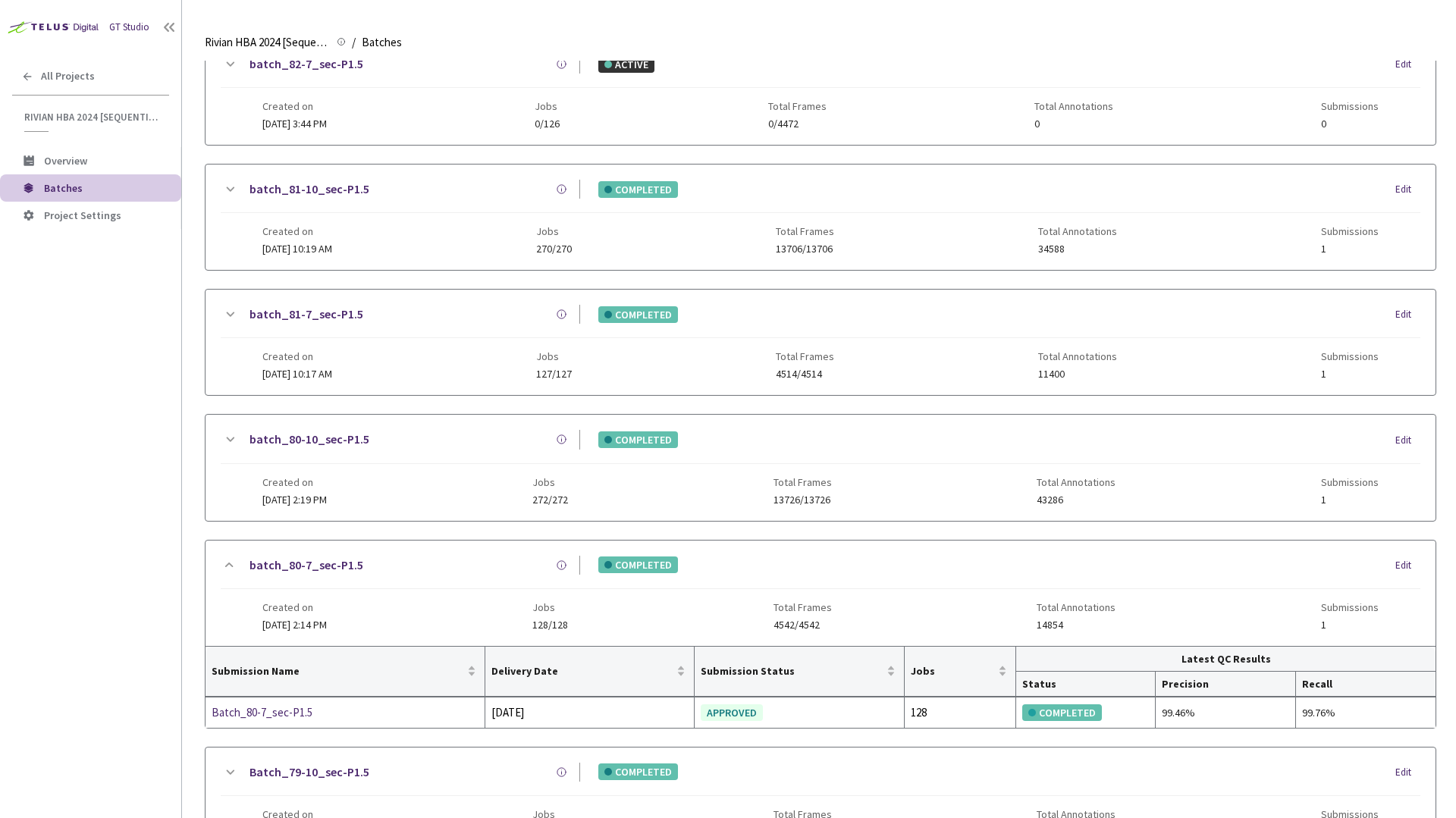
click at [483, 566] on div "batch_80-7_sec-P1.5" at bounding box center [410, 565] width 341 height 19
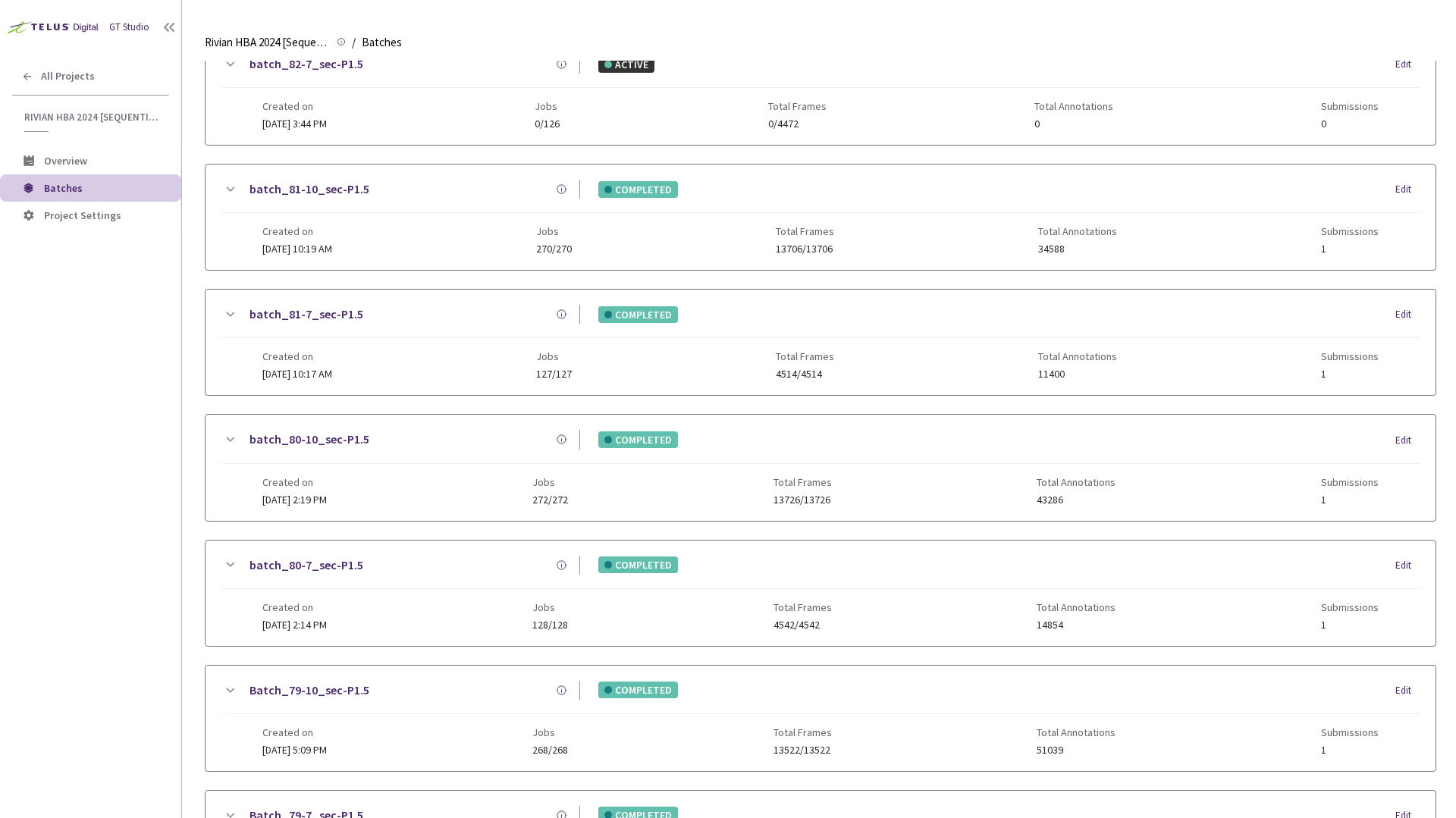
click at [453, 569] on div "batch_80-7_sec-P1.5" at bounding box center [410, 565] width 341 height 19
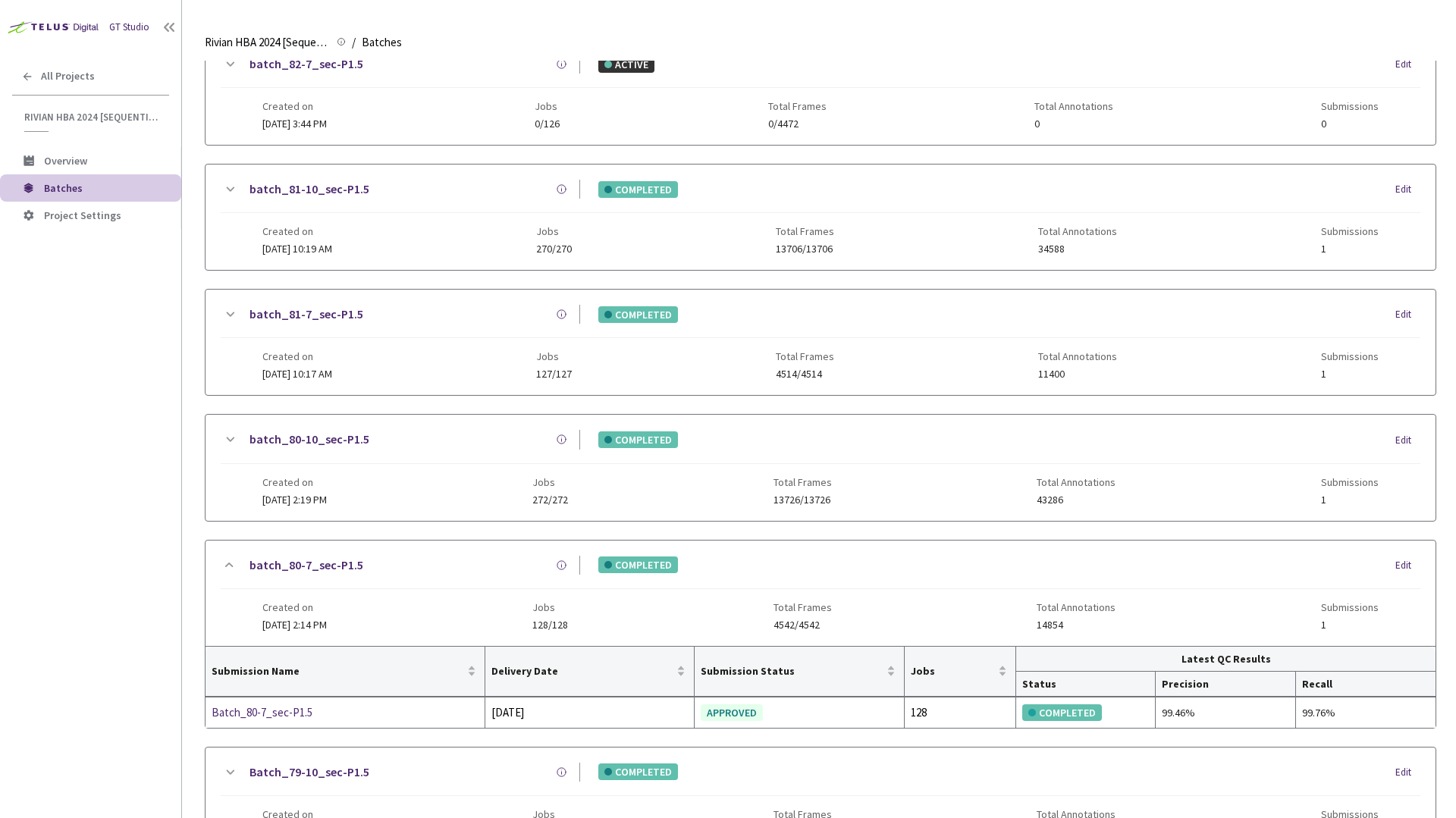
click at [1040, 559] on div "COMPLETED Edit" at bounding box center [1000, 565] width 840 height 17
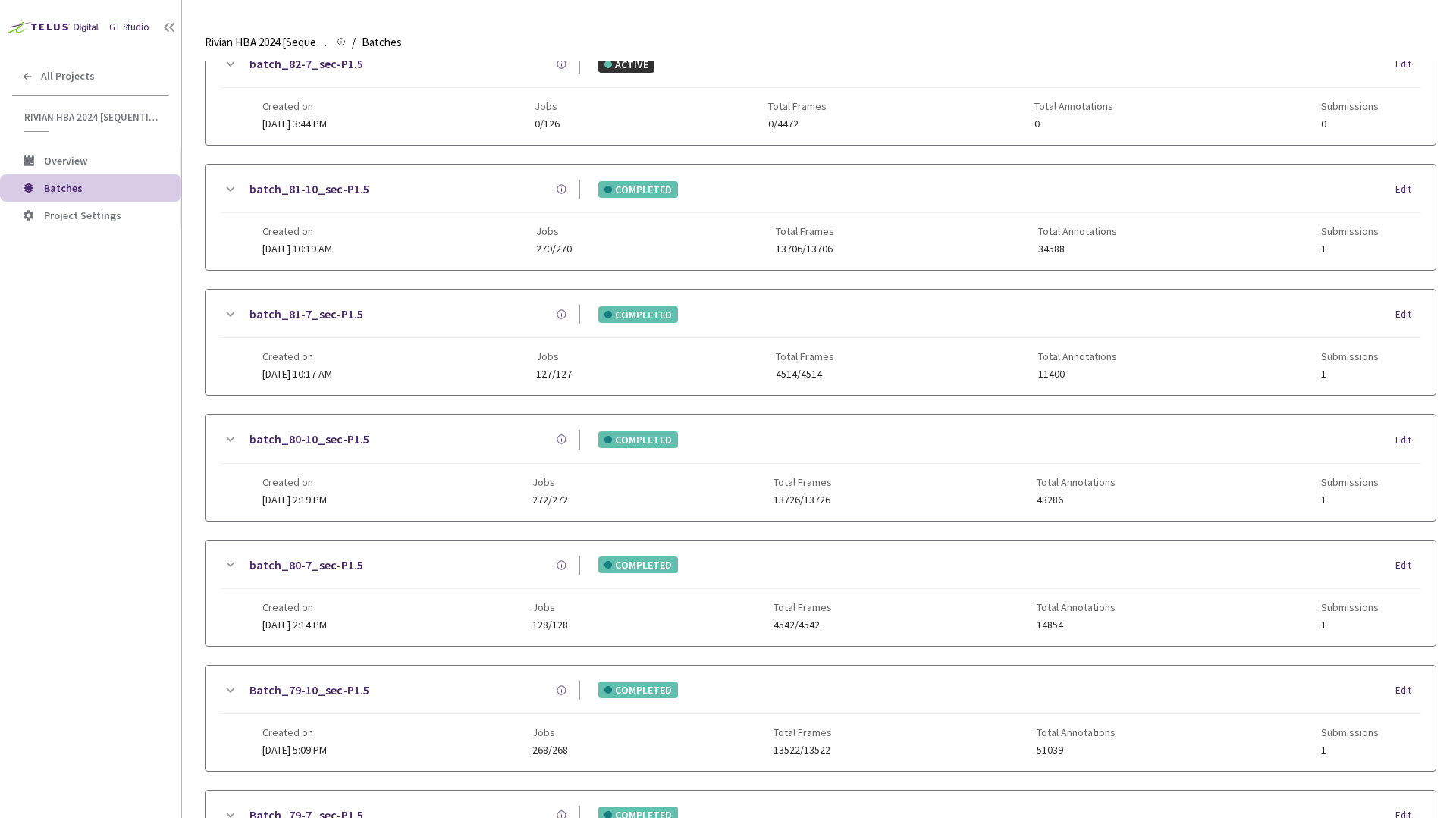
click at [1041, 447] on div "COMPLETED Edit" at bounding box center [1000, 440] width 840 height 17
